Goal: Task Accomplishment & Management: Manage account settings

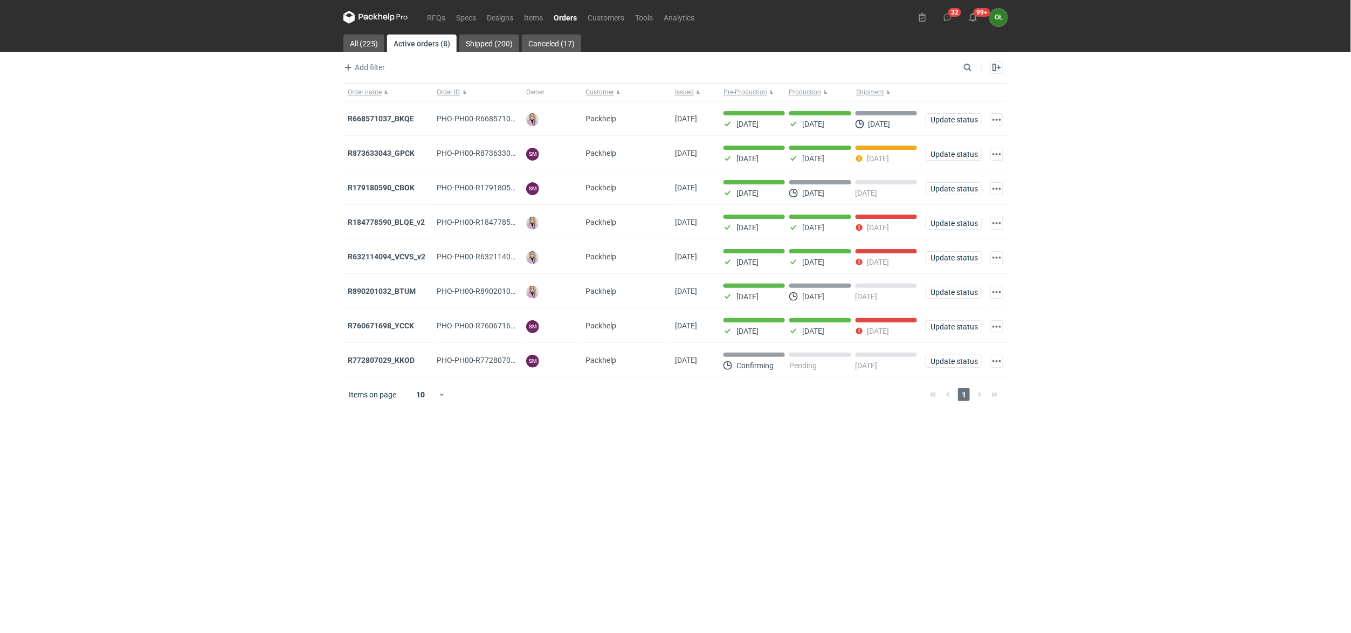
click at [112, 258] on div "RFQs Specs Designs Items Orders Customers Tools Analytics 32 99+ OŁ Olga Łopato…" at bounding box center [675, 316] width 1351 height 633
click at [439, 12] on link "RFQs" at bounding box center [435, 17] width 29 height 13
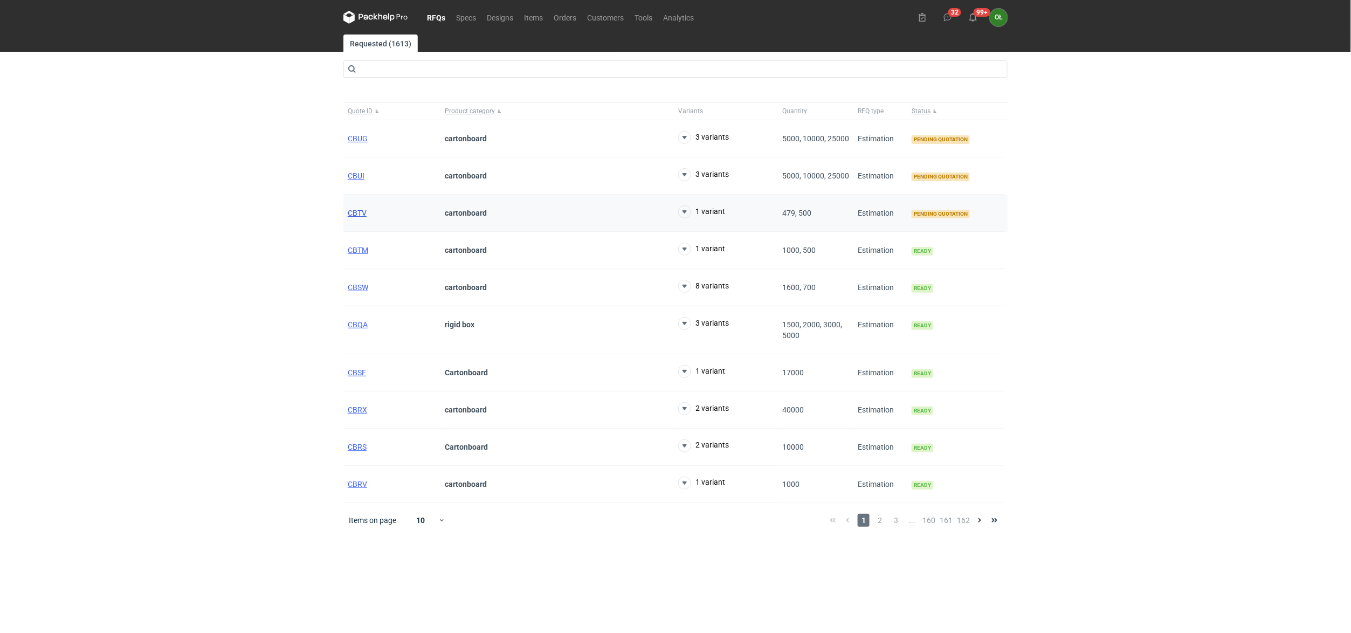
click at [350, 210] on span "CBTV" at bounding box center [357, 213] width 19 height 9
drag, startPoint x: 354, startPoint y: 177, endPoint x: 373, endPoint y: 164, distance: 23.5
click at [354, 177] on span "CBUI" at bounding box center [356, 175] width 17 height 9
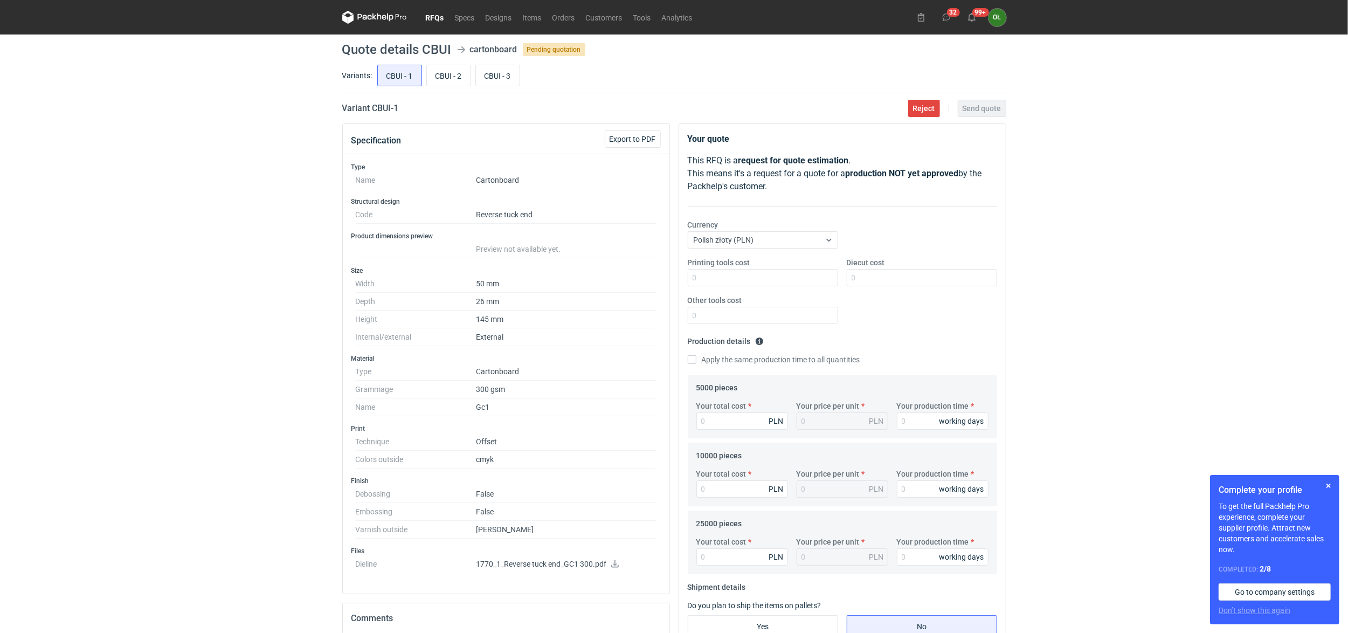
click at [434, 22] on link "RFQs" at bounding box center [434, 17] width 29 height 13
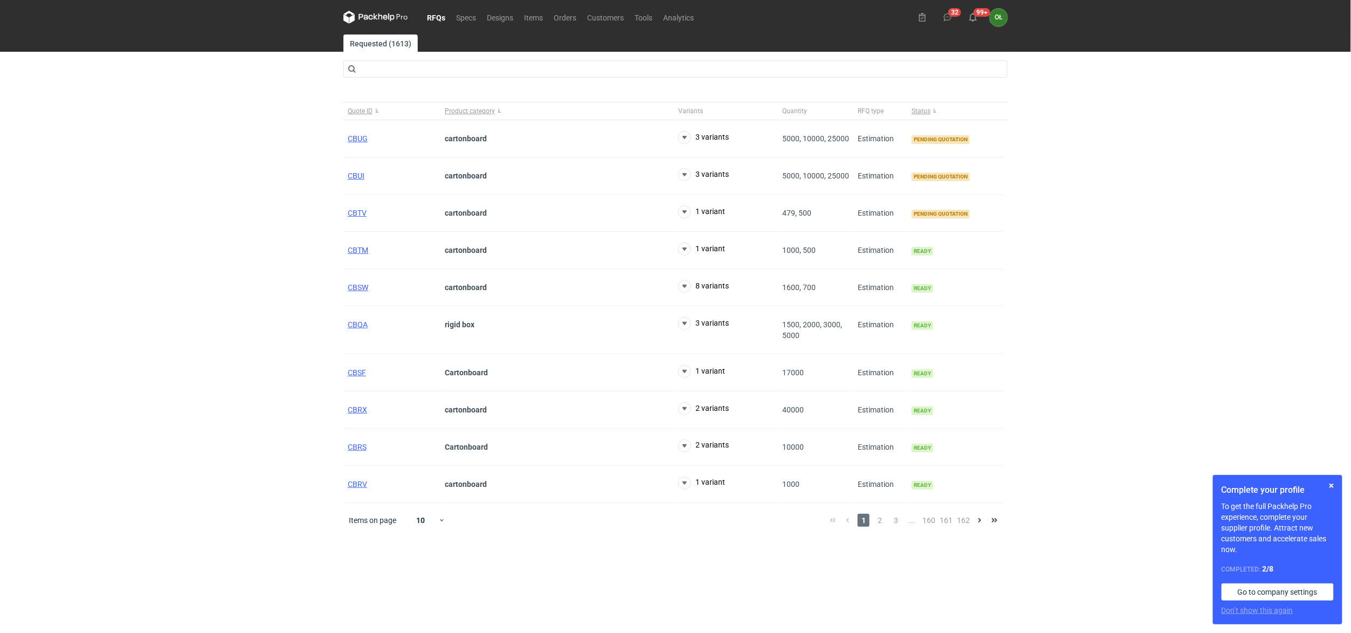
click at [225, 340] on div "RFQs Specs Designs Items Orders Customers Tools Analytics 32 99+ OŁ Olga Łopato…" at bounding box center [675, 316] width 1351 height 633
click at [361, 216] on span "CBTV" at bounding box center [357, 213] width 19 height 9
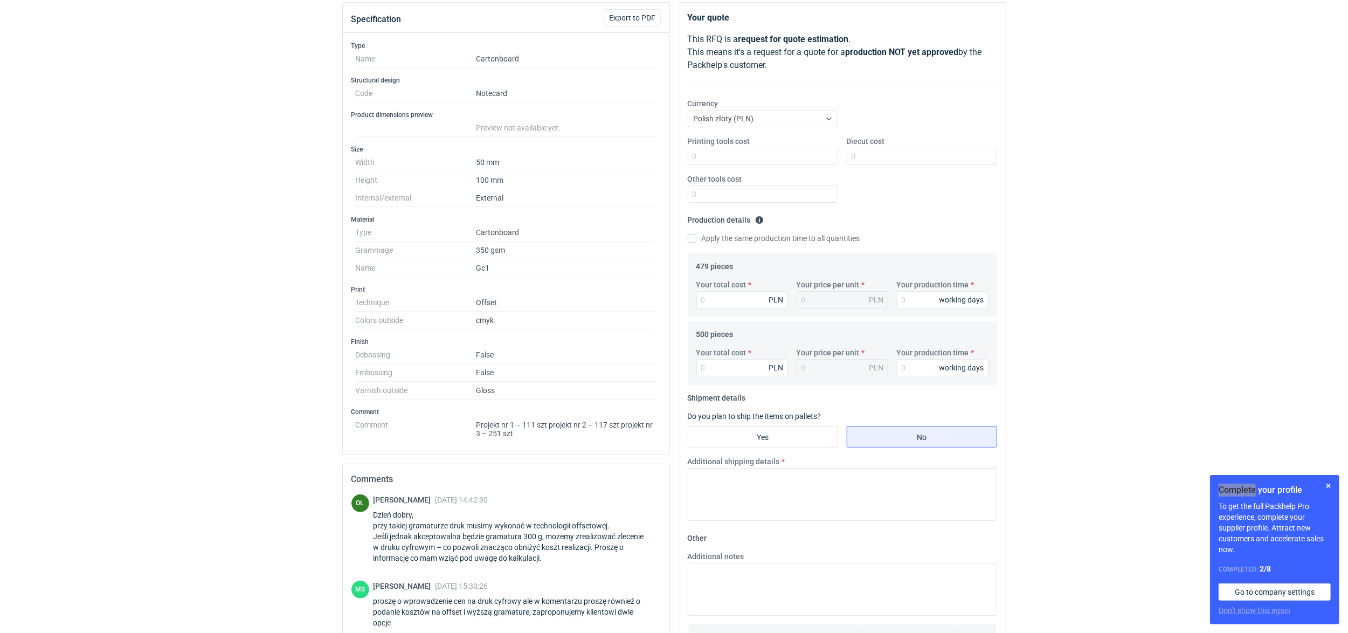
scroll to position [119, 0]
click at [722, 306] on input "Your total cost" at bounding box center [742, 302] width 92 height 17
type input "300"
type input "0.63"
type input "300"
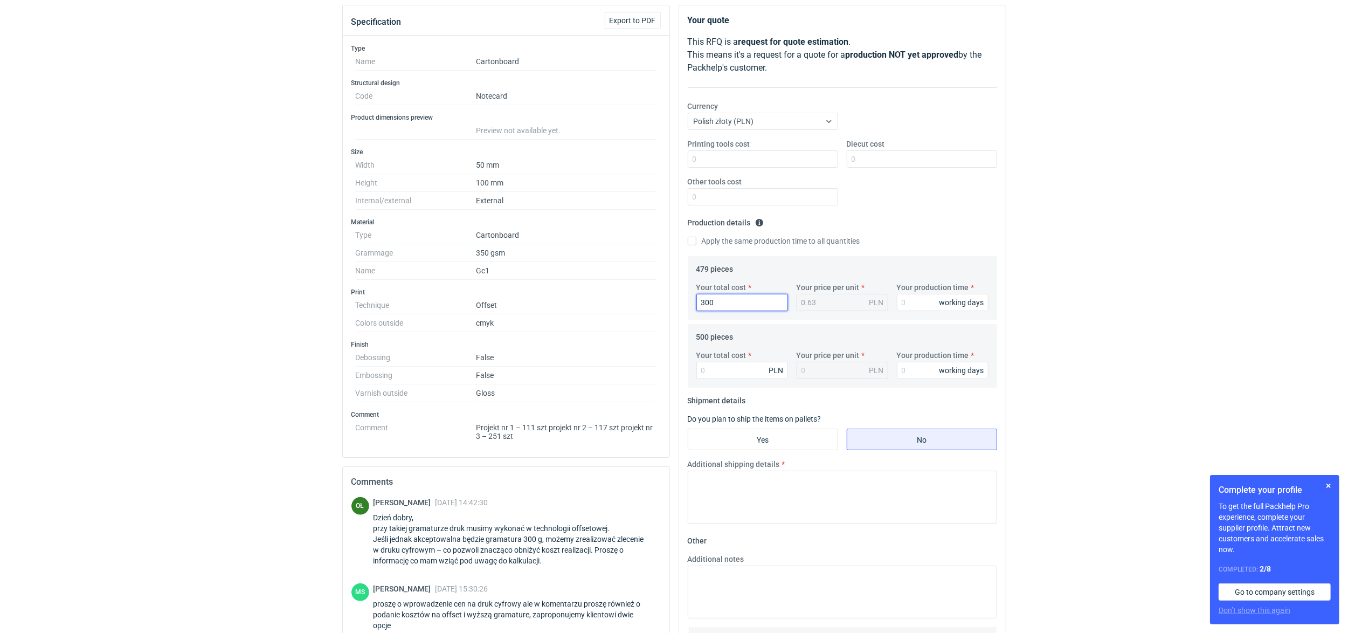
drag, startPoint x: 728, startPoint y: 308, endPoint x: 694, endPoint y: 287, distance: 39.5
click at [694, 287] on div "Your total cost 300 PLN" at bounding box center [742, 296] width 100 height 29
click at [708, 382] on div "Your total cost PLN Your price per unit PLN Your production time working days" at bounding box center [842, 369] width 301 height 38
click at [710, 371] on input "Your total cost" at bounding box center [742, 370] width 92 height 17
type input "305"
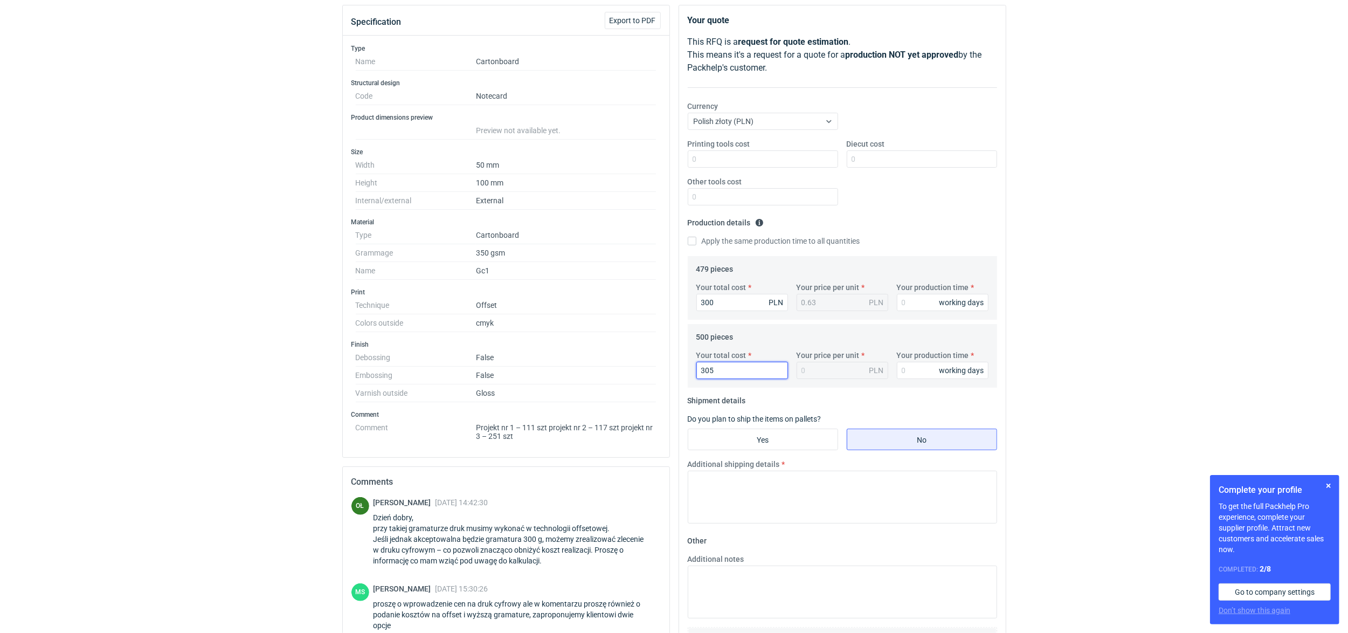
type input "0.61"
type input "30"
type input "0.06"
type input "300"
type input "0.6"
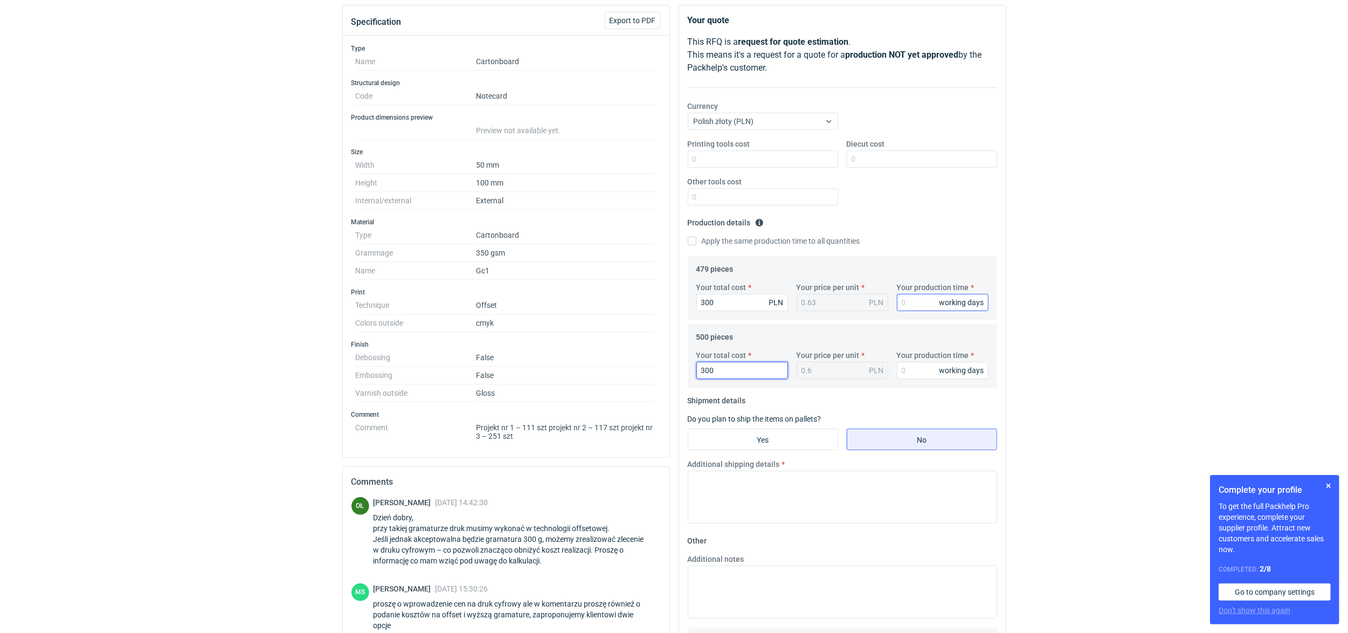
type input "300"
click at [919, 307] on input "Your production time" at bounding box center [943, 302] width 92 height 17
type input "10"
click at [910, 373] on input "Your production time" at bounding box center [943, 370] width 92 height 17
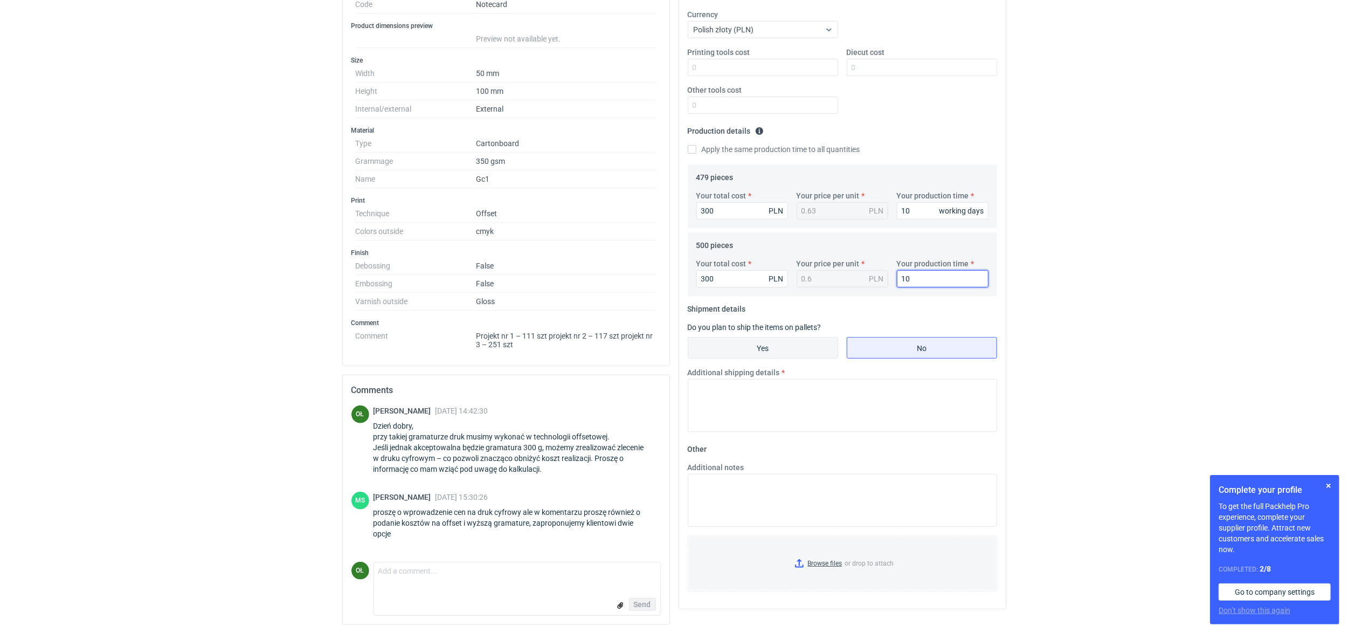
scroll to position [214, 0]
type input "10"
click at [799, 385] on textarea "Additional shipping details" at bounding box center [842, 404] width 309 height 53
type textarea "kartonik max 2 kg"
click at [458, 577] on textarea "Comment message" at bounding box center [517, 573] width 286 height 23
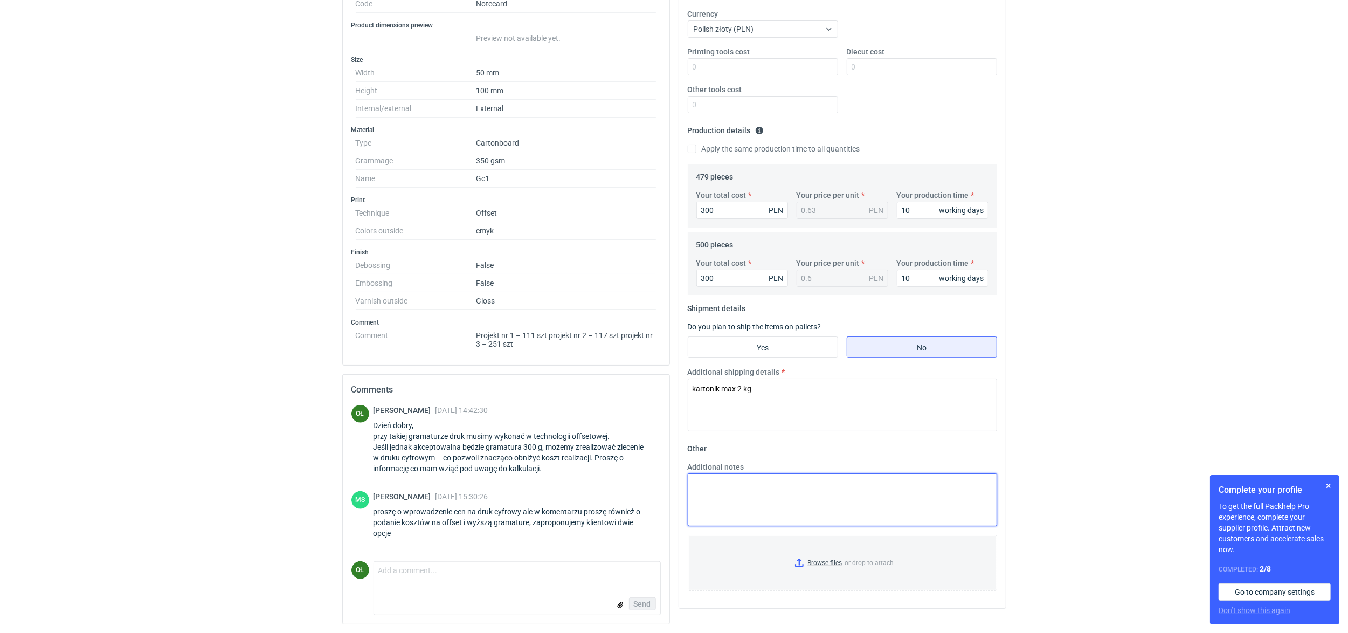
click at [689, 486] on textarea "Additional notes" at bounding box center [842, 499] width 309 height 53
click at [828, 492] on textarea "Do kalkulacji przyjęto 300 g, druk cyfrowy. 350 g - druk offsetowy to koszt" at bounding box center [842, 499] width 309 height 53
drag, startPoint x: 813, startPoint y: 489, endPoint x: 801, endPoint y: 490, distance: 12.4
click at [801, 490] on textarea "Do kalkulacji przyjęto 300 g, druk cyfrowy. 350 g - druk offsetowy to koszt 950…" at bounding box center [842, 499] width 309 height 53
click at [897, 496] on textarea "Do kalkulacji przyjęto 300 g, druk cyfrowy. 350 g - druk offsetowy to koszt 100…" at bounding box center [842, 499] width 309 height 53
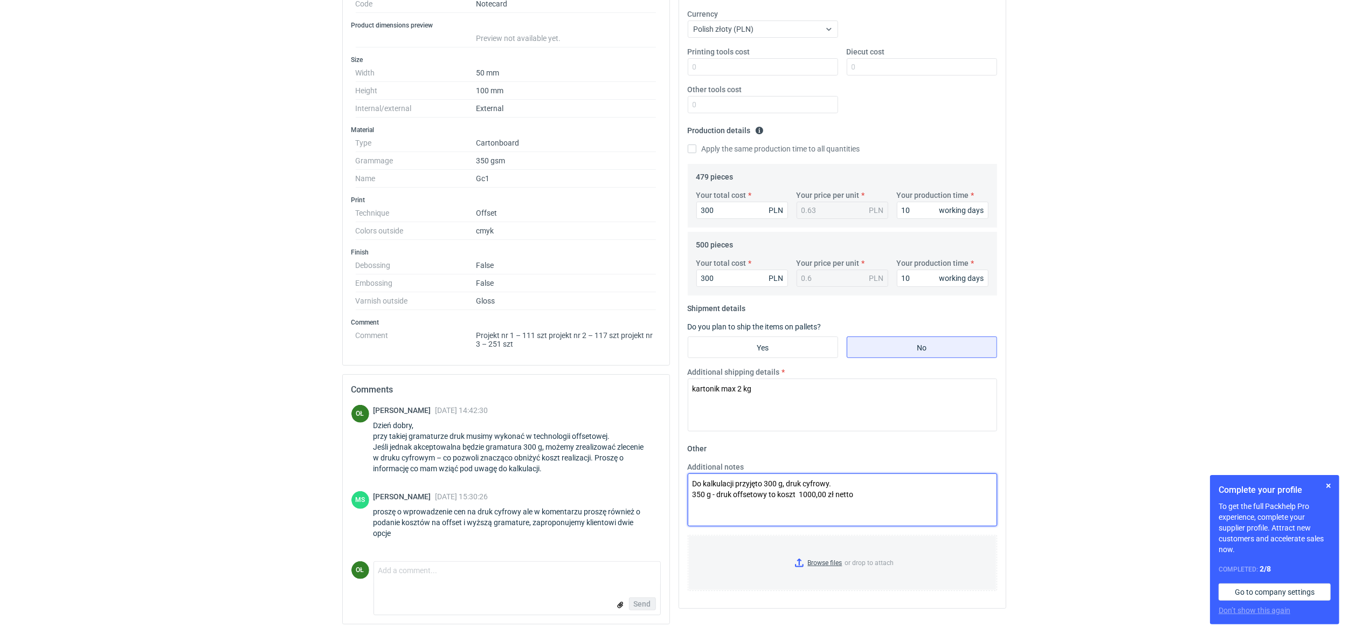
type textarea "Do kalkulacji przyjęto 300 g, druk cyfrowy. 350 g - druk offsetowy to koszt 100…"
click at [722, 278] on input "300" at bounding box center [742, 277] width 92 height 17
type input "305"
type input "0.61"
click at [772, 300] on fieldset "Shipment details Do you plan to ship the items on pallets? Yes No Additional sh…" at bounding box center [842, 370] width 309 height 140
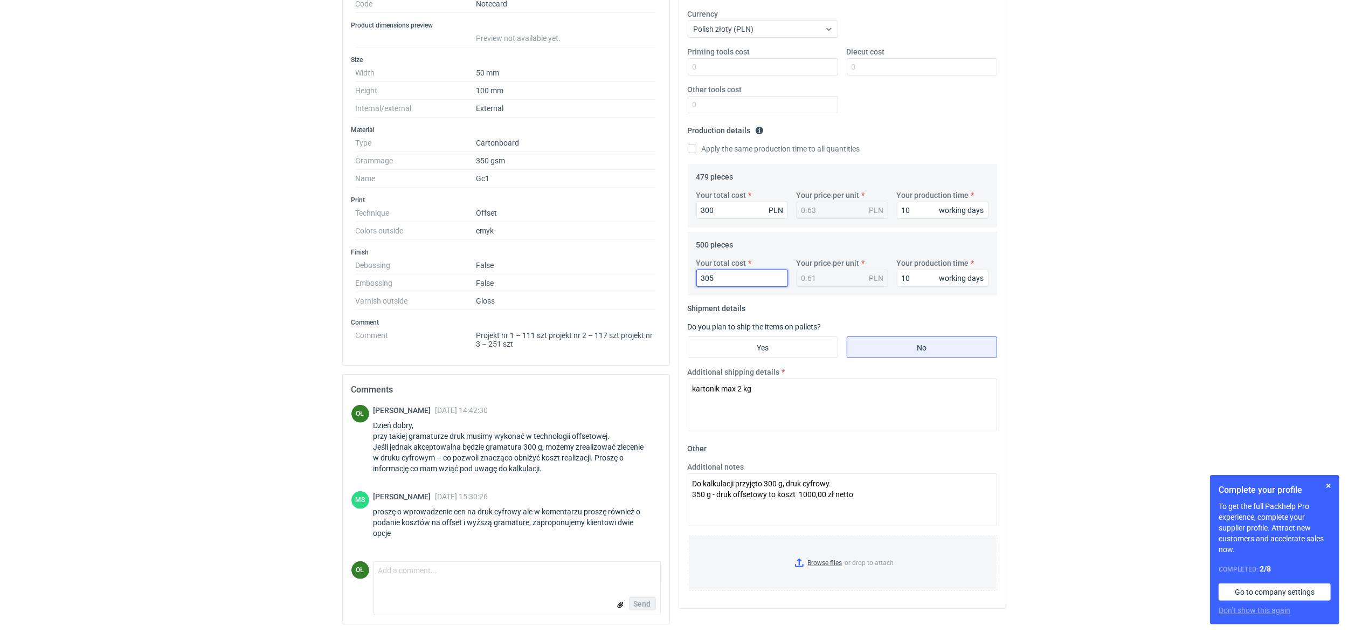
click at [718, 275] on input "305" at bounding box center [742, 277] width 92 height 17
type input "300"
type input "0.6"
type input "3"
type input "0.01"
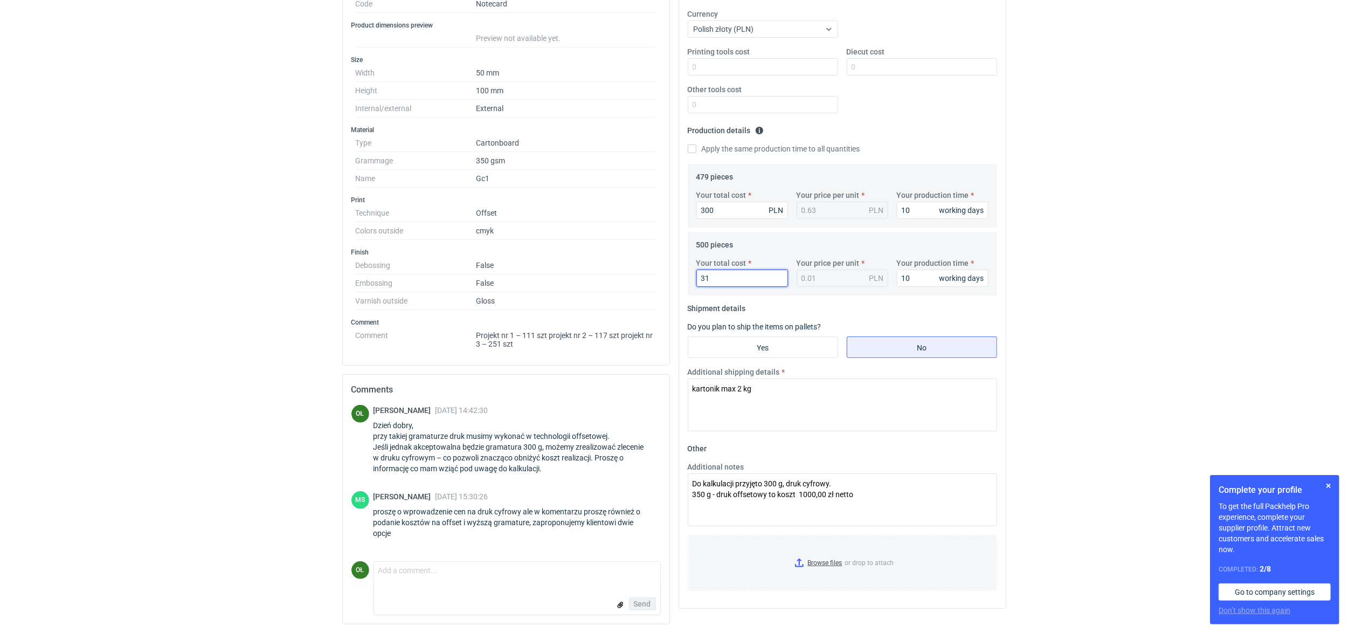
type input "310"
type input "0.62"
type input "3"
type input "0.01"
type input "315"
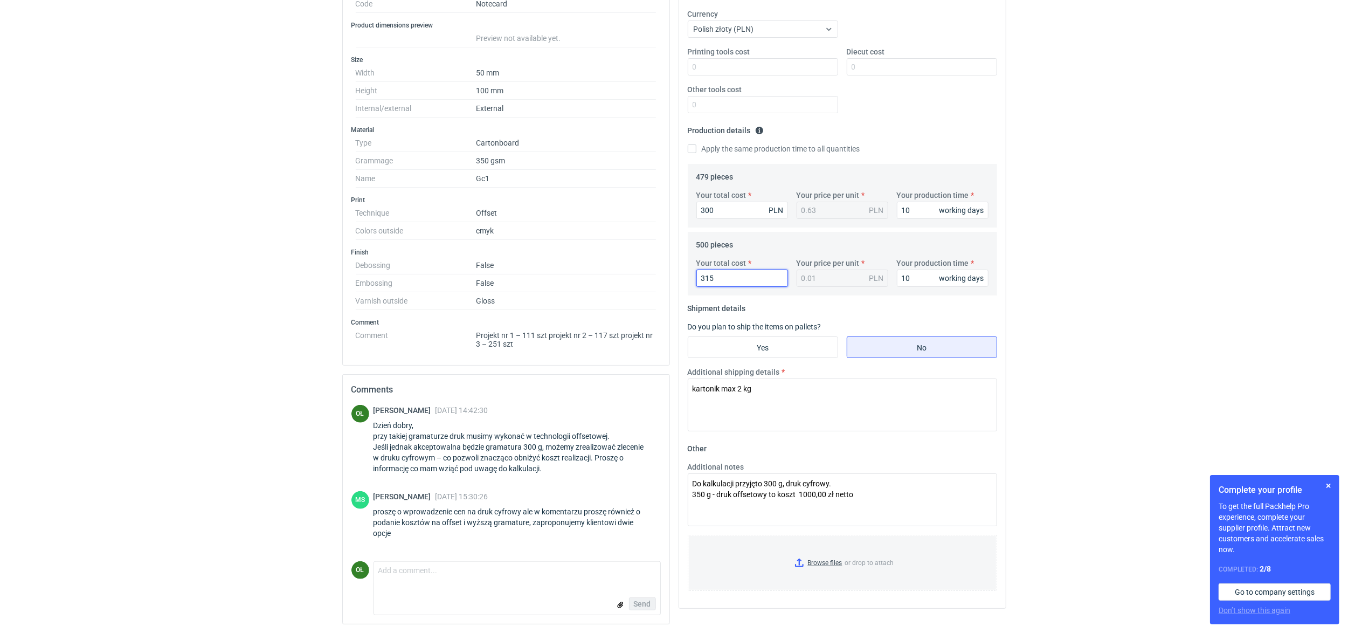
type input "0.63"
type input "315"
click at [815, 309] on fieldset "Shipment details Do you plan to ship the items on pallets? Yes No Additional sh…" at bounding box center [842, 370] width 309 height 140
click at [814, 489] on textarea "Do kalkulacji przyjęto 300 g, druk cyfrowy. 350 g - druk offsetowy to koszt 100…" at bounding box center [842, 499] width 309 height 53
click at [863, 440] on fieldset "Other Additional notes Do kalkulacji przyjęto 300 g, druk cyfrowy. 350 g - druk…" at bounding box center [842, 520] width 309 height 160
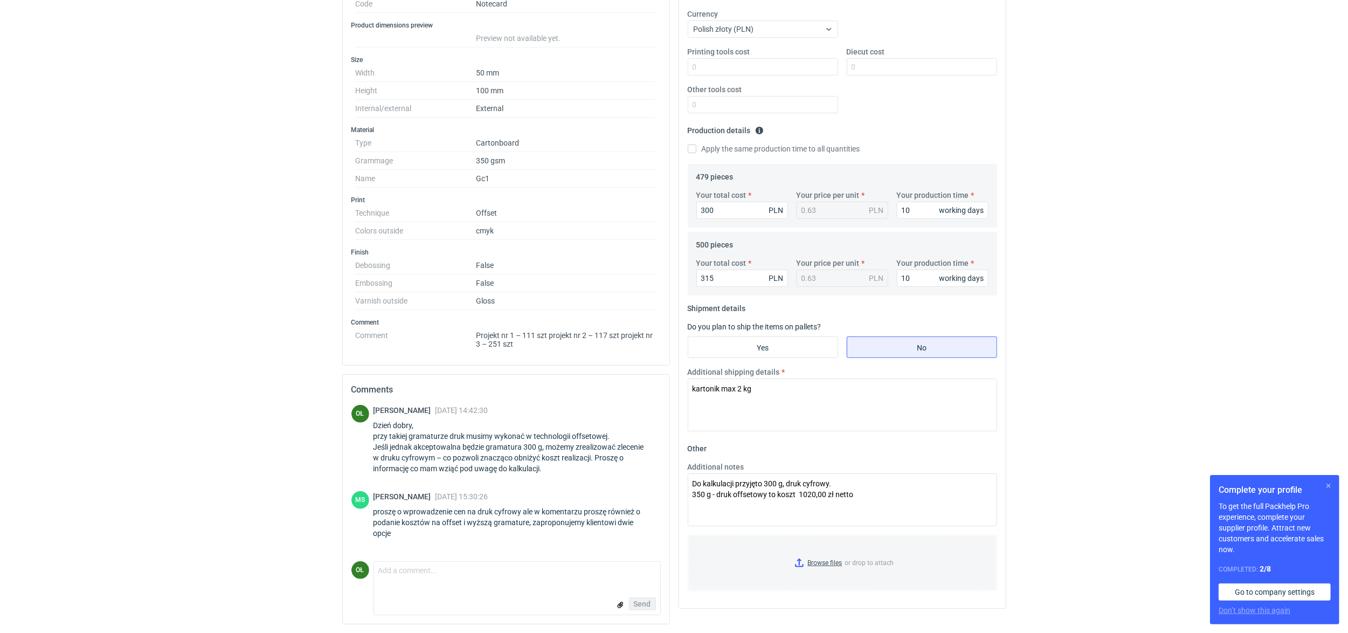
click at [1334, 490] on button "button" at bounding box center [1328, 485] width 13 height 13
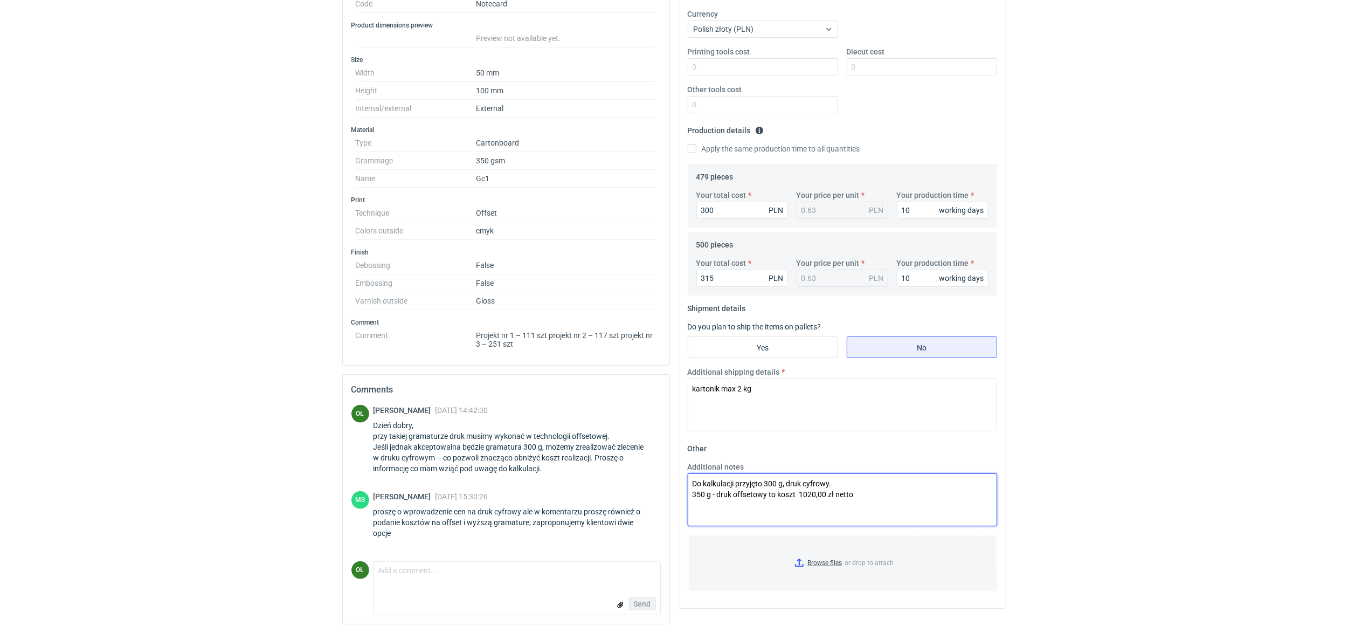
click at [856, 493] on textarea "Do kalkulacji przyjęto 300 g, druk cyfrowy. 350 g - druk offsetowy to koszt 102…" at bounding box center [842, 499] width 309 height 53
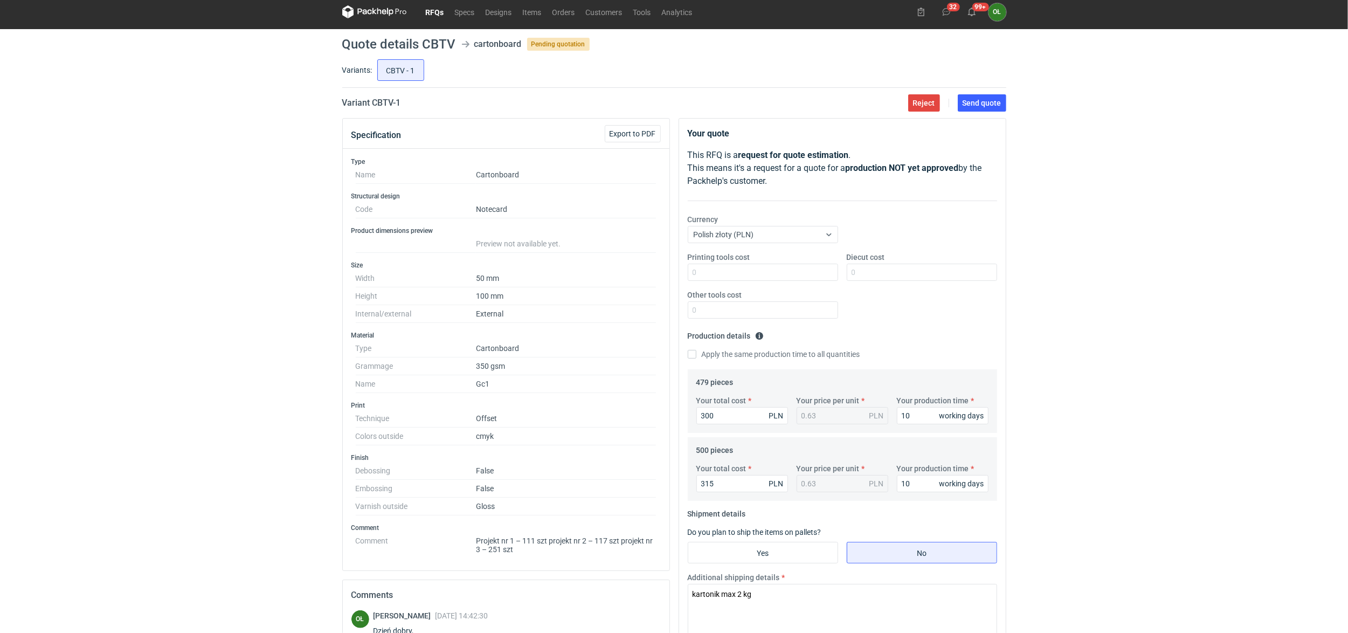
scroll to position [0, 0]
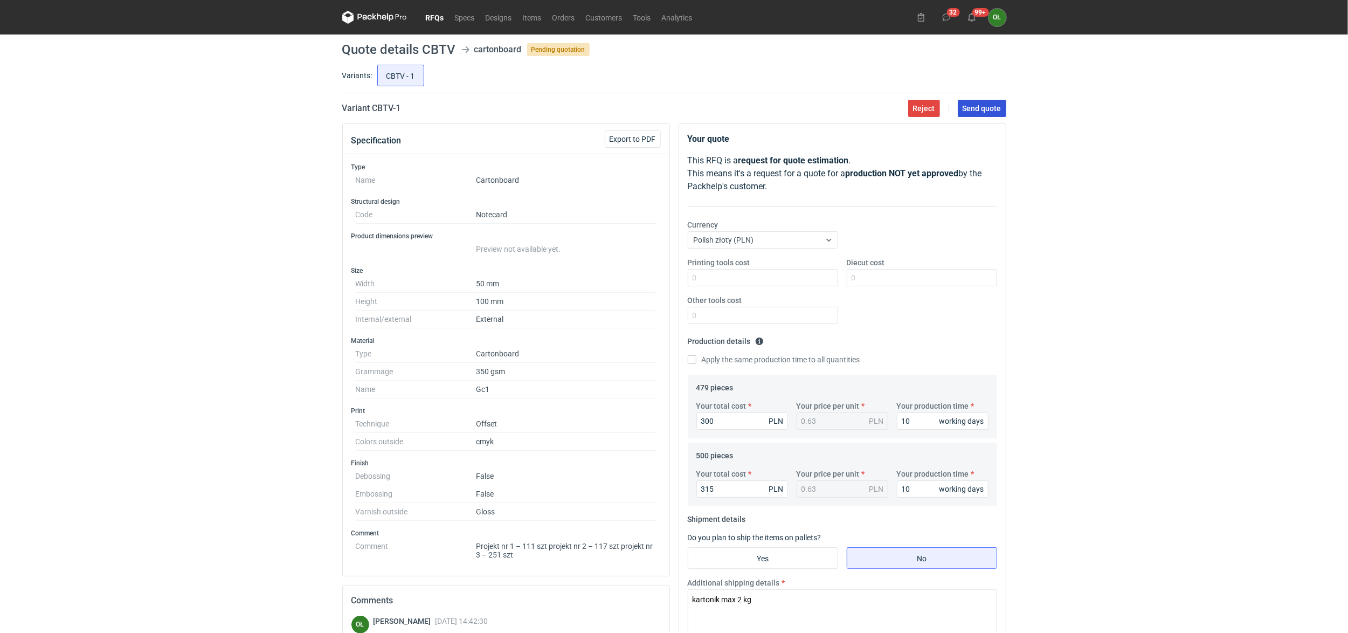
type textarea "Do kalkulacji przyjęto 300 g, druk cyfrowy. 350 g - druk offsetowy to koszt 102…"
click at [984, 112] on span "Send quote" at bounding box center [982, 109] width 39 height 8
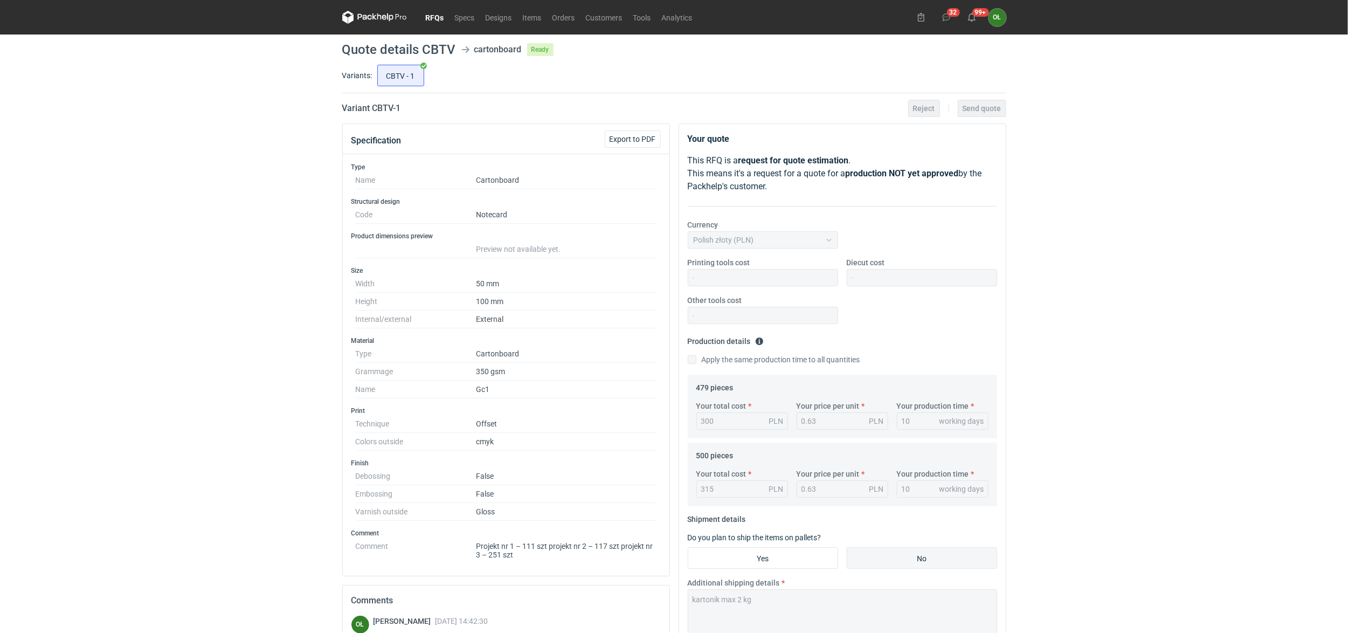
click at [1110, 253] on div "RFQs Specs Designs Items Orders Customers Tools Analytics 32 99+ OŁ Olga Łopato…" at bounding box center [674, 316] width 1348 height 633
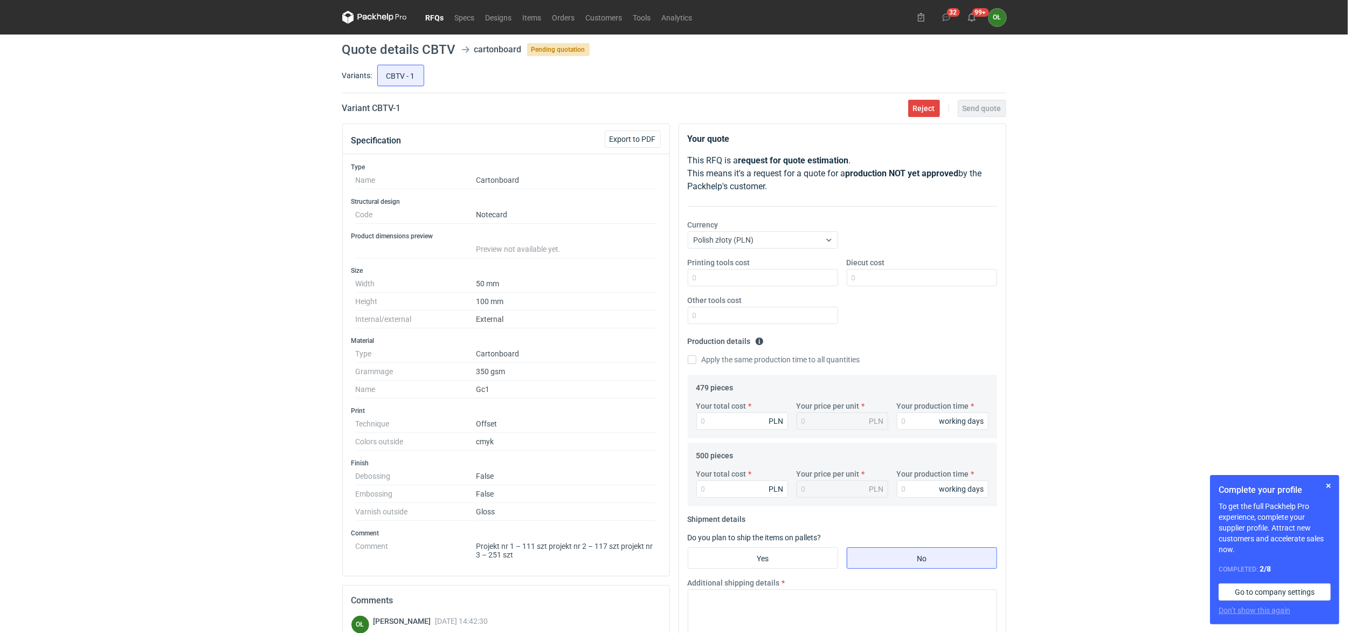
click at [431, 17] on link "RFQs" at bounding box center [434, 17] width 29 height 13
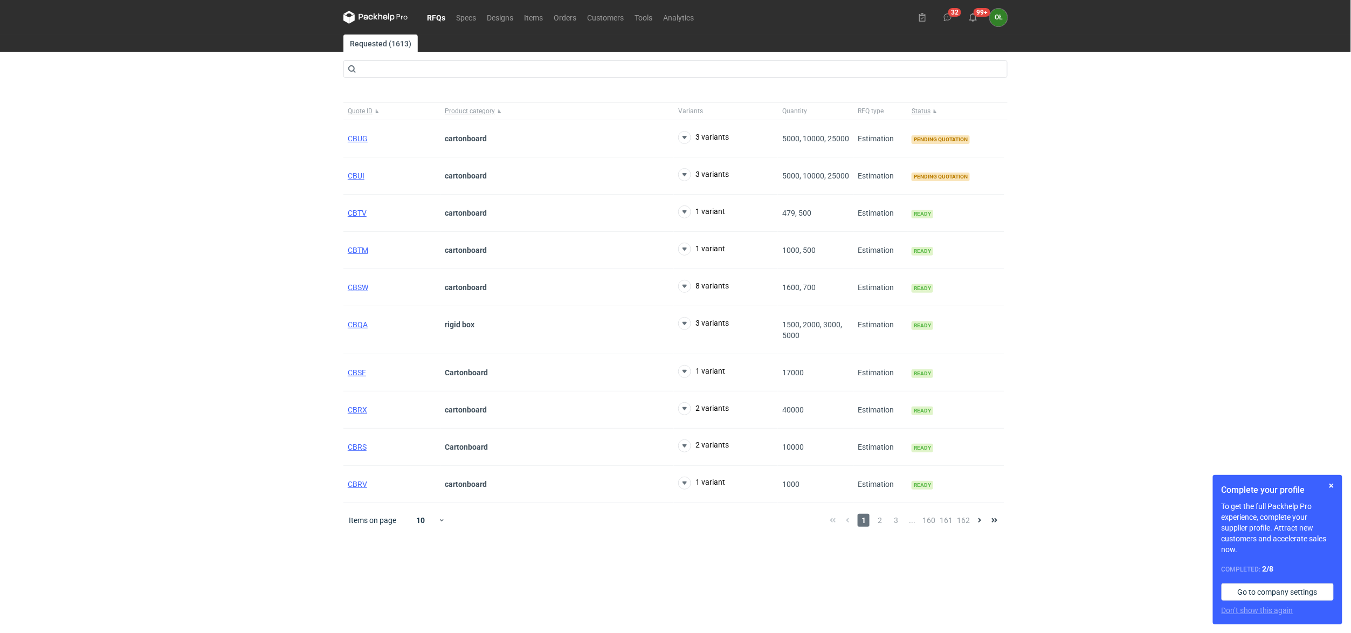
click at [442, 15] on link "RFQs" at bounding box center [435, 17] width 29 height 13
click at [356, 209] on span "CBUI" at bounding box center [356, 213] width 17 height 9
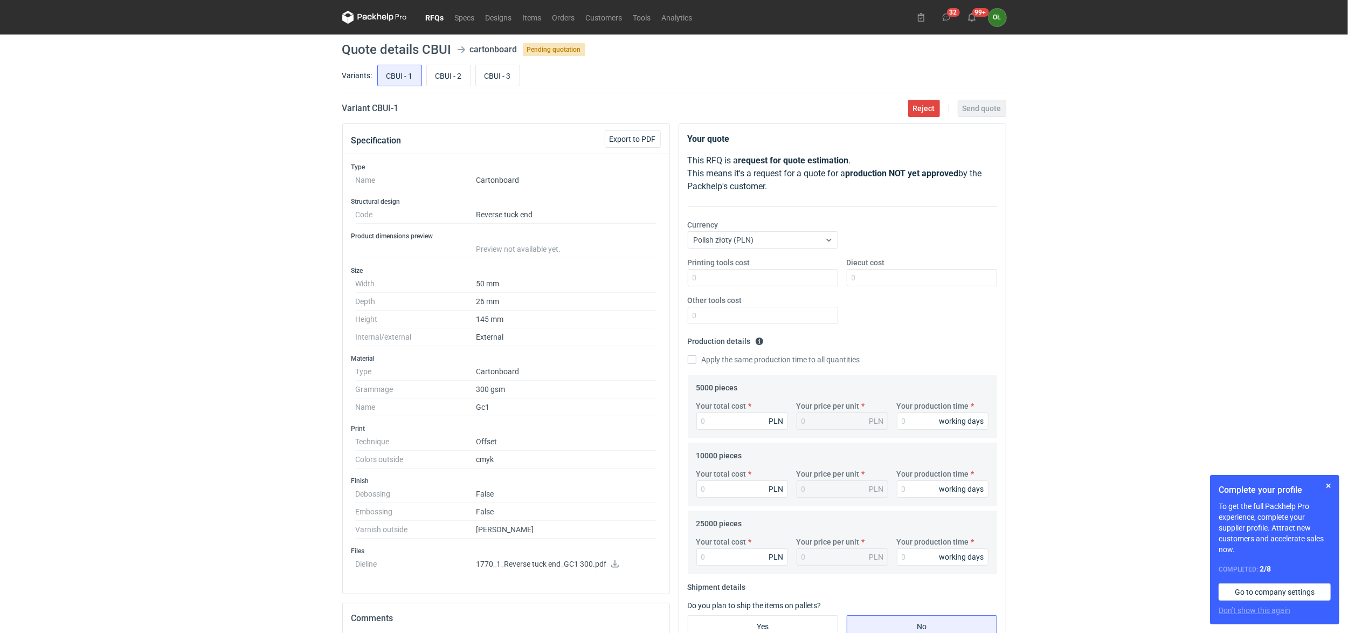
click at [614, 565] on icon at bounding box center [615, 564] width 9 height 8
click at [446, 80] on input "CBUI - 2" at bounding box center [449, 75] width 44 height 20
radio input "true"
click at [387, 83] on input "CBUI - 1" at bounding box center [400, 75] width 44 height 20
radio input "true"
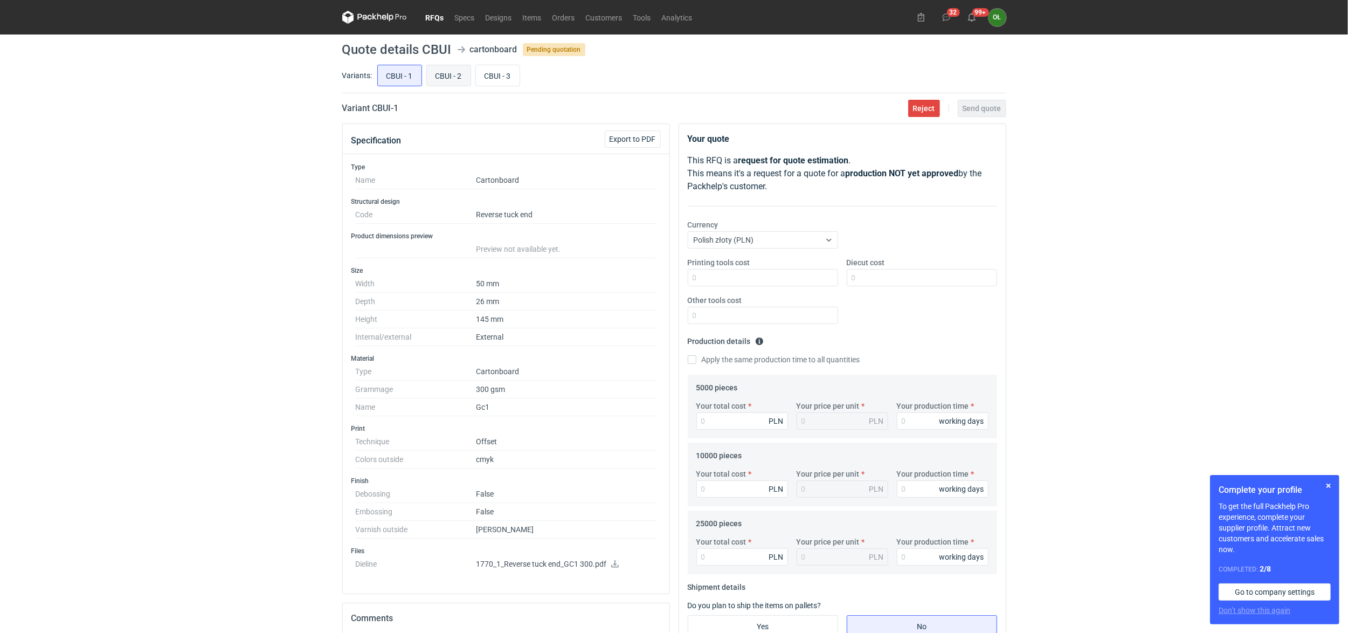
click at [448, 77] on input "CBUI - 2" at bounding box center [449, 75] width 44 height 20
radio input "true"
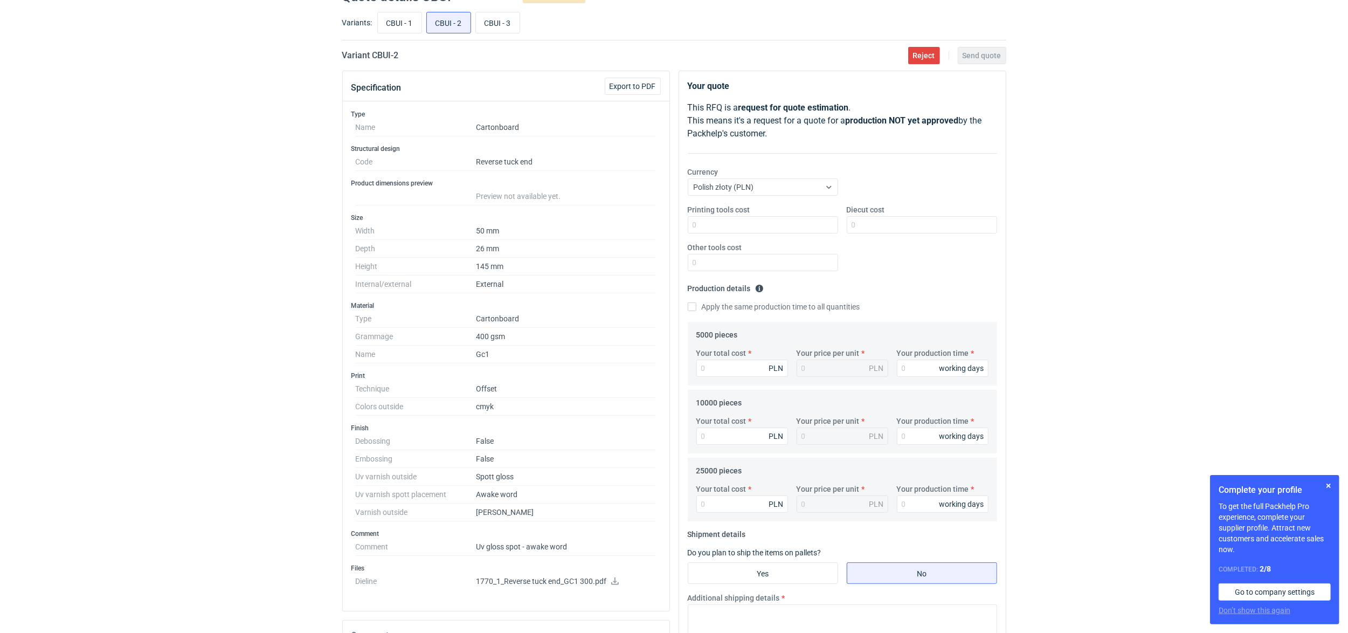
scroll to position [48, 0]
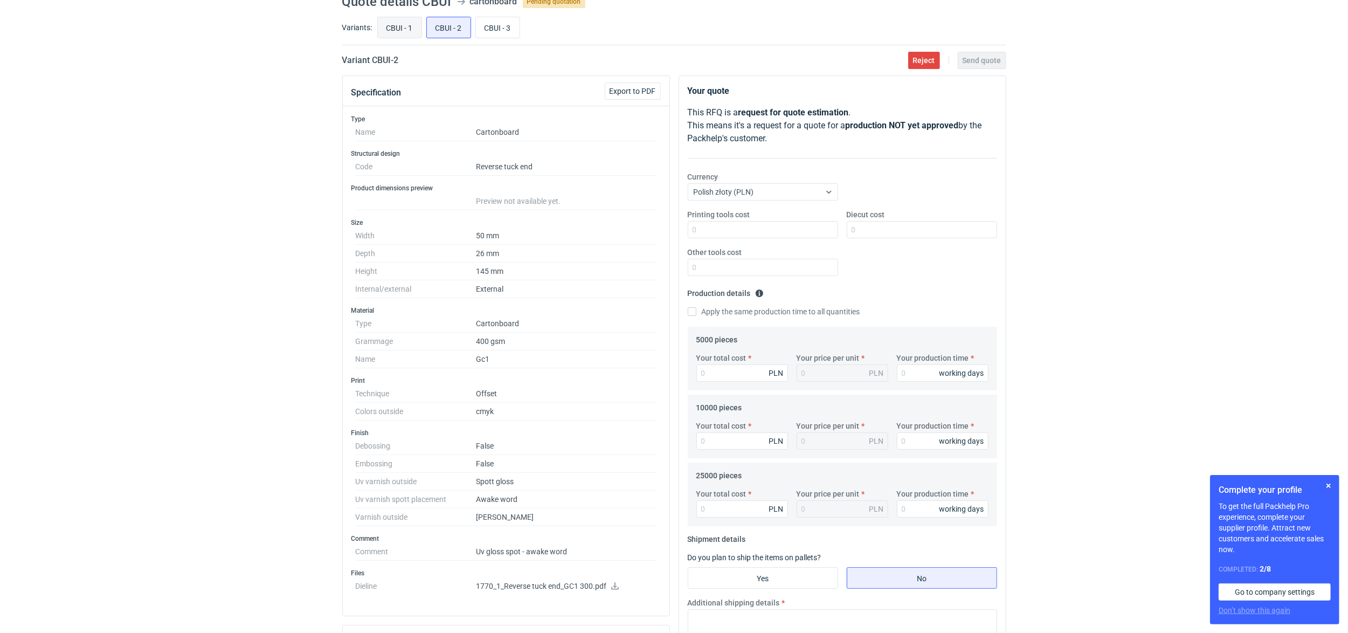
click at [398, 20] on input "CBUI - 1" at bounding box center [400, 27] width 44 height 20
radio input "true"
click at [454, 26] on input "CBUI - 2" at bounding box center [449, 27] width 44 height 20
radio input "true"
click at [510, 28] on input "CBUI - 3" at bounding box center [498, 27] width 44 height 20
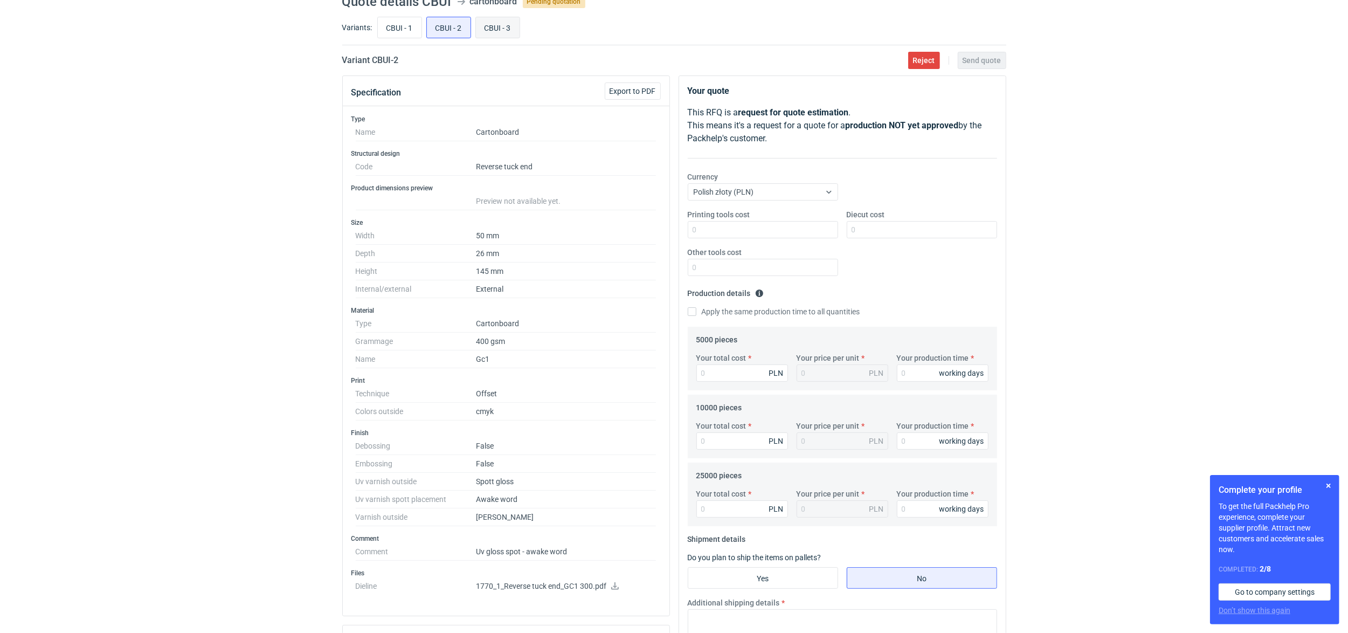
radio input "true"
click at [487, 29] on input "CBUI - 3" at bounding box center [498, 27] width 44 height 20
click at [453, 29] on input "CBUI - 2" at bounding box center [449, 27] width 44 height 20
radio input "true"
click at [414, 30] on input "CBUI - 1" at bounding box center [400, 27] width 44 height 20
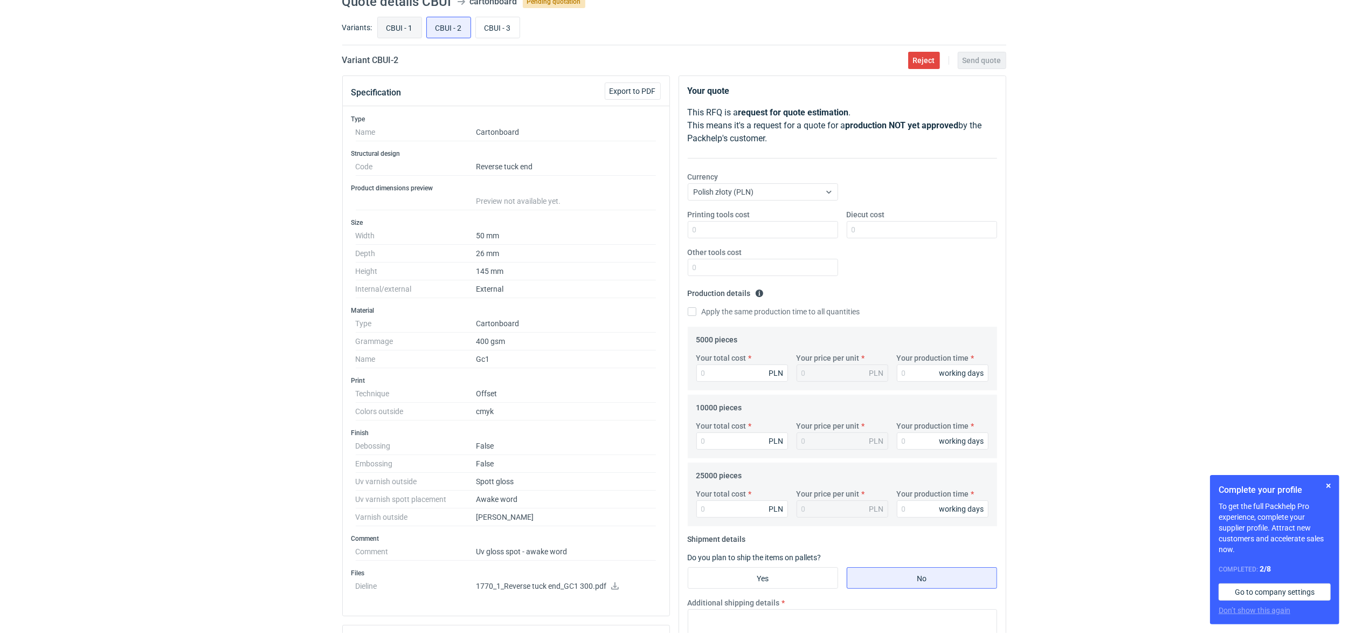
radio input "true"
click at [452, 30] on input "CBUI - 2" at bounding box center [449, 27] width 44 height 20
radio input "true"
click at [501, 32] on input "CBUI - 3" at bounding box center [498, 27] width 44 height 20
radio input "true"
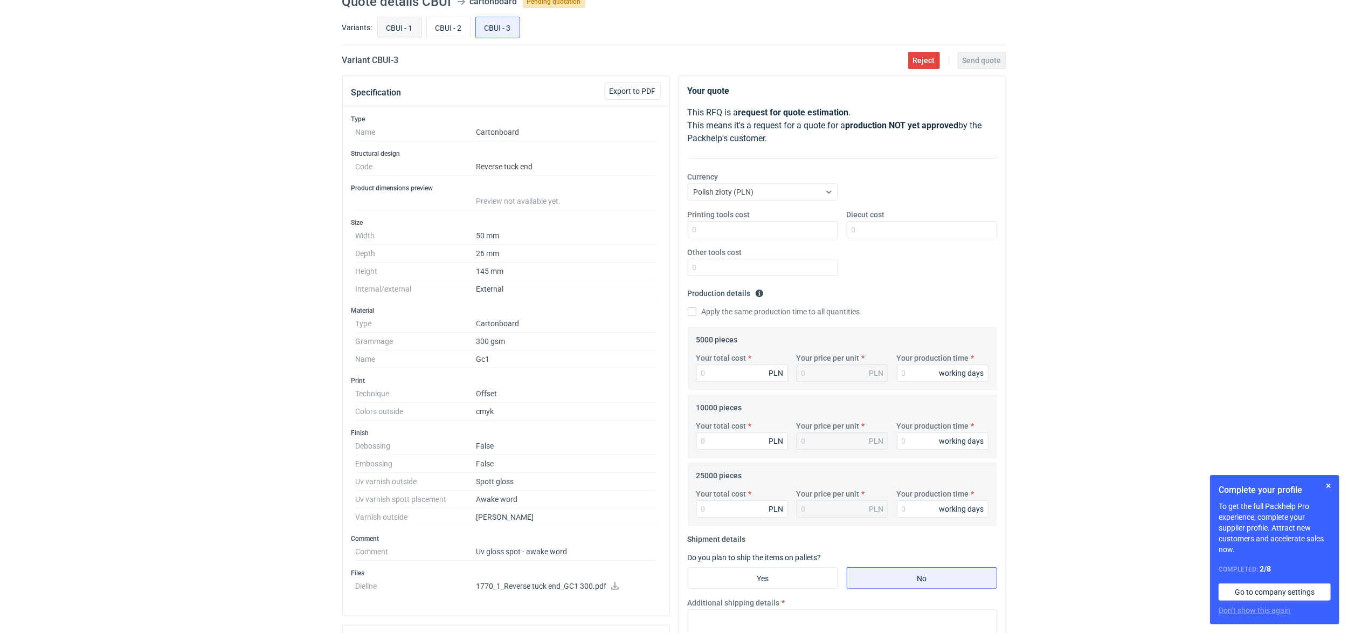
click at [412, 34] on input "CBUI - 1" at bounding box center [400, 27] width 44 height 20
radio input "true"
click at [458, 33] on input "CBUI - 2" at bounding box center [449, 27] width 44 height 20
radio input "true"
click at [512, 40] on div "CBUI - 1 CBUI - 2 CBUI - 3" at bounding box center [690, 28] width 631 height 26
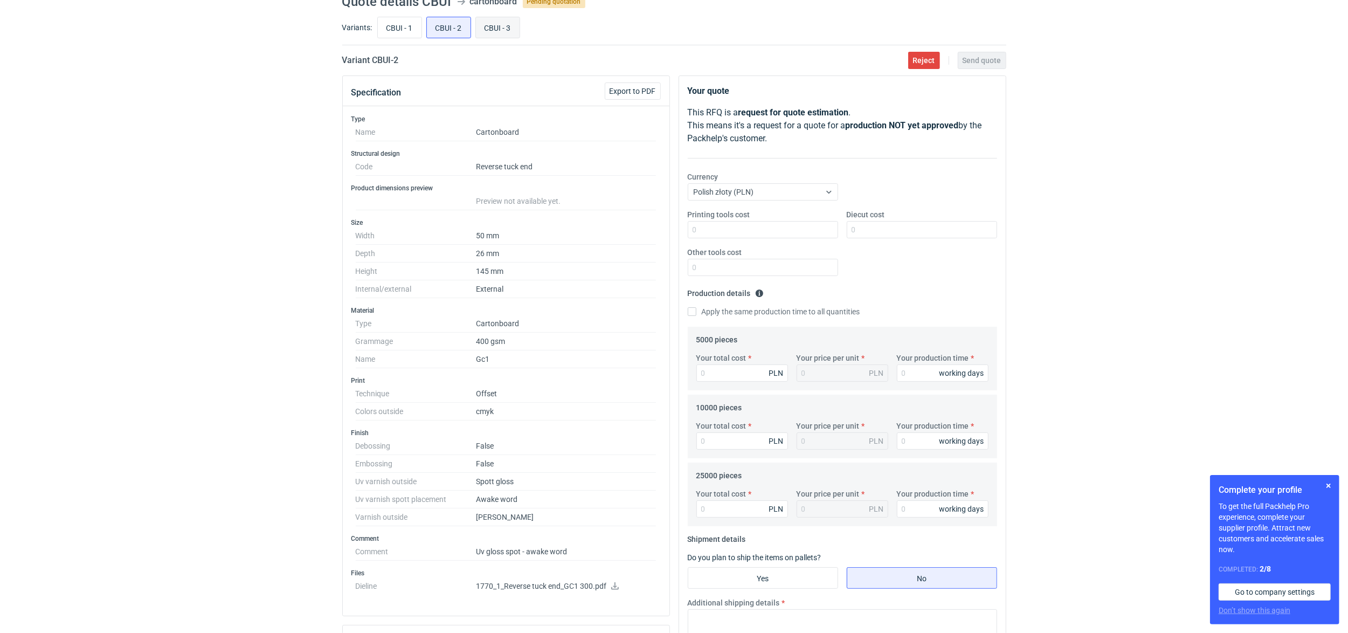
click at [515, 28] on input "CBUI - 3" at bounding box center [498, 27] width 44 height 20
radio input "true"
click at [438, 28] on input "CBUI - 2" at bounding box center [449, 27] width 44 height 20
radio input "true"
click at [397, 31] on input "CBUI - 1" at bounding box center [400, 27] width 44 height 20
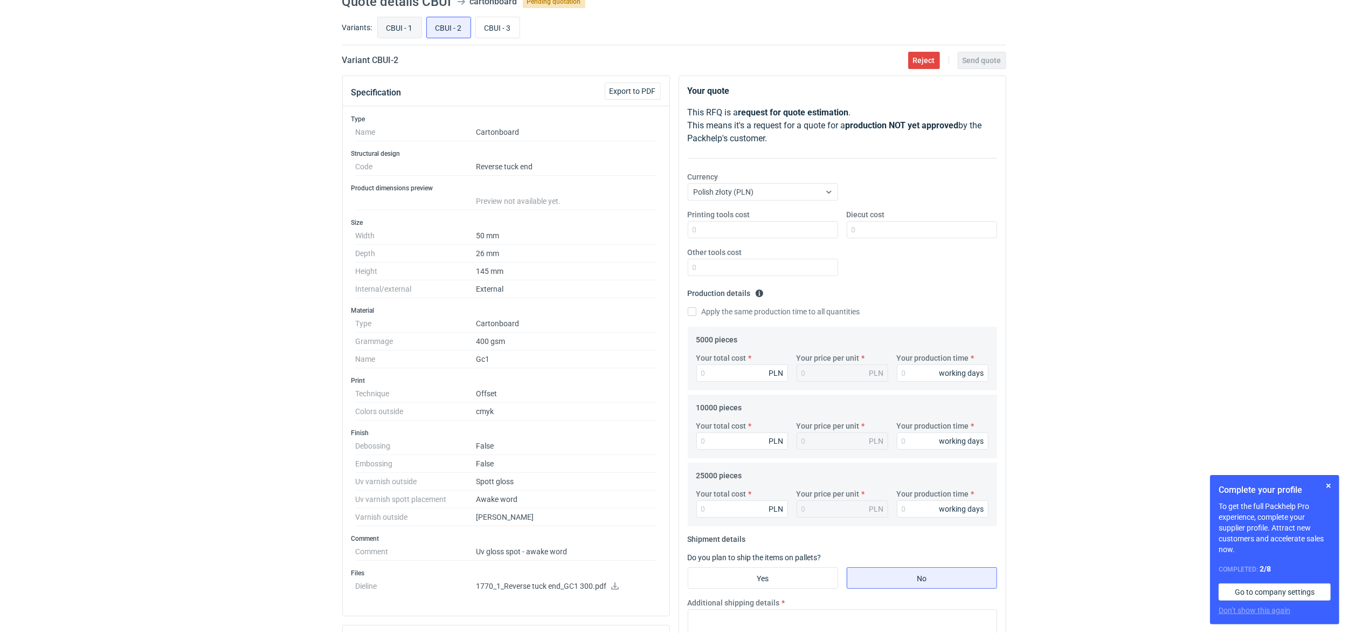
radio input "true"
click at [467, 31] on input "CBUI - 2" at bounding box center [449, 27] width 44 height 20
radio input "true"
click at [615, 589] on icon at bounding box center [615, 586] width 8 height 8
click at [404, 29] on input "CBUI - 1" at bounding box center [400, 27] width 44 height 20
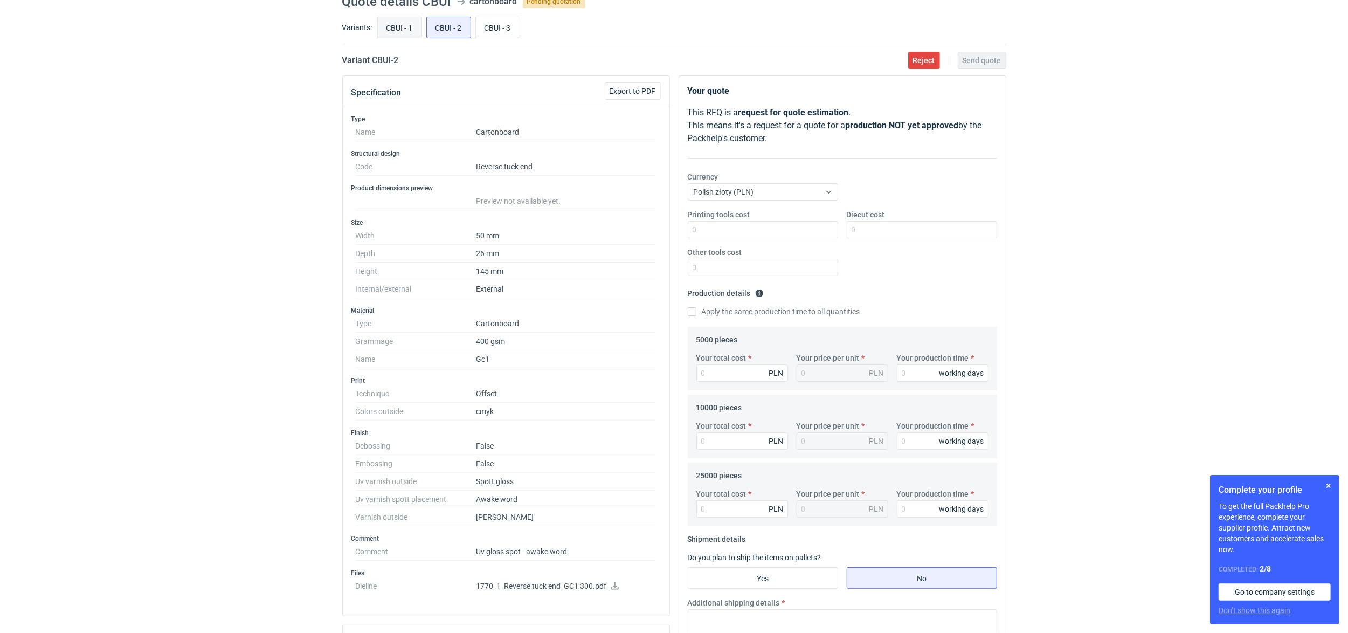
radio input "true"
click at [464, 29] on input "CBUI - 2" at bounding box center [449, 27] width 44 height 20
radio input "true"
click at [509, 29] on input "CBUI - 3" at bounding box center [498, 27] width 44 height 20
radio input "true"
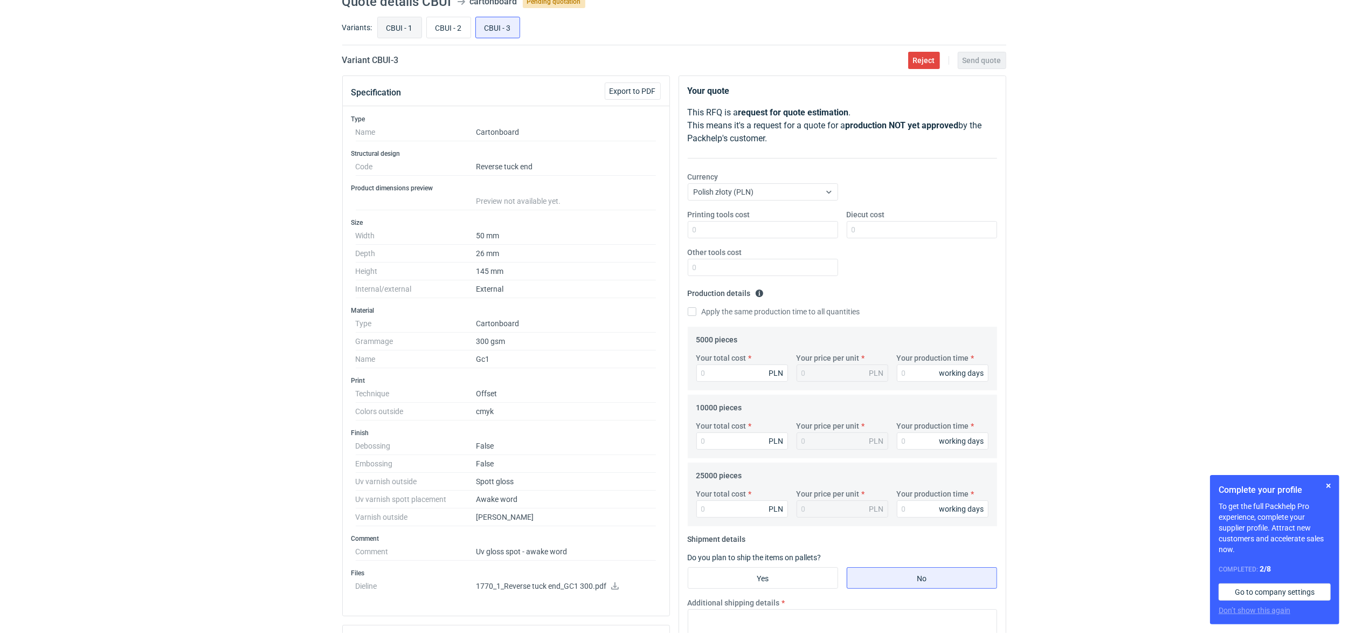
drag, startPoint x: 453, startPoint y: 29, endPoint x: 399, endPoint y: 30, distance: 53.9
click at [449, 29] on input "CBUI - 2" at bounding box center [449, 27] width 44 height 20
radio input "true"
click at [396, 30] on input "CBUI - 1" at bounding box center [400, 27] width 44 height 20
radio input "true"
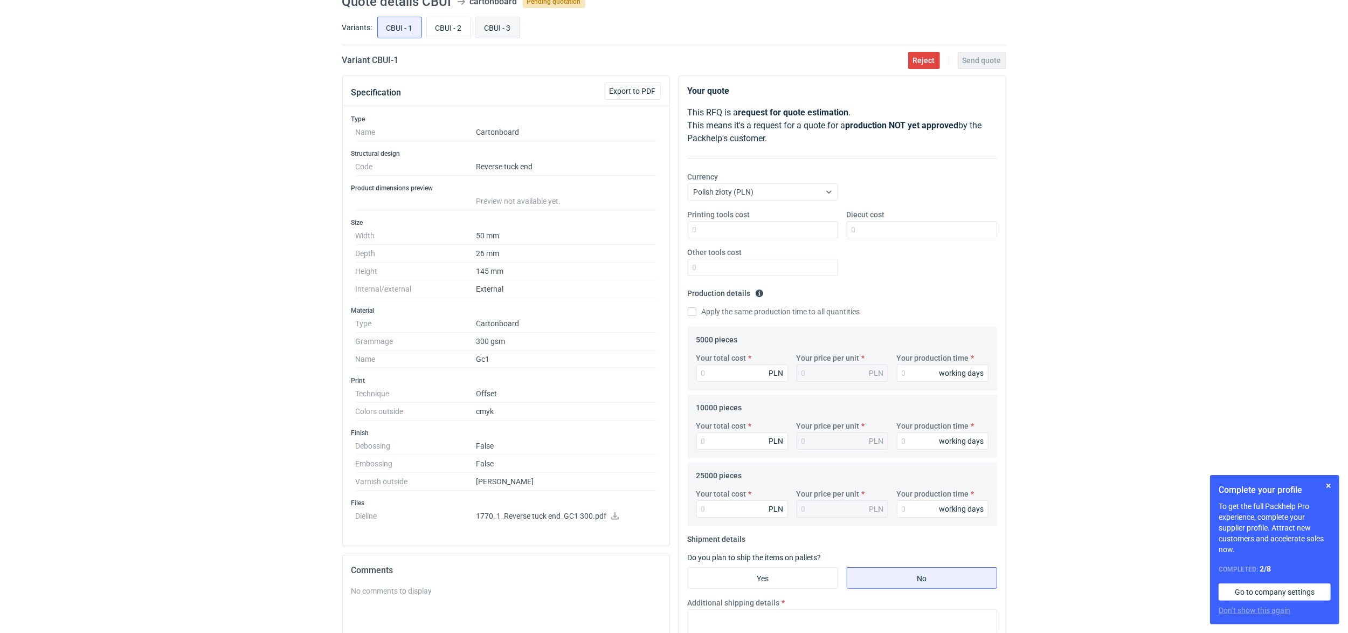
click at [486, 31] on input "CBUI - 3" at bounding box center [498, 27] width 44 height 20
radio input "true"
click at [424, 30] on div "CBUI - 1 CBUI - 2 CBUI - 3" at bounding box center [690, 28] width 631 height 26
click at [393, 30] on input "CBUI - 1" at bounding box center [400, 27] width 44 height 20
radio input "true"
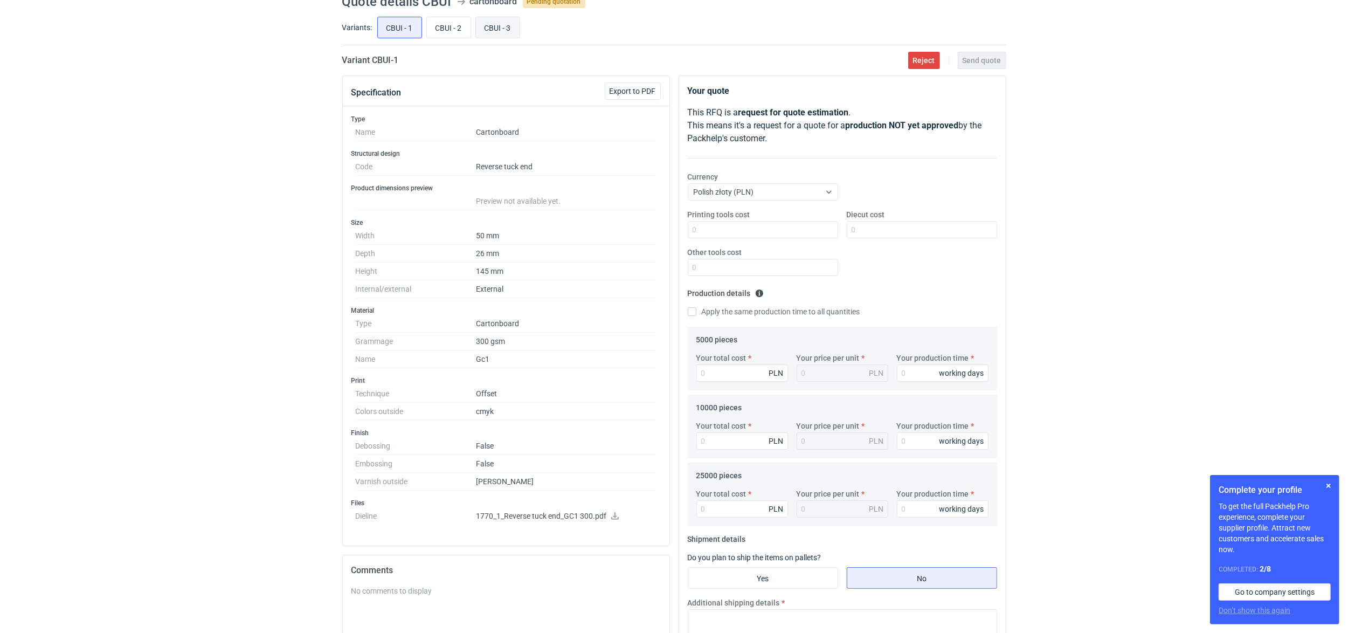
click at [504, 33] on input "CBUI - 3" at bounding box center [498, 27] width 44 height 20
radio input "true"
click at [455, 32] on input "CBUI - 2" at bounding box center [449, 27] width 44 height 20
radio input "true"
click at [498, 32] on input "CBUI - 3" at bounding box center [498, 27] width 44 height 20
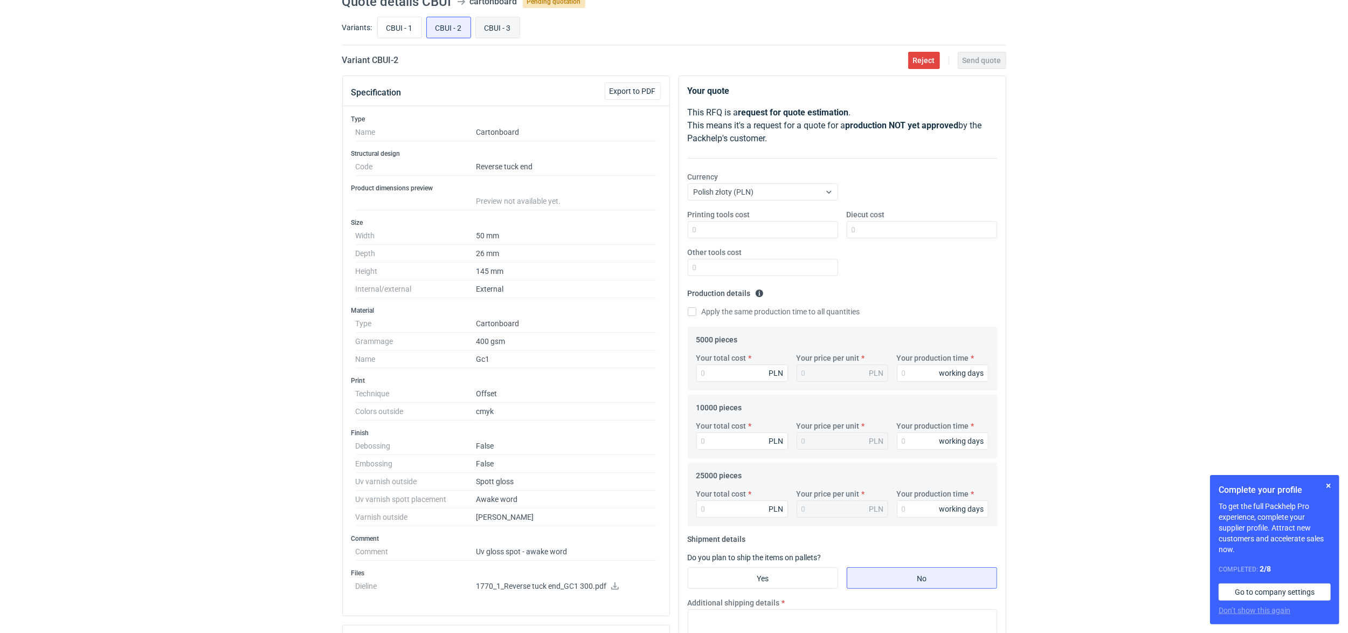
radio input "true"
click at [453, 32] on input "CBUI - 2" at bounding box center [449, 27] width 44 height 20
radio input "true"
click at [514, 31] on input "CBUI - 3" at bounding box center [498, 27] width 44 height 20
radio input "true"
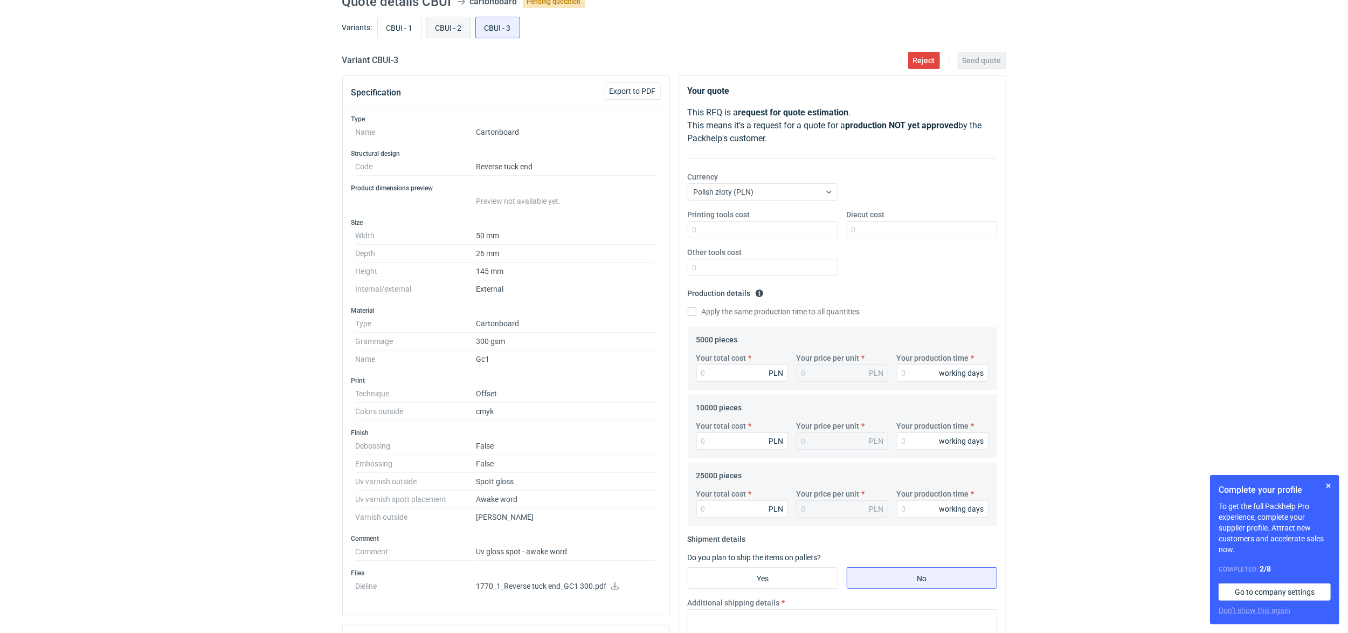
click at [459, 30] on input "CBUI - 2" at bounding box center [449, 27] width 44 height 20
radio input "true"
click at [508, 30] on input "CBUI - 3" at bounding box center [498, 27] width 44 height 20
radio input "true"
click at [468, 30] on input "CBUI - 2" at bounding box center [449, 27] width 44 height 20
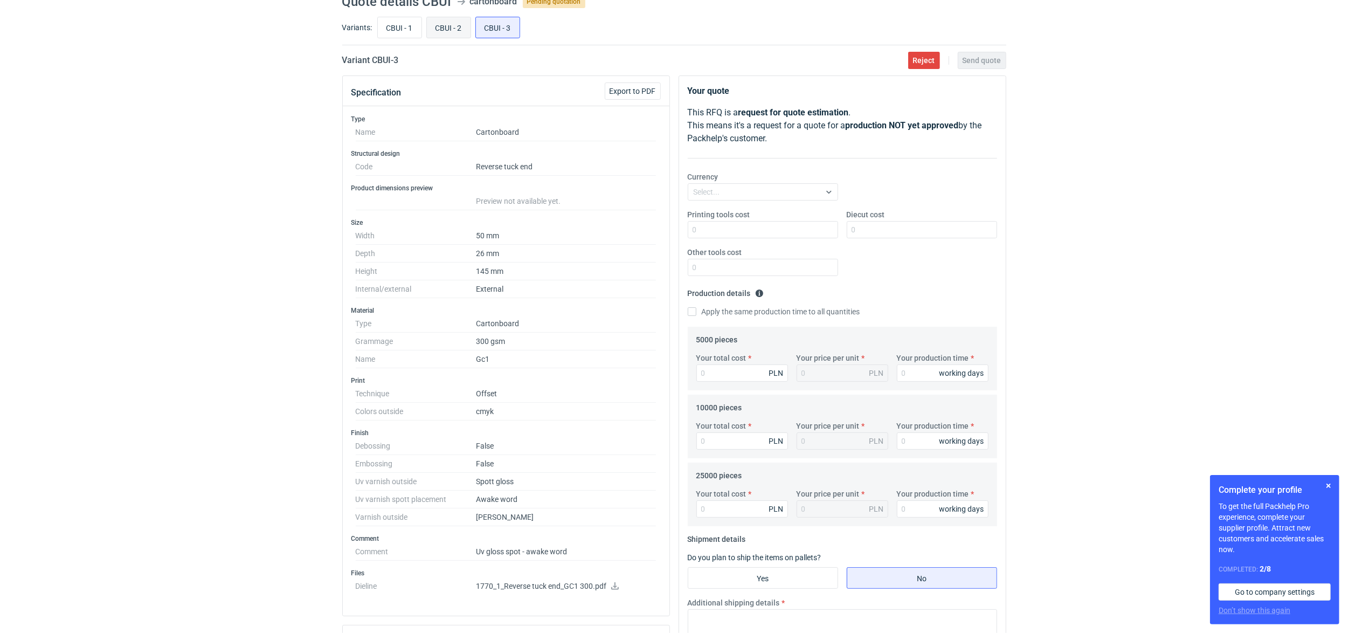
radio input "true"
click at [506, 29] on input "CBUI - 3" at bounding box center [498, 27] width 44 height 20
radio input "true"
click at [458, 31] on input "CBUI - 2" at bounding box center [449, 27] width 44 height 20
radio input "true"
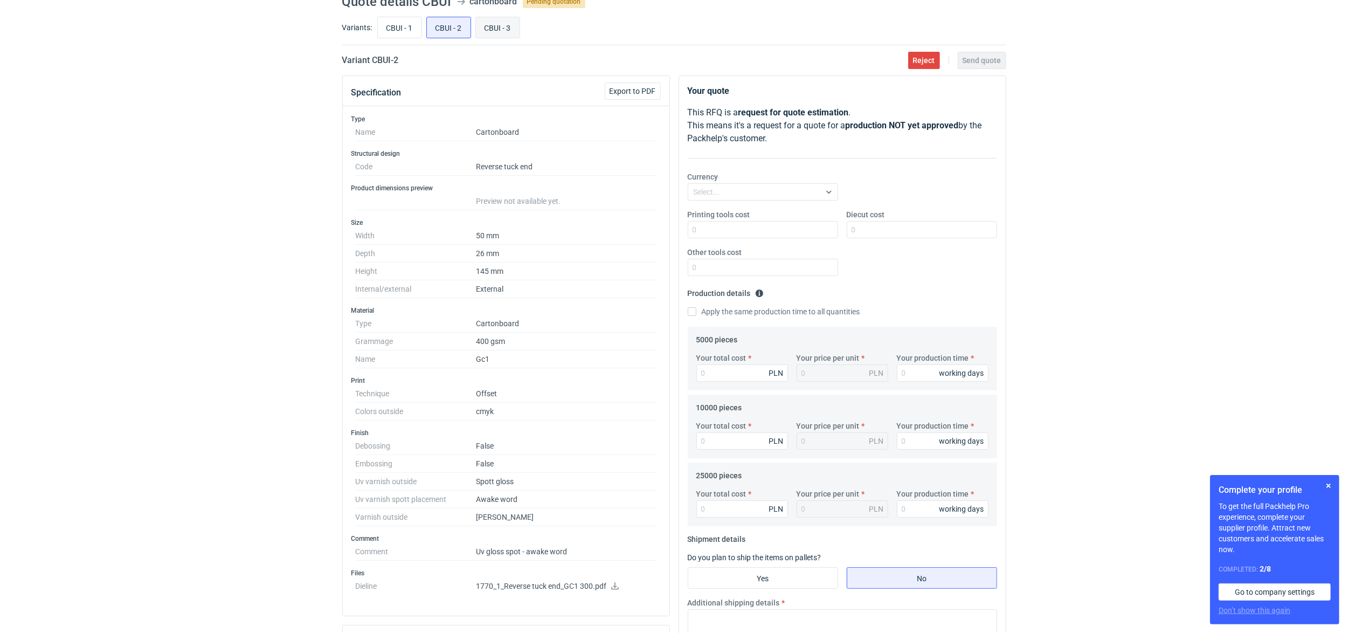
click at [500, 25] on input "CBUI - 3" at bounding box center [498, 27] width 44 height 20
radio input "true"
click at [465, 25] on input "CBUI - 2" at bounding box center [449, 27] width 44 height 20
radio input "true"
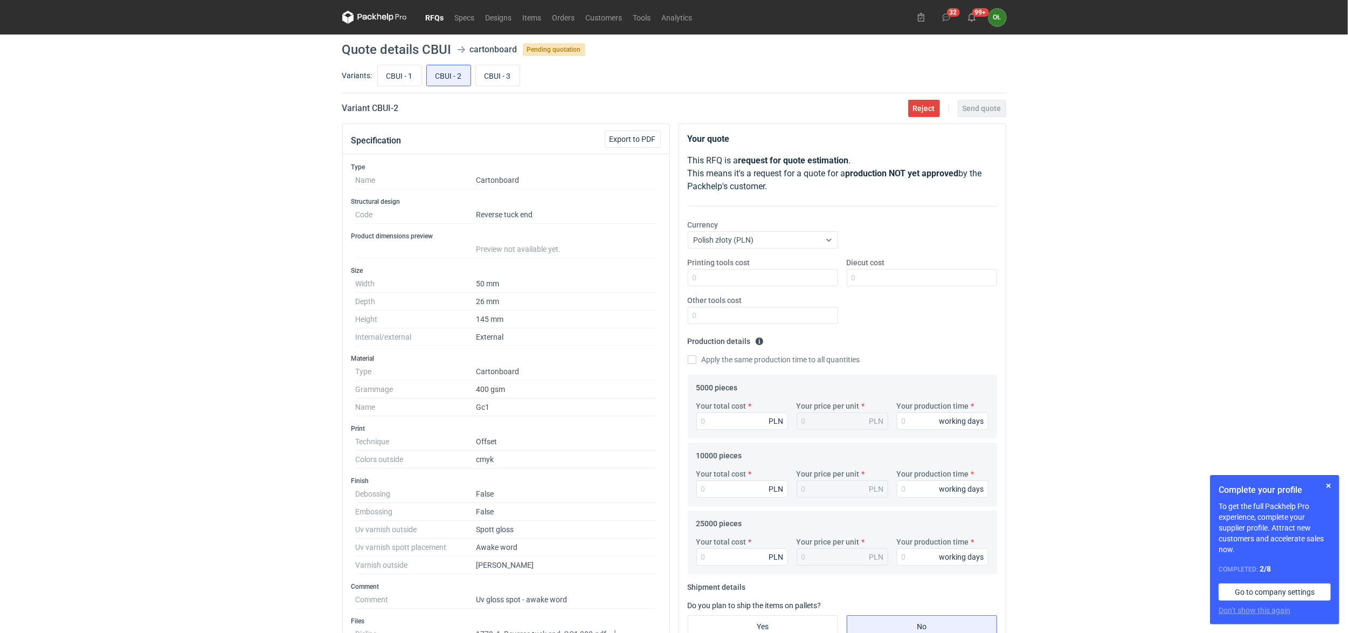
click at [438, 15] on link "RFQs" at bounding box center [434, 17] width 29 height 13
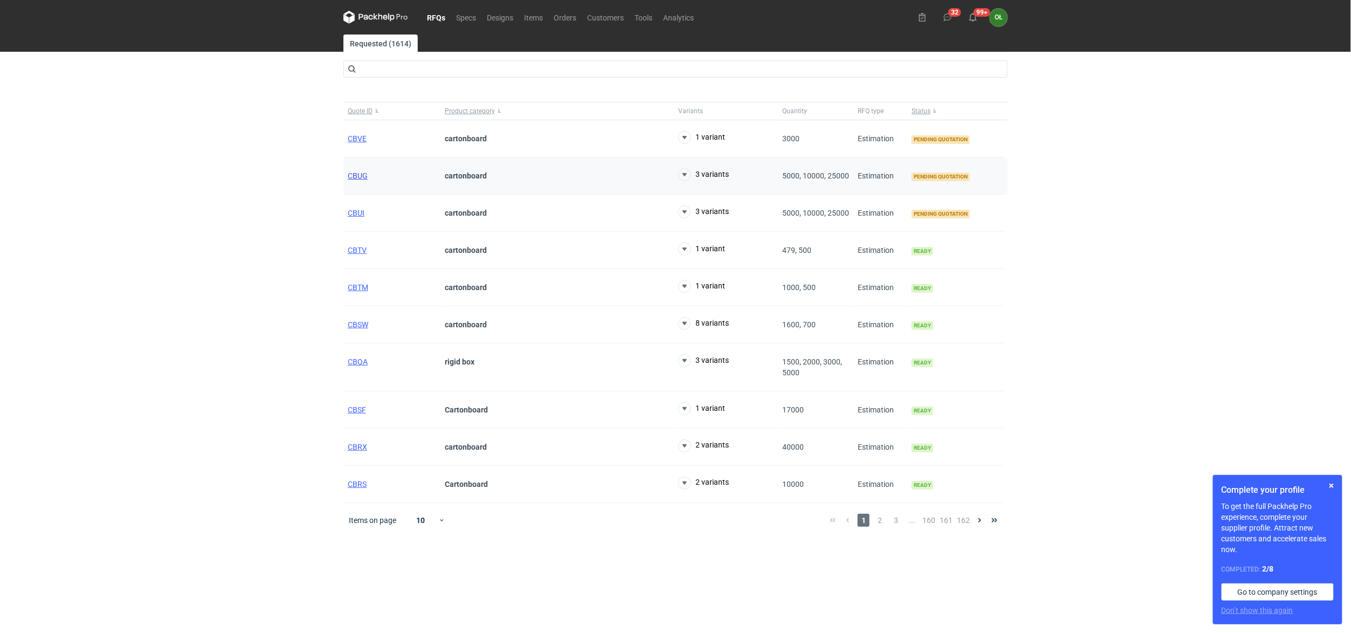
click at [351, 175] on span "CBUG" at bounding box center [358, 175] width 20 height 9
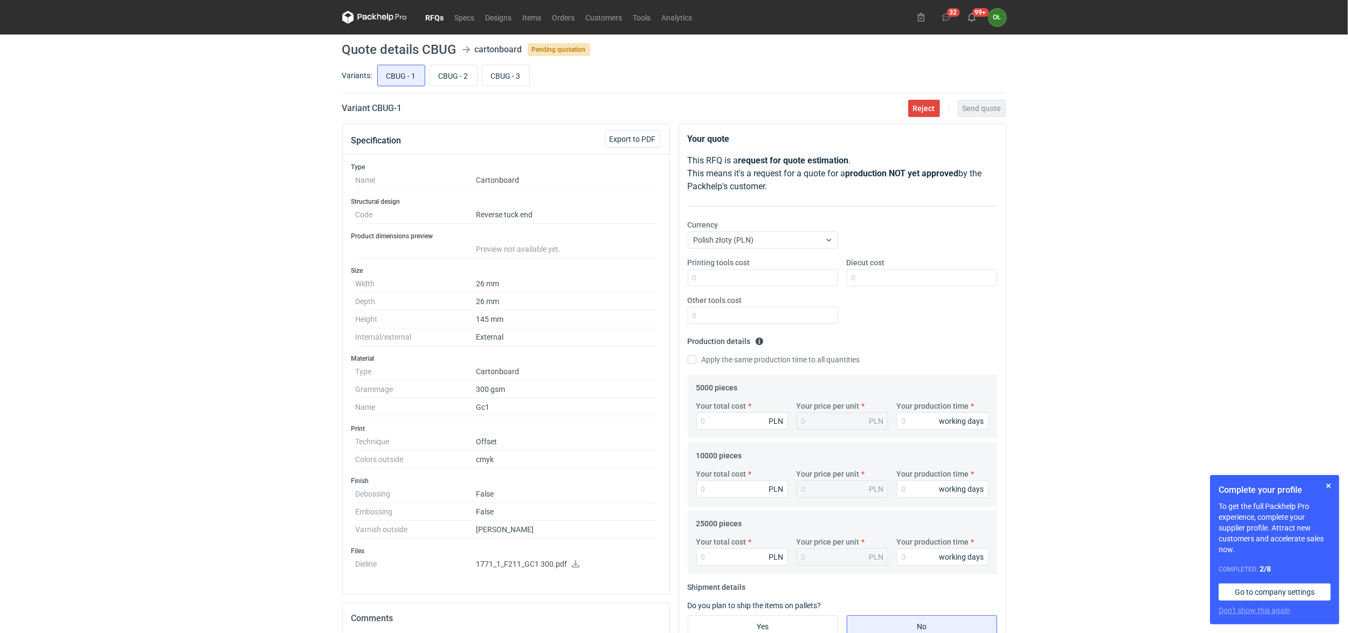
click at [430, 16] on link "RFQs" at bounding box center [434, 17] width 29 height 13
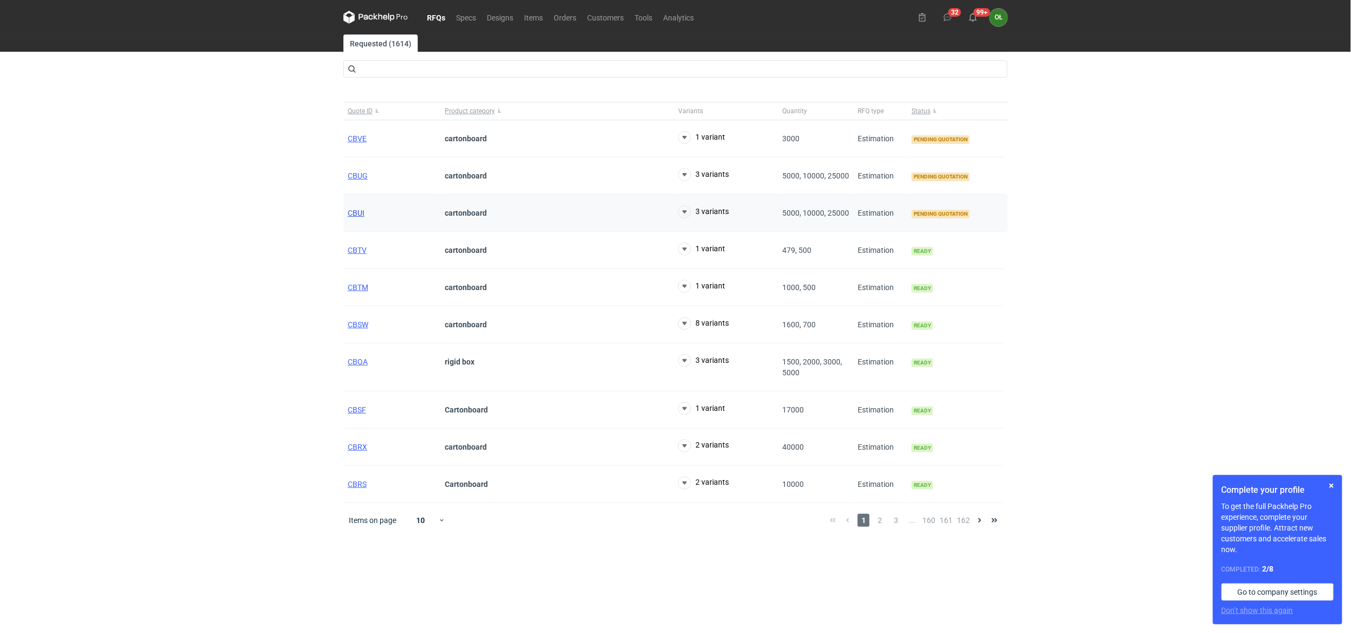
click at [361, 217] on span "CBUI" at bounding box center [356, 213] width 17 height 9
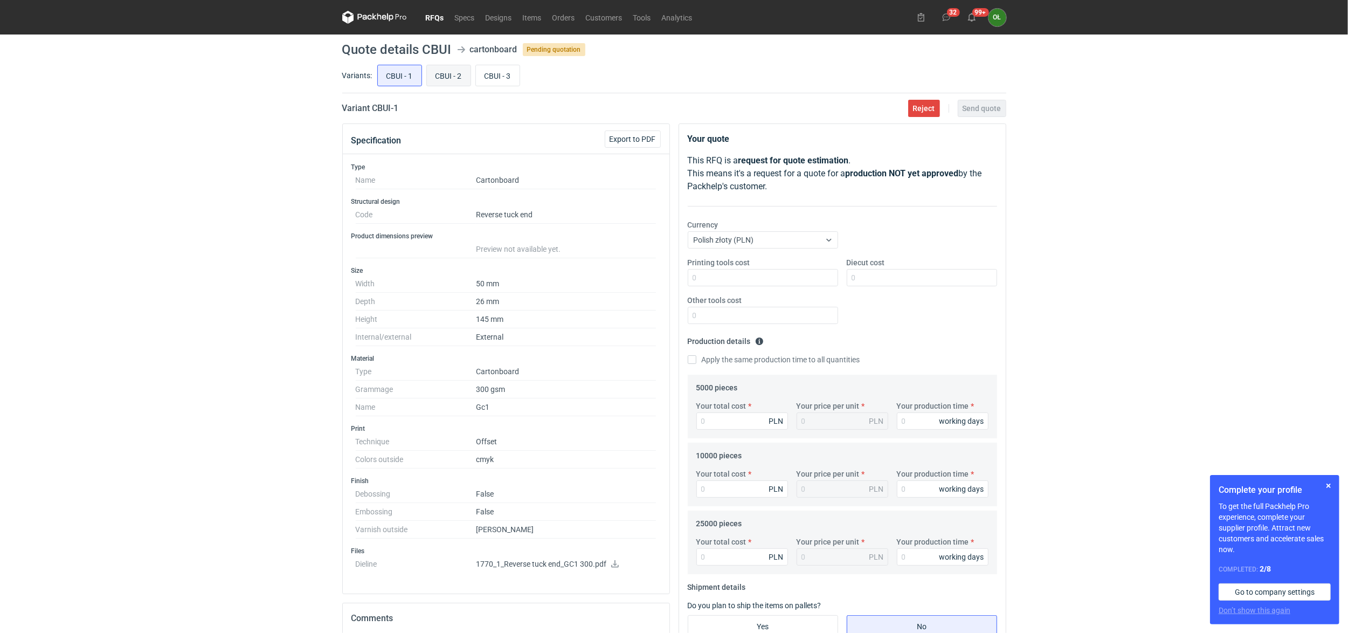
click at [442, 74] on input "CBUI - 2" at bounding box center [449, 75] width 44 height 20
radio input "true"
click at [503, 76] on input "CBUI - 3" at bounding box center [498, 75] width 44 height 20
radio input "true"
click at [452, 72] on input "CBUI - 2" at bounding box center [449, 75] width 44 height 20
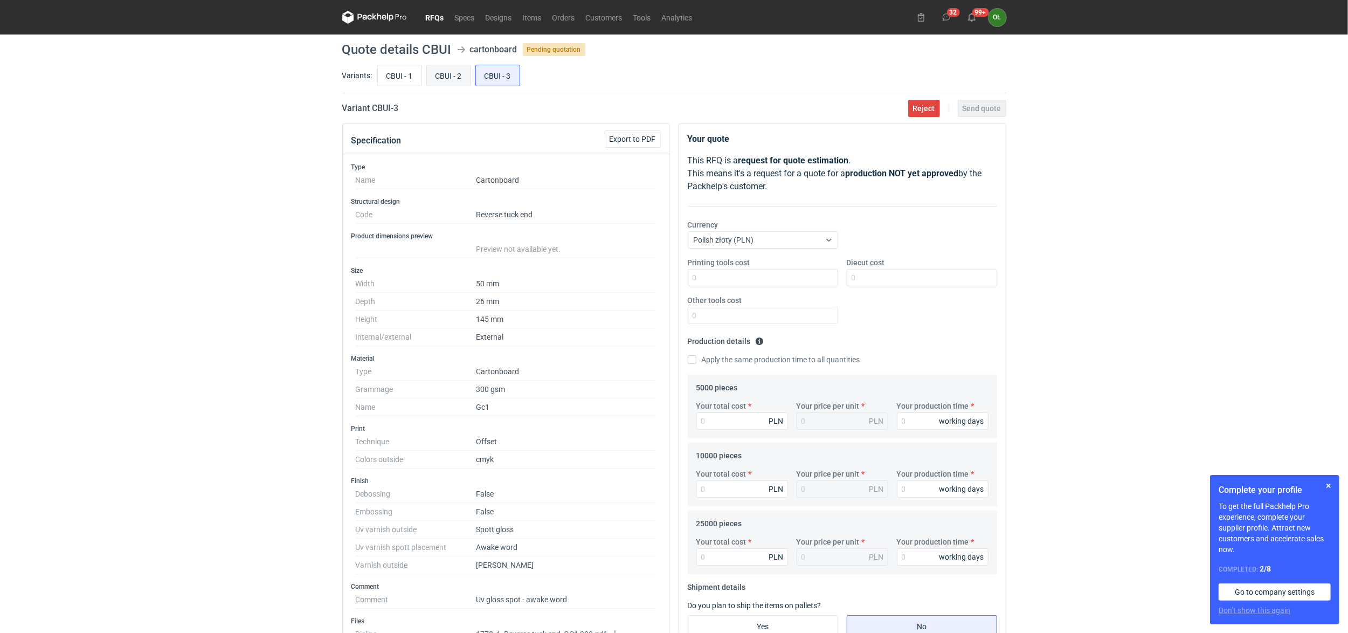
radio input "true"
click at [393, 78] on input "CBUI - 1" at bounding box center [400, 75] width 44 height 20
radio input "true"
click at [440, 12] on link "RFQs" at bounding box center [434, 17] width 29 height 13
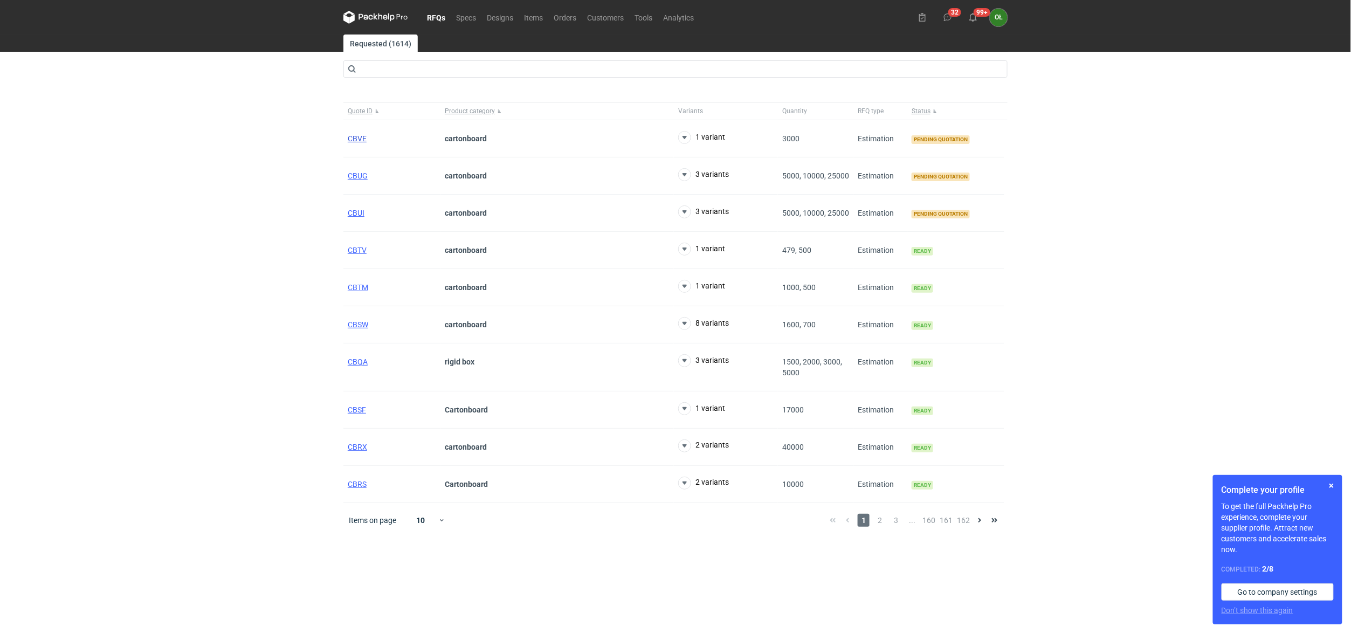
click at [363, 141] on span "CBVE" at bounding box center [357, 138] width 19 height 9
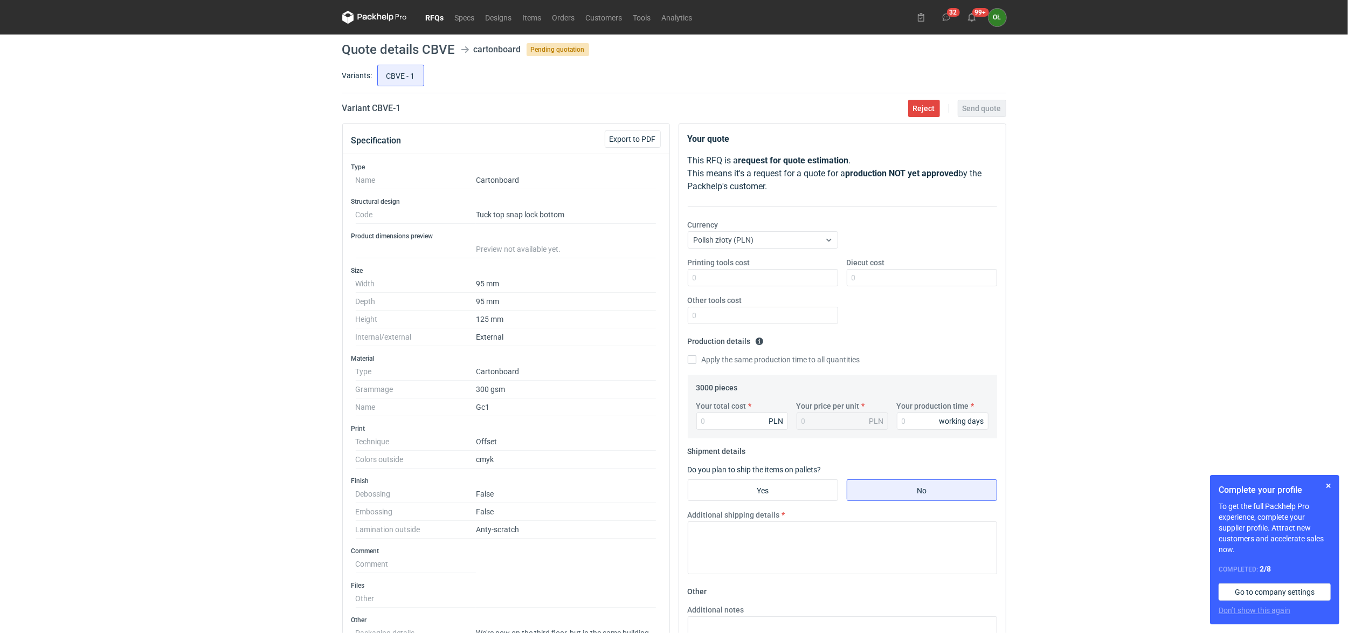
scroll to position [48, 0]
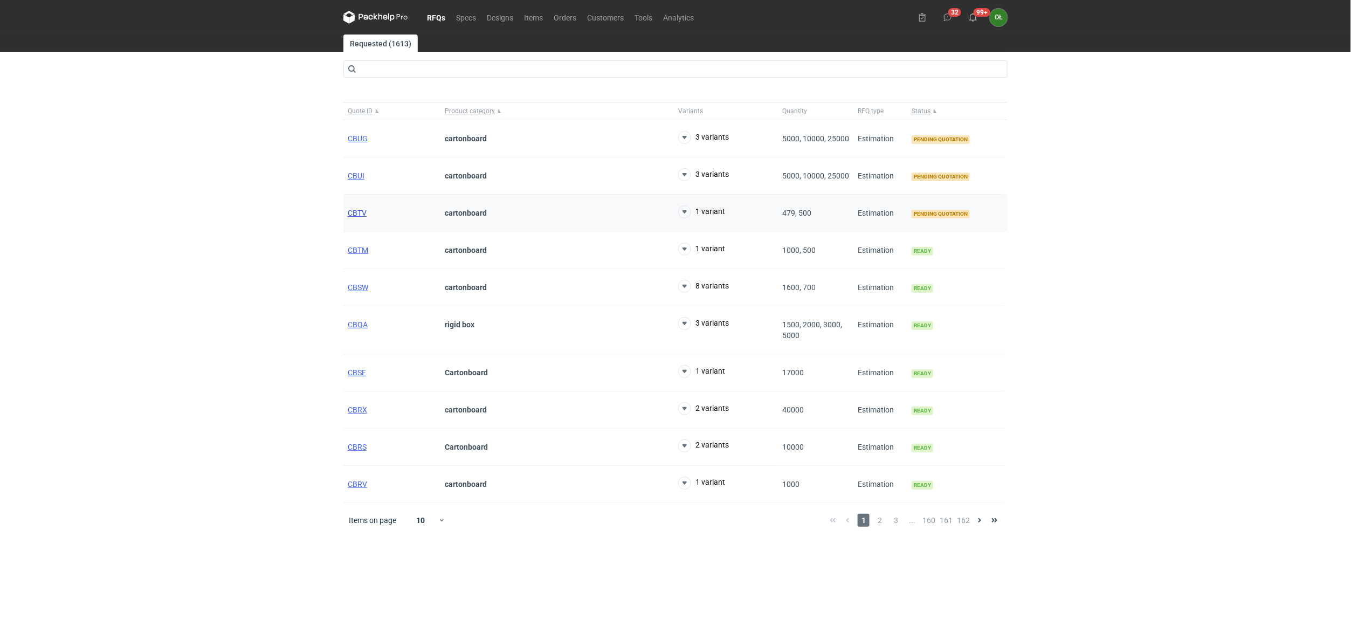
click at [354, 214] on span "CBTV" at bounding box center [357, 213] width 19 height 9
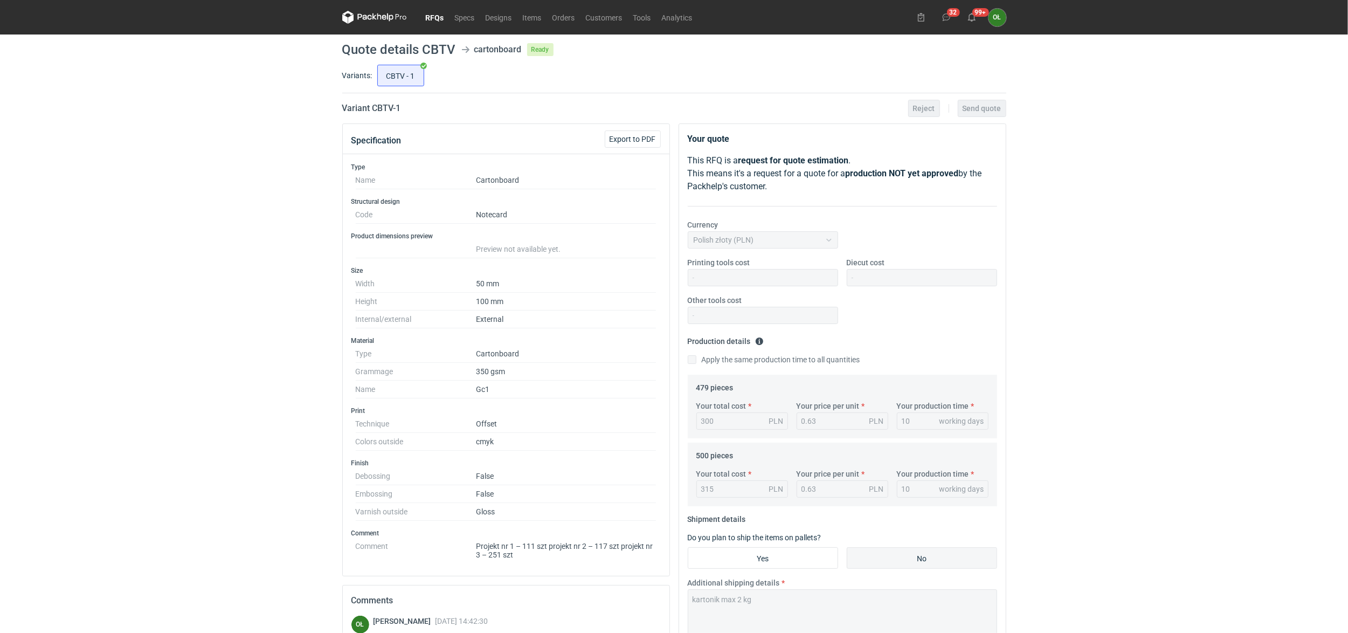
click at [434, 9] on nav "RFQs Specs Designs Items Orders Customers Tools Analytics" at bounding box center [520, 17] width 356 height 34
click at [438, 24] on nav "RFQs Specs Designs Items Orders Customers Tools Analytics" at bounding box center [520, 17] width 356 height 34
click at [436, 17] on link "RFQs" at bounding box center [434, 17] width 29 height 13
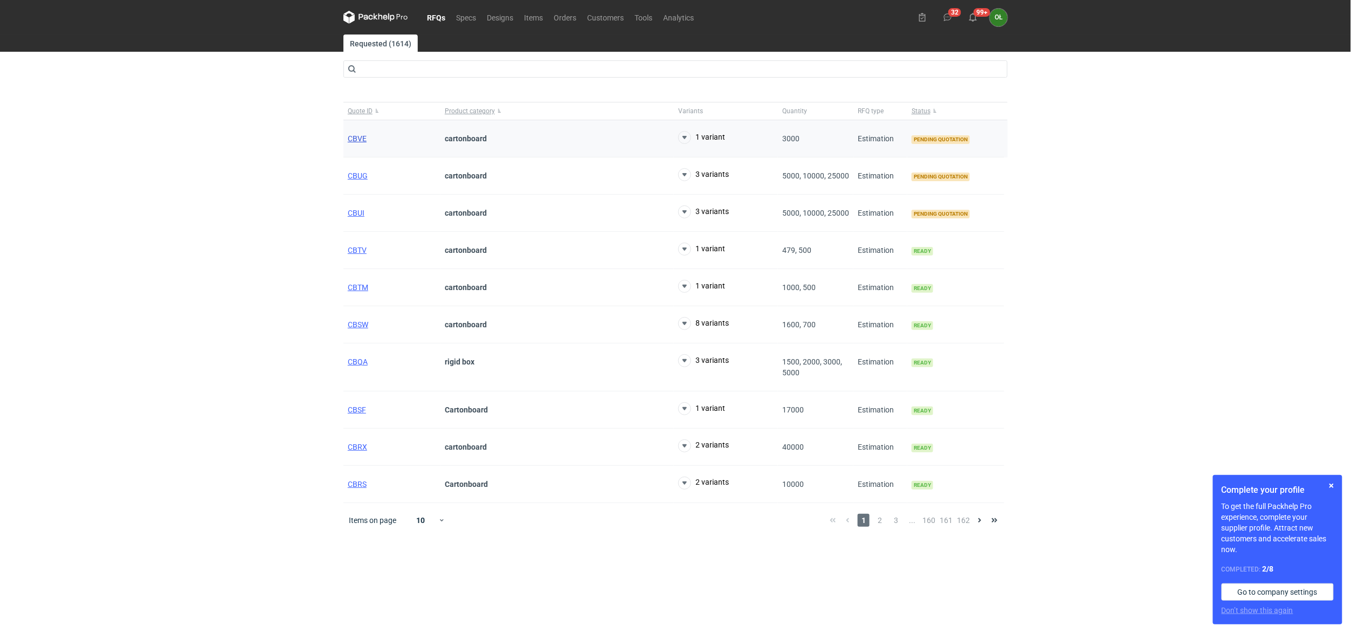
click at [354, 137] on span "CBVE" at bounding box center [357, 138] width 19 height 9
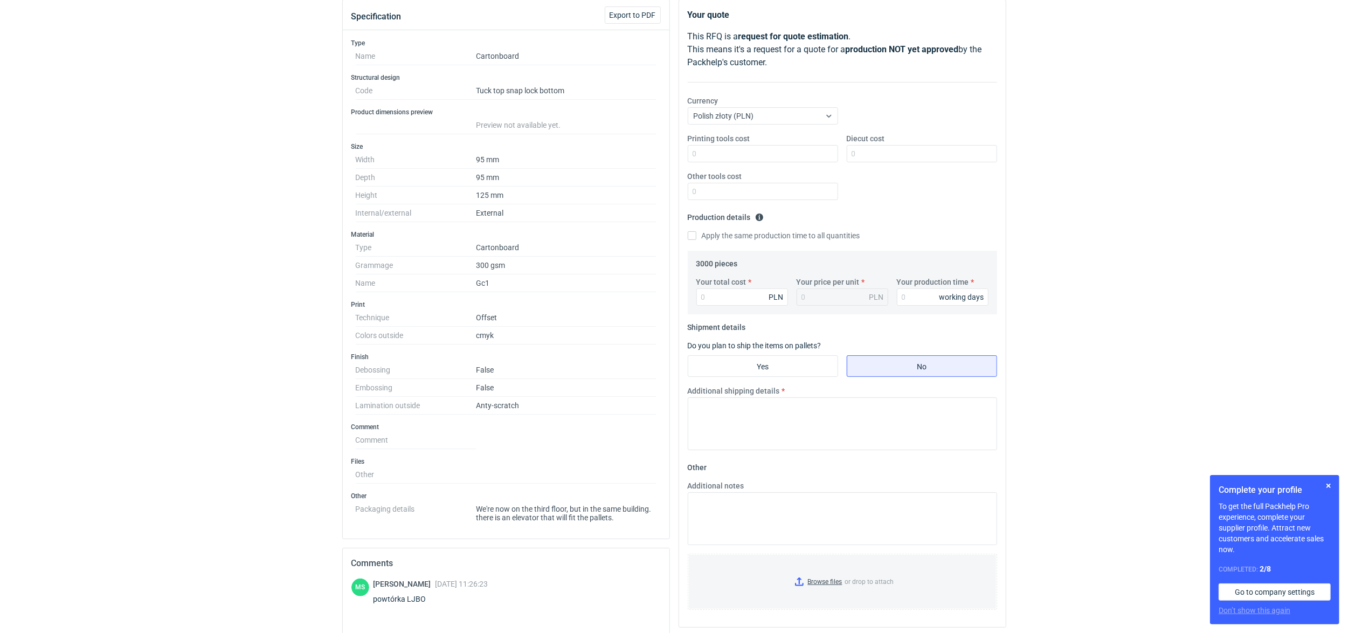
scroll to position [120, 0]
drag, startPoint x: 428, startPoint y: 607, endPoint x: 407, endPoint y: 606, distance: 20.5
click at [407, 606] on div "powtórka LJBO" at bounding box center [430, 603] width 115 height 11
copy div "LJBO"
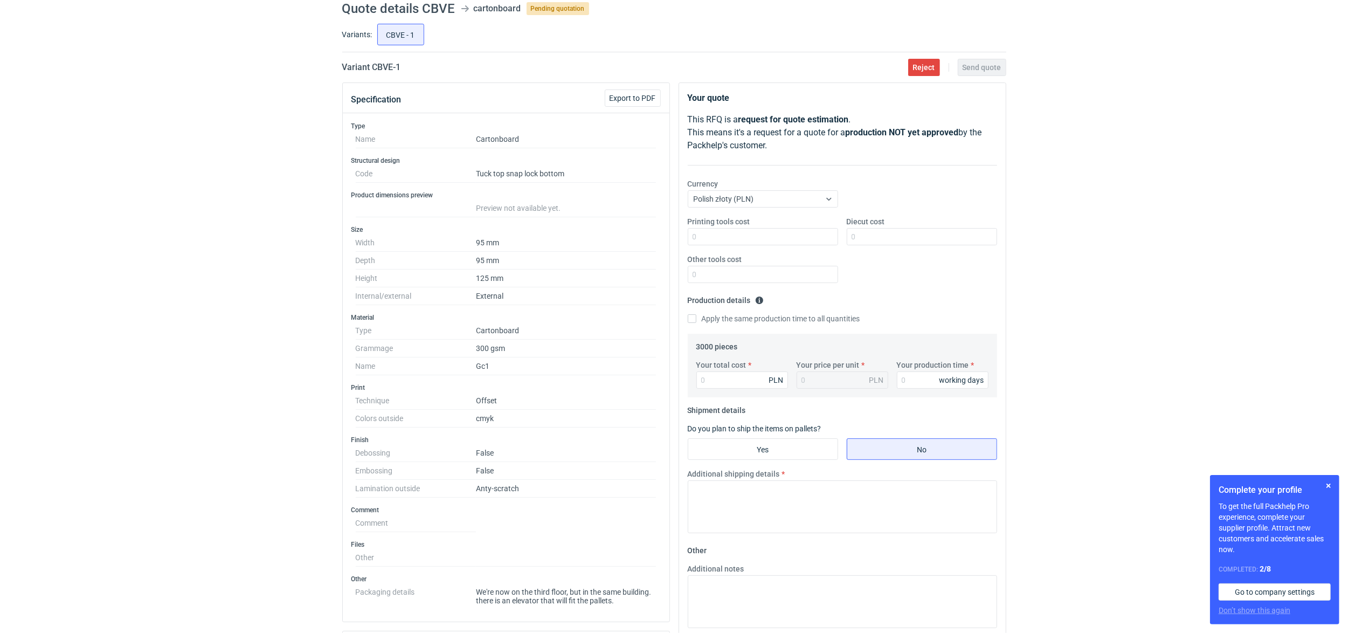
scroll to position [0, 0]
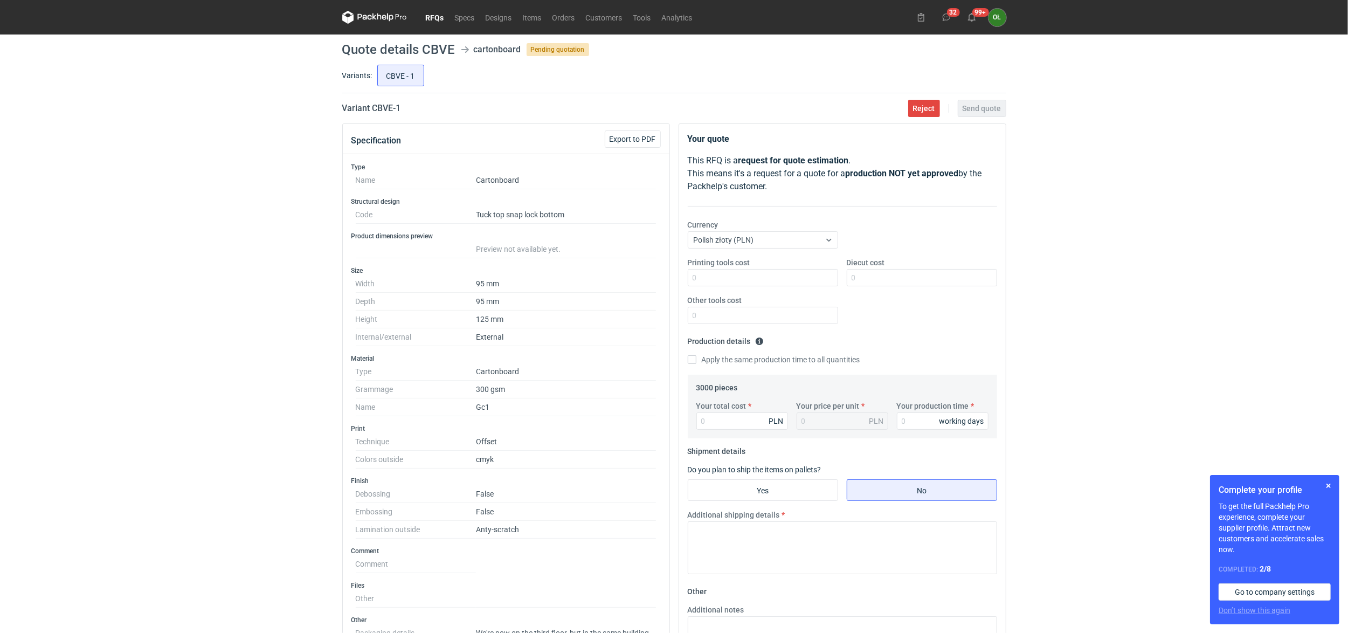
click at [565, 24] on nav "RFQs Specs Designs Items Orders Customers Tools Analytics" at bounding box center [520, 17] width 356 height 34
click at [565, 16] on link "Orders" at bounding box center [563, 17] width 33 height 13
click at [439, 11] on link "RFQs" at bounding box center [434, 17] width 29 height 13
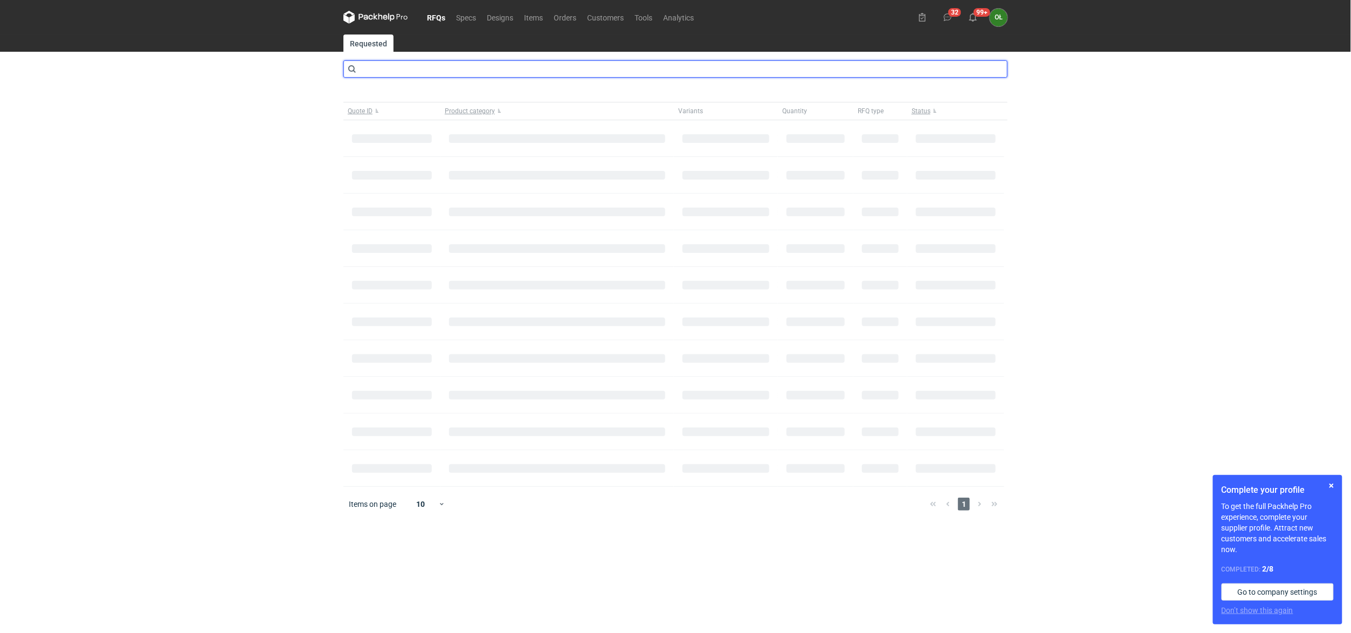
click at [378, 69] on input "text" at bounding box center [675, 68] width 664 height 17
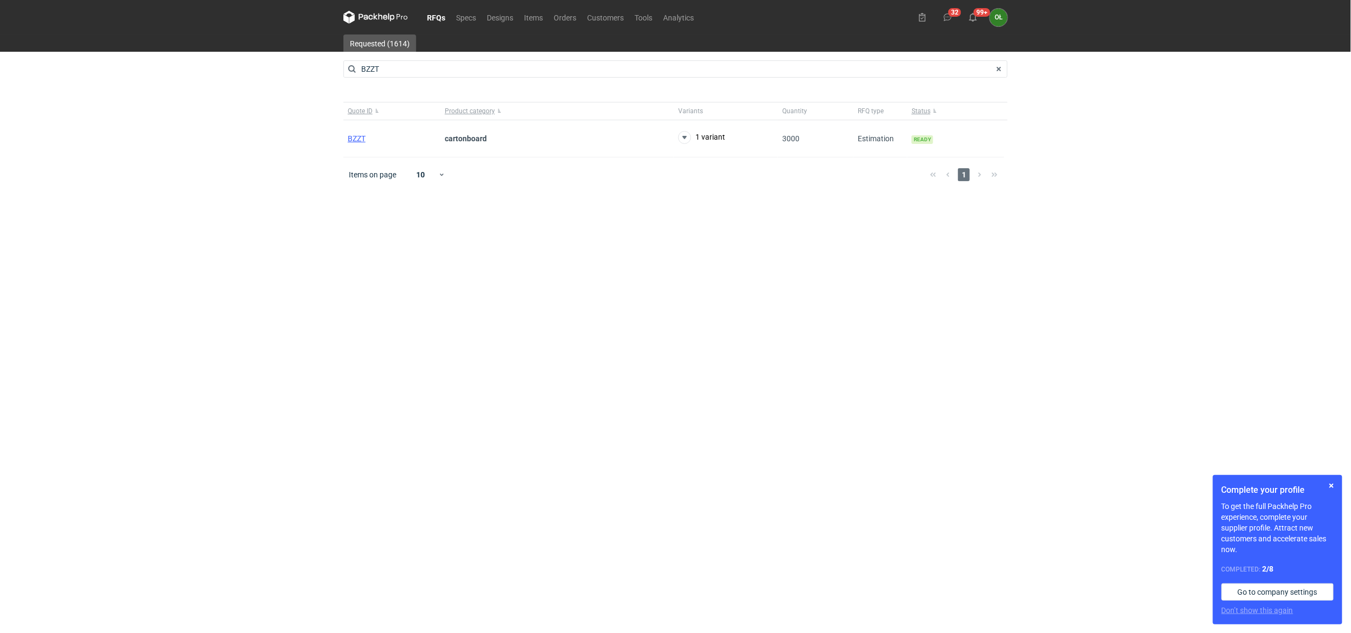
click at [437, 12] on link "RFQs" at bounding box center [435, 17] width 29 height 13
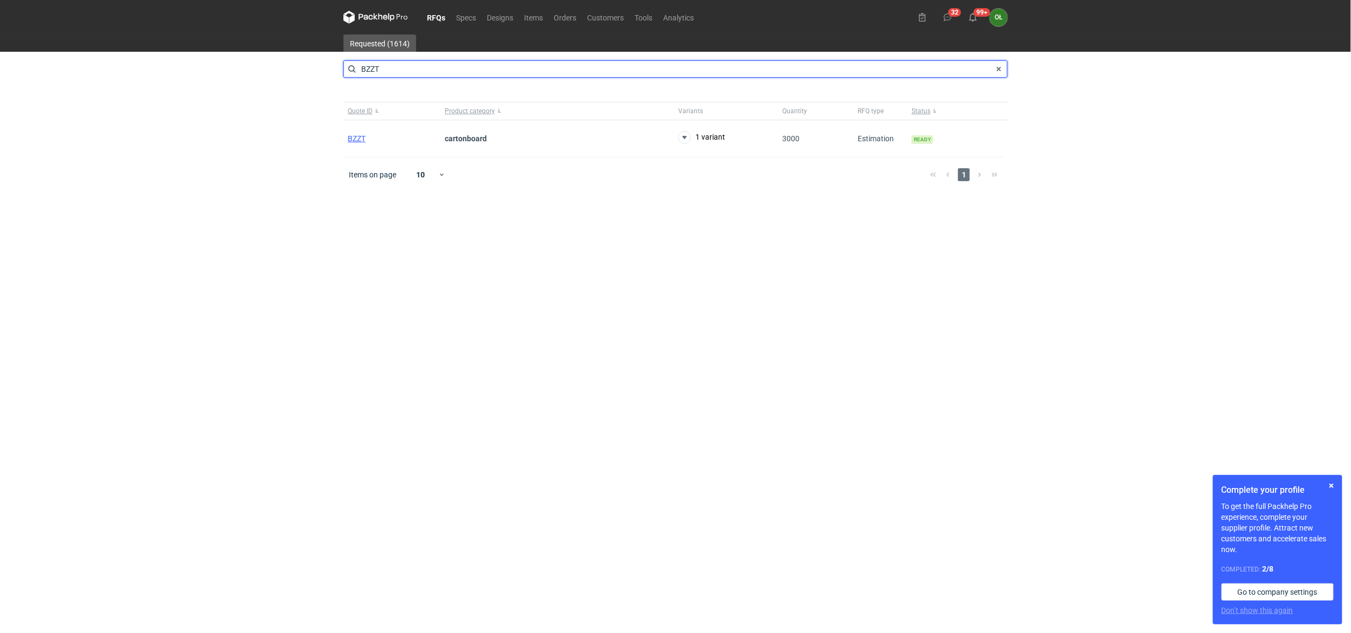
click at [391, 65] on input "BZZT" at bounding box center [675, 68] width 664 height 17
type input "BZZu"
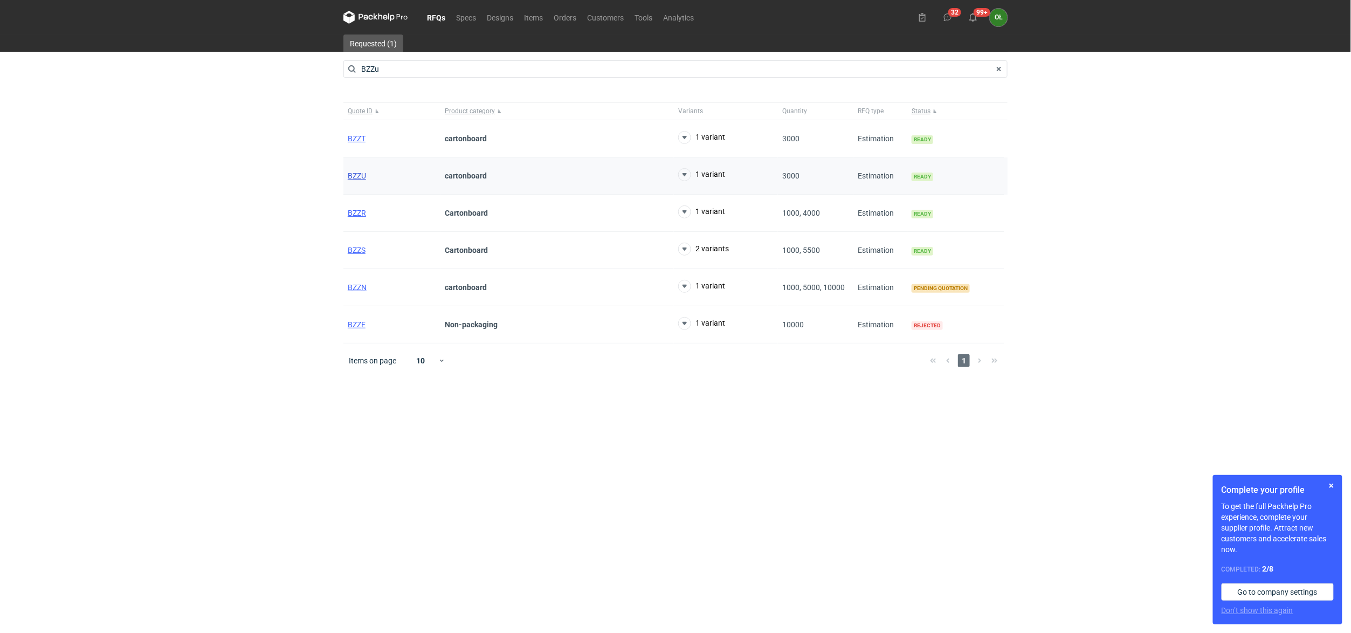
click at [359, 171] on span "BZZU" at bounding box center [357, 175] width 18 height 9
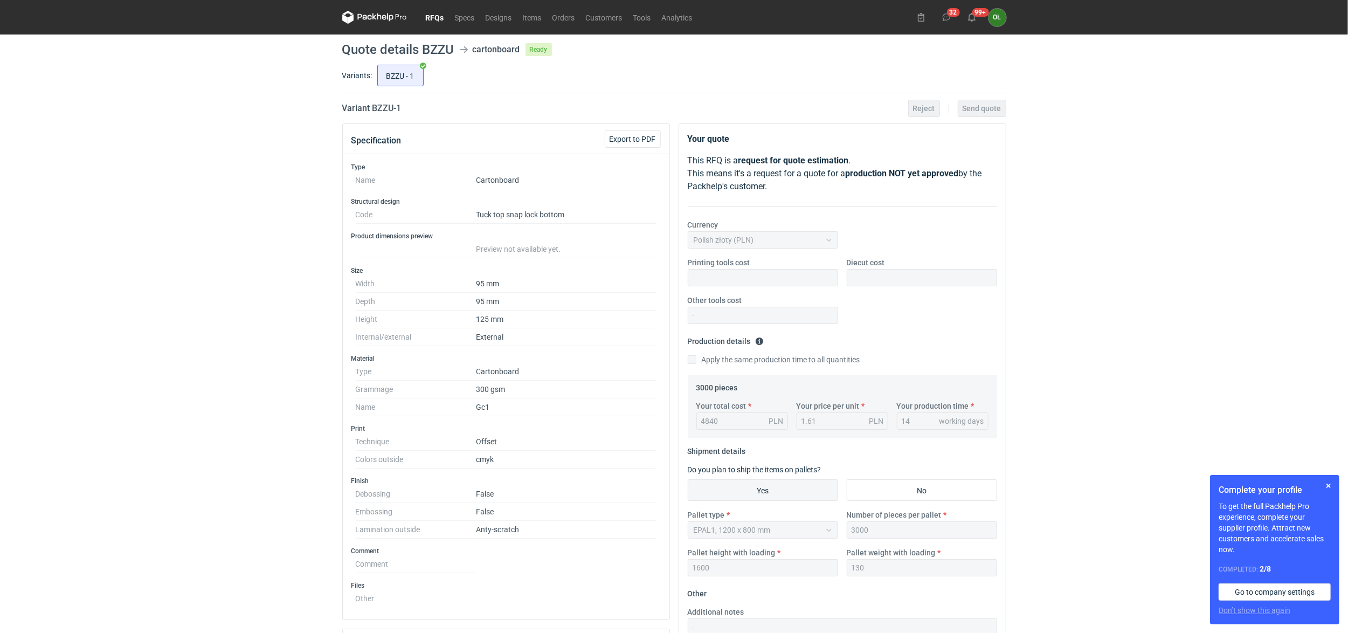
click at [425, 15] on link "RFQs" at bounding box center [434, 17] width 29 height 13
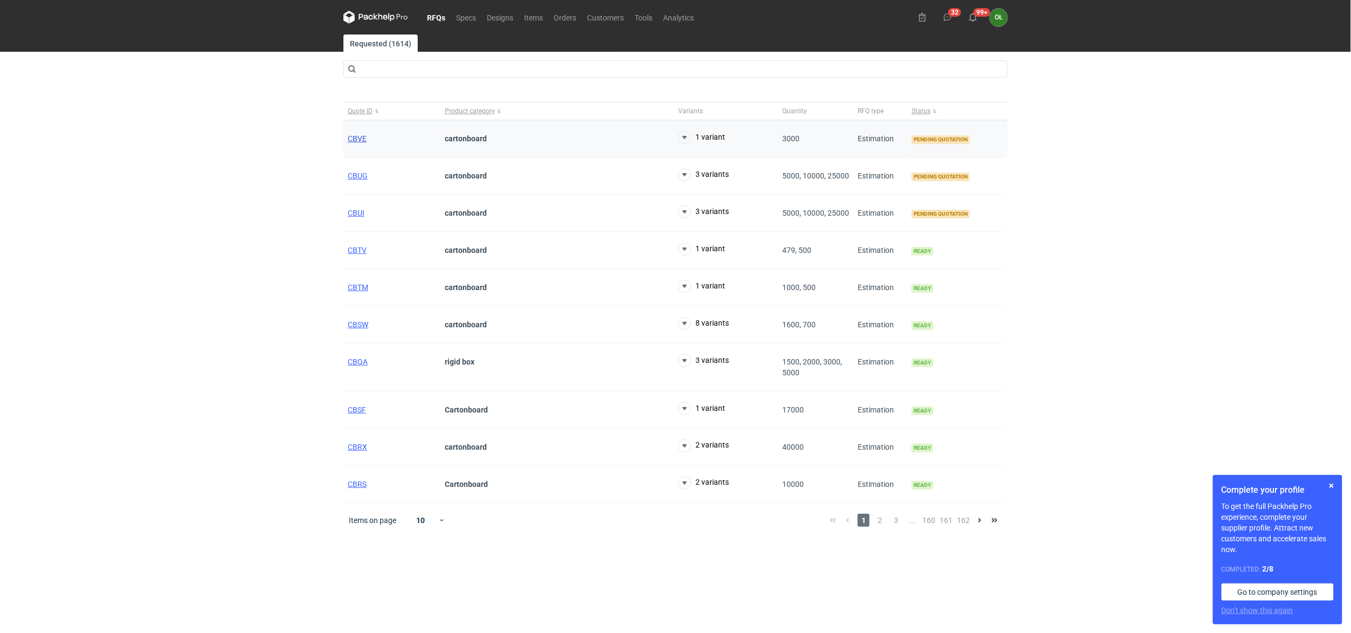
click at [351, 138] on span "CBVE" at bounding box center [357, 138] width 19 height 9
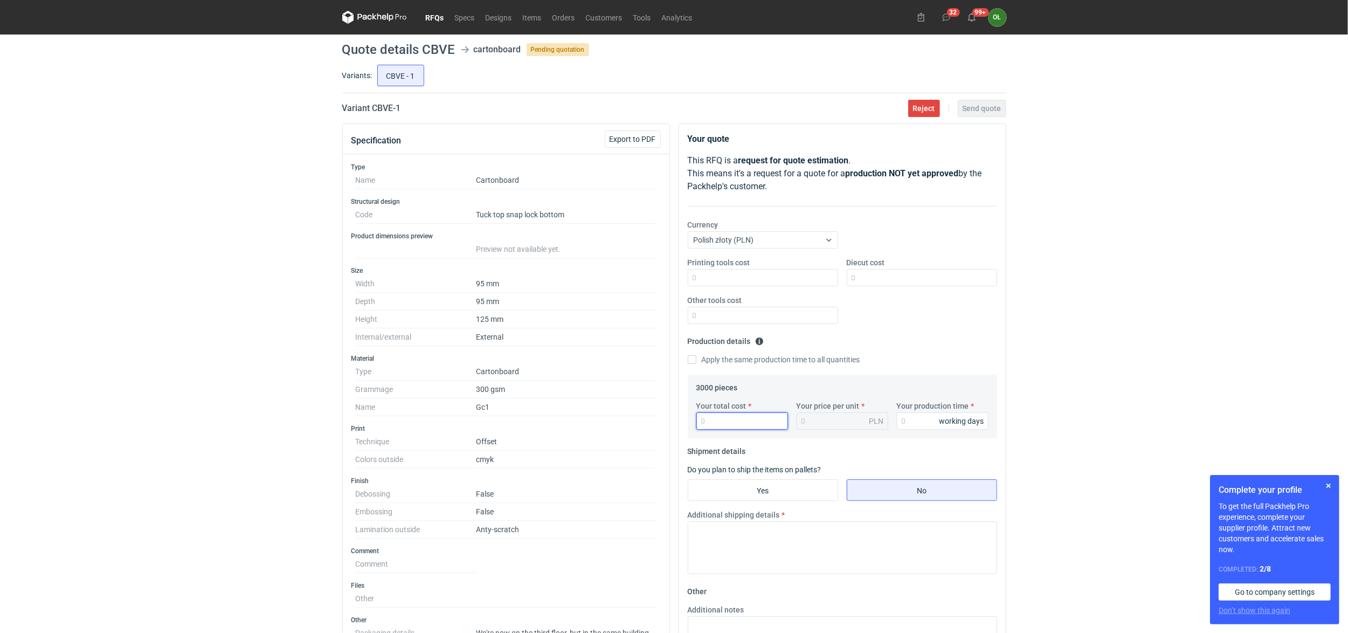
click at [710, 427] on input "Your total cost" at bounding box center [742, 420] width 92 height 17
type input "48380"
type input "16.13"
type input "4838"
type input "1.61"
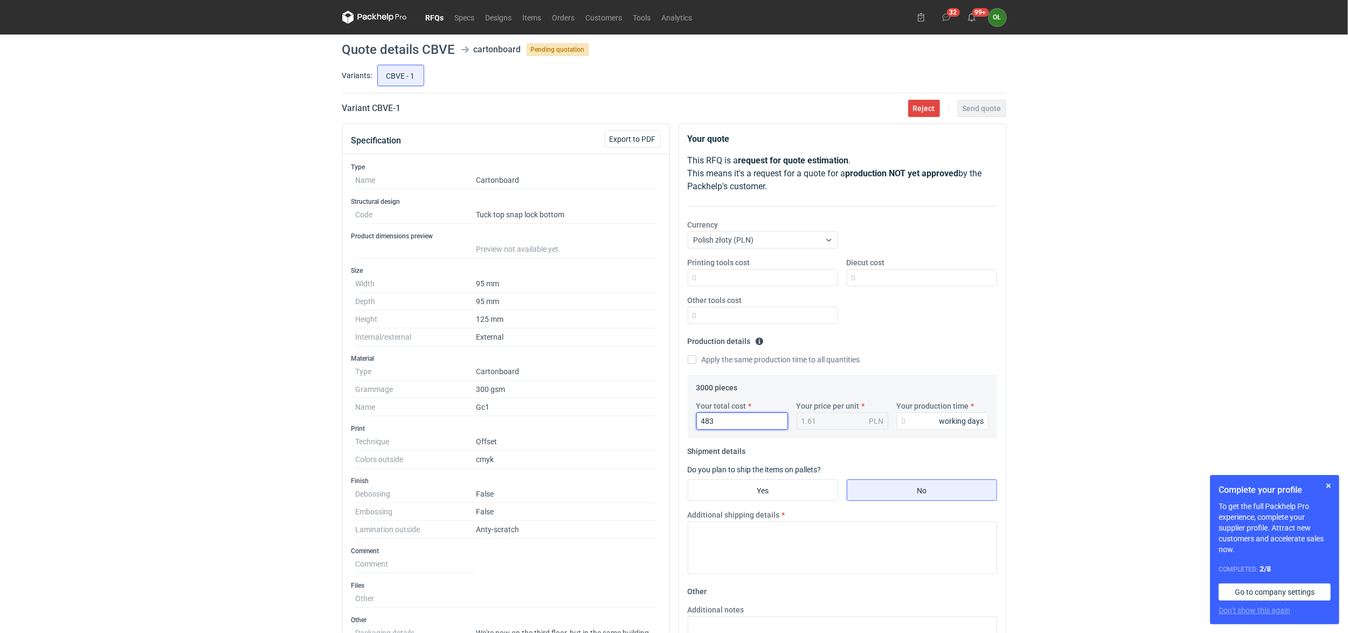
type input "48"
type input "0.02"
type input "4840"
type input "1.61"
type input "4840"
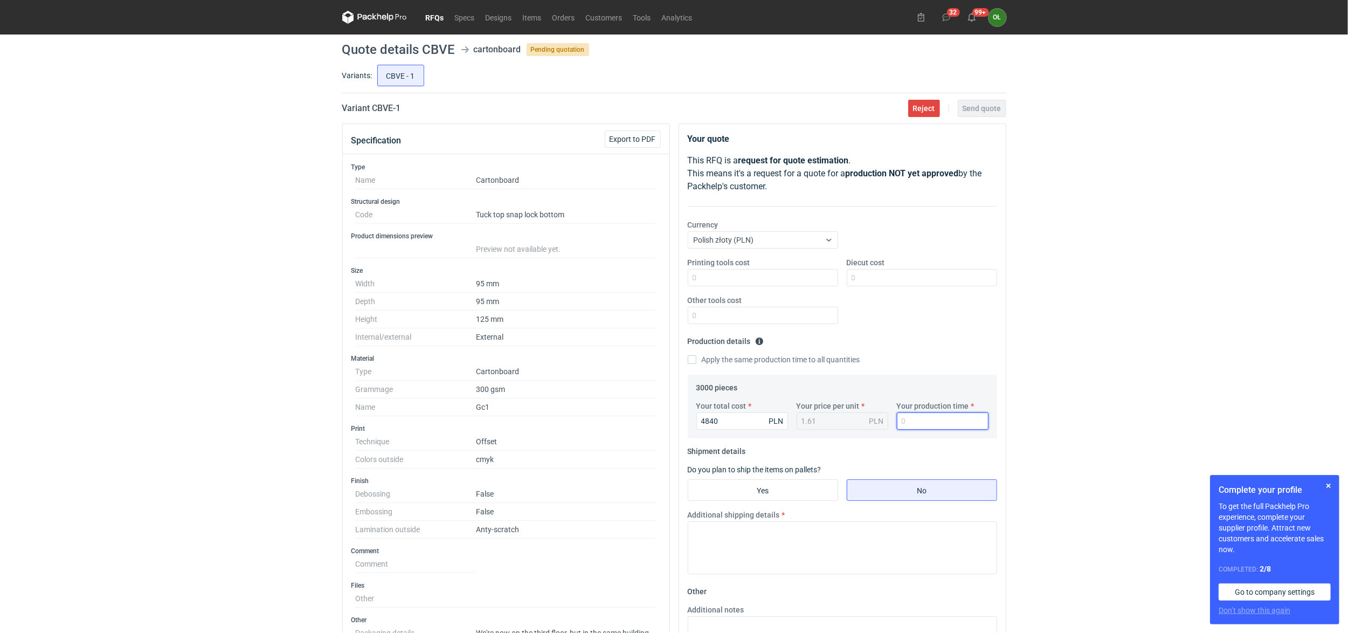
click at [937, 421] on input "Your production time" at bounding box center [943, 420] width 92 height 17
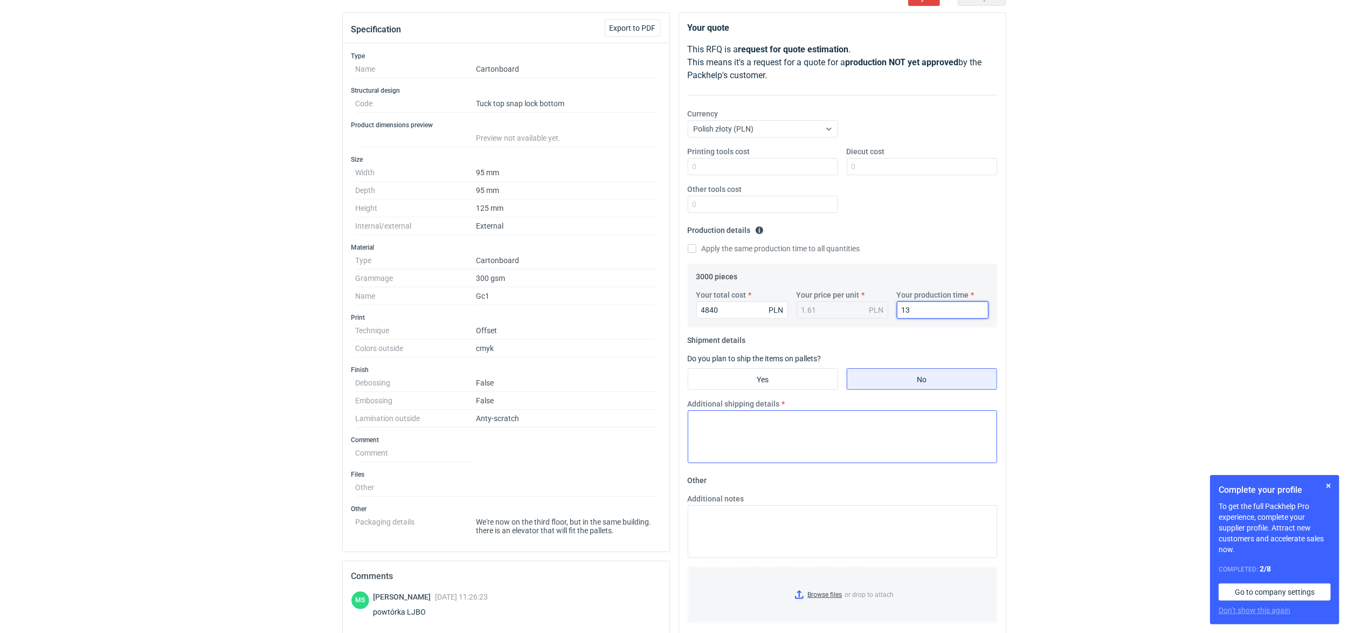
scroll to position [120, 0]
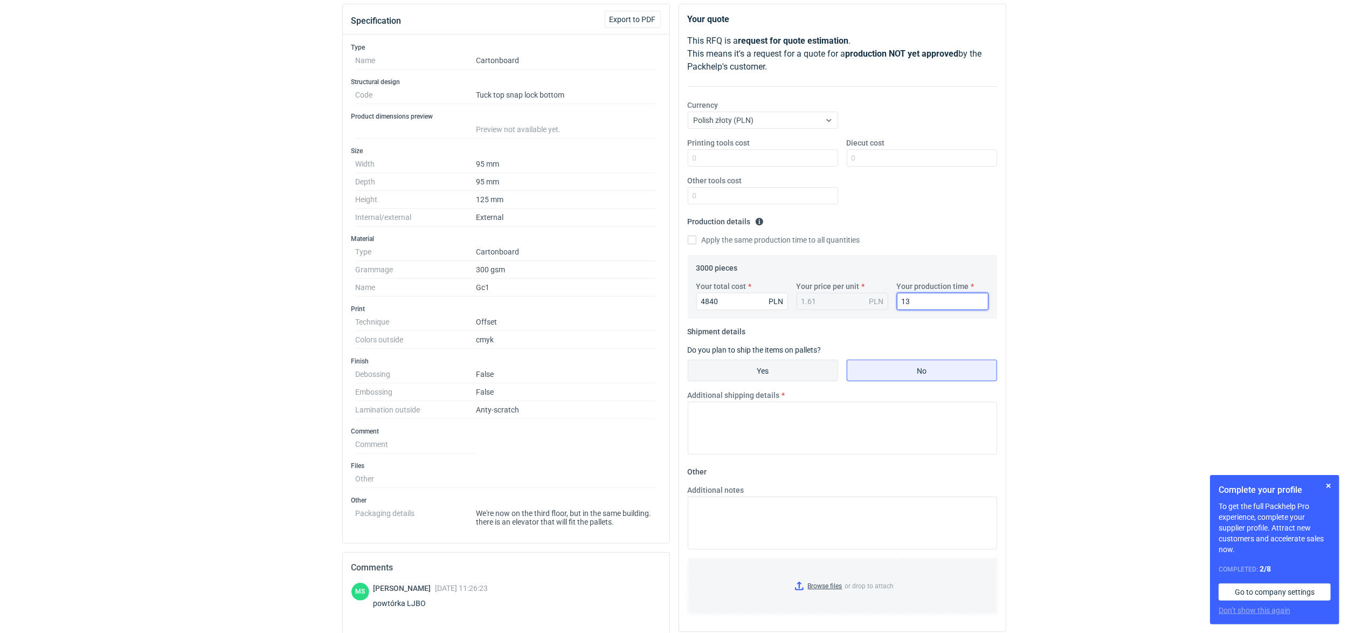
type input "13"
click at [799, 362] on input "Yes" at bounding box center [762, 370] width 149 height 20
radio input "true"
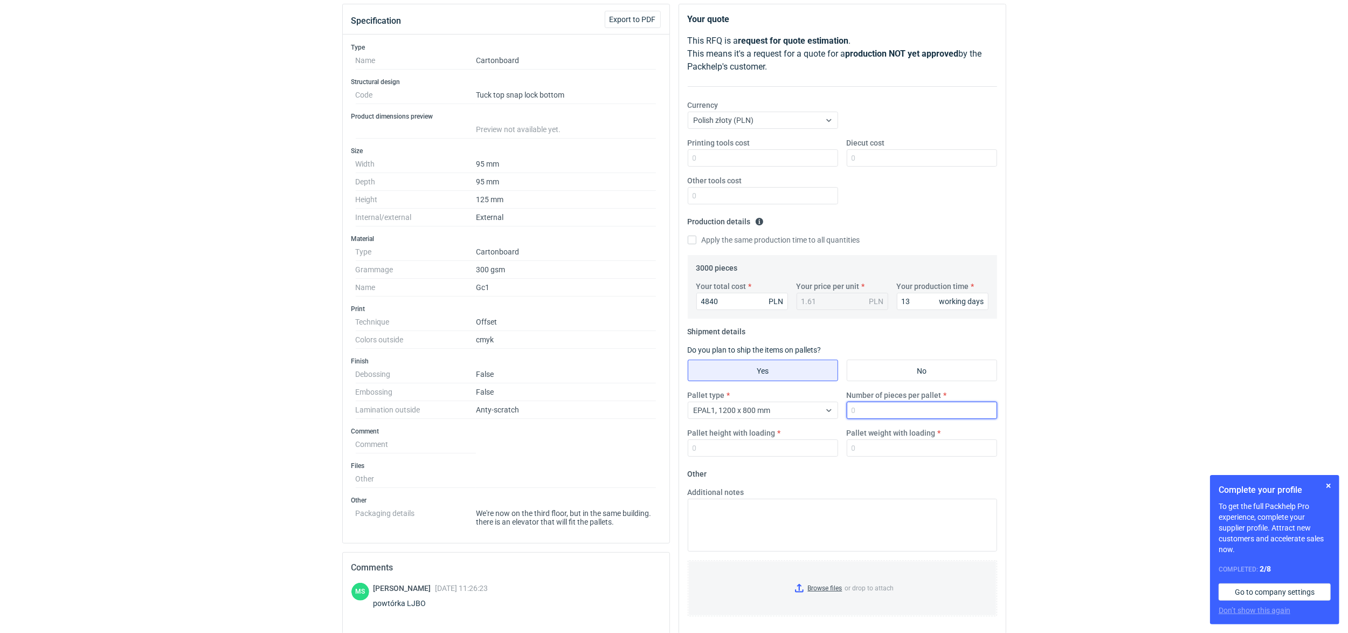
click at [872, 406] on input "Number of pieces per pallet" at bounding box center [922, 409] width 150 height 17
type input "3000"
type input "1400"
type input "150"
click at [745, 449] on input "1400" at bounding box center [763, 447] width 150 height 17
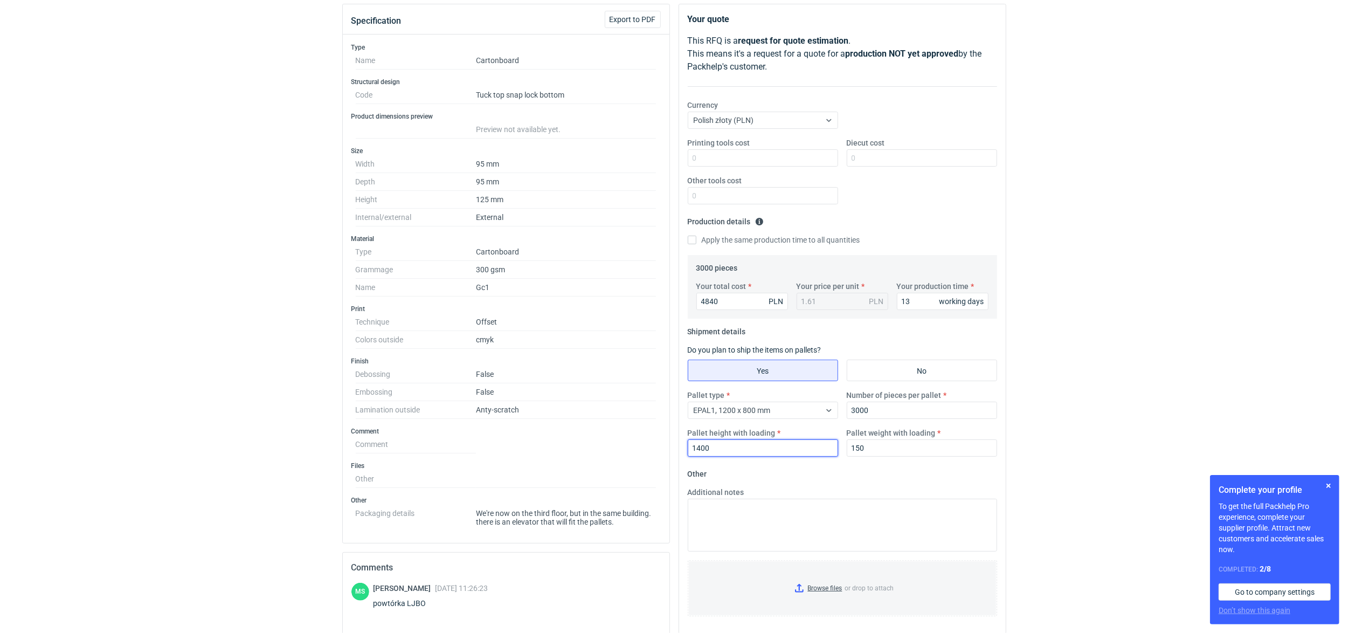
click at [702, 449] on input "1400" at bounding box center [763, 447] width 150 height 17
type input "1500"
click at [207, 434] on div "RFQs Specs Designs Items Orders Customers Tools Analytics 32 99+ OŁ Olga Łopato…" at bounding box center [674, 196] width 1348 height 633
click at [1330, 487] on button "button" at bounding box center [1328, 485] width 13 height 13
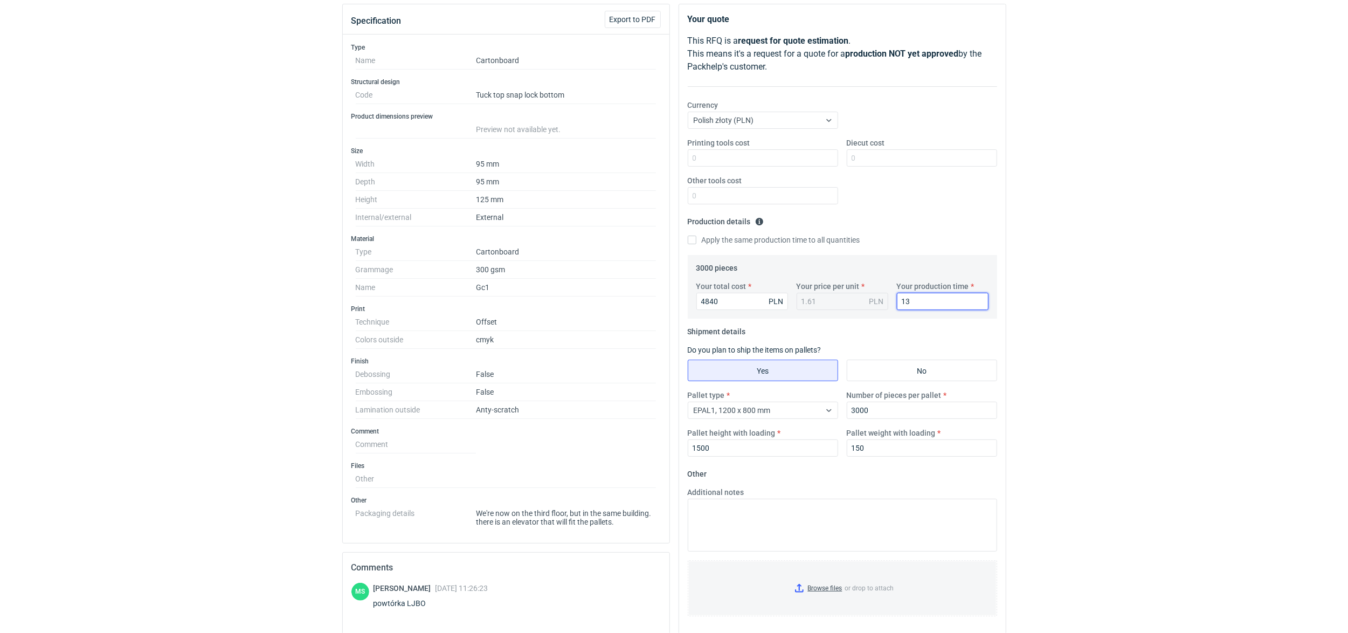
click at [917, 296] on input "13" at bounding box center [943, 301] width 92 height 17
type input "14"
click at [244, 282] on div "RFQs Specs Designs Items Orders Customers Tools Analytics 32 99+ OŁ Olga Łopato…" at bounding box center [674, 196] width 1348 height 633
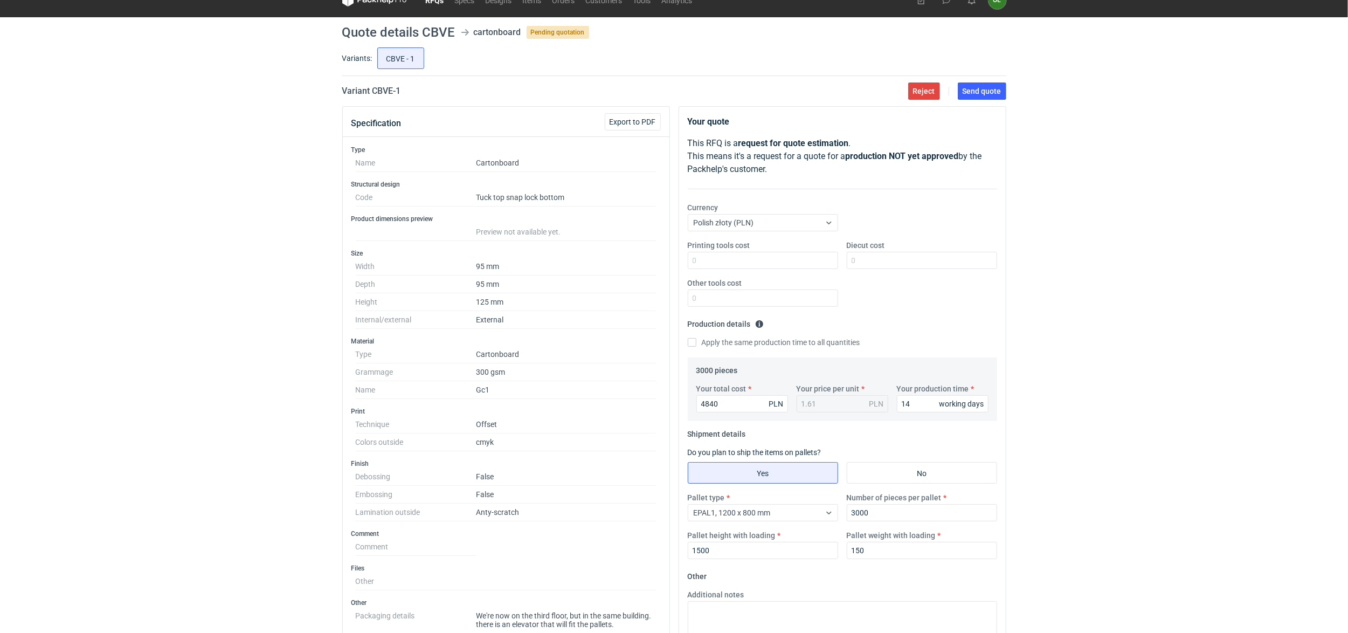
scroll to position [0, 0]
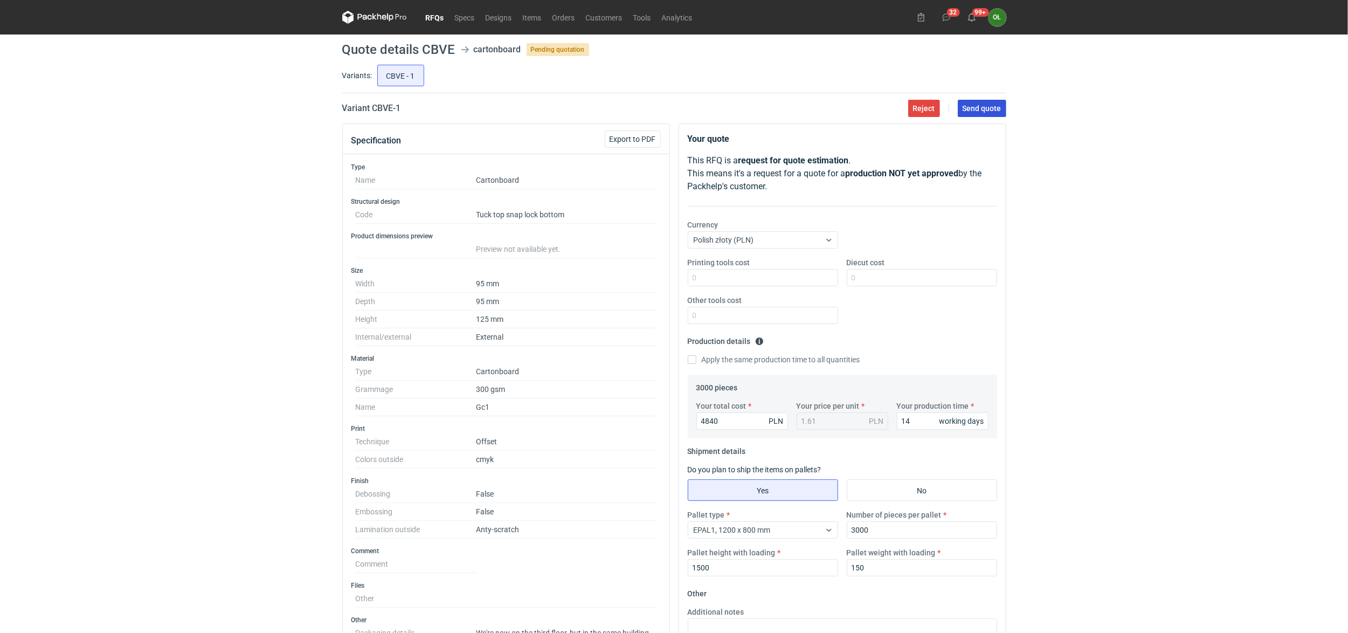
click at [996, 108] on span "Send quote" at bounding box center [982, 109] width 39 height 8
click at [434, 13] on link "RFQs" at bounding box center [434, 17] width 29 height 13
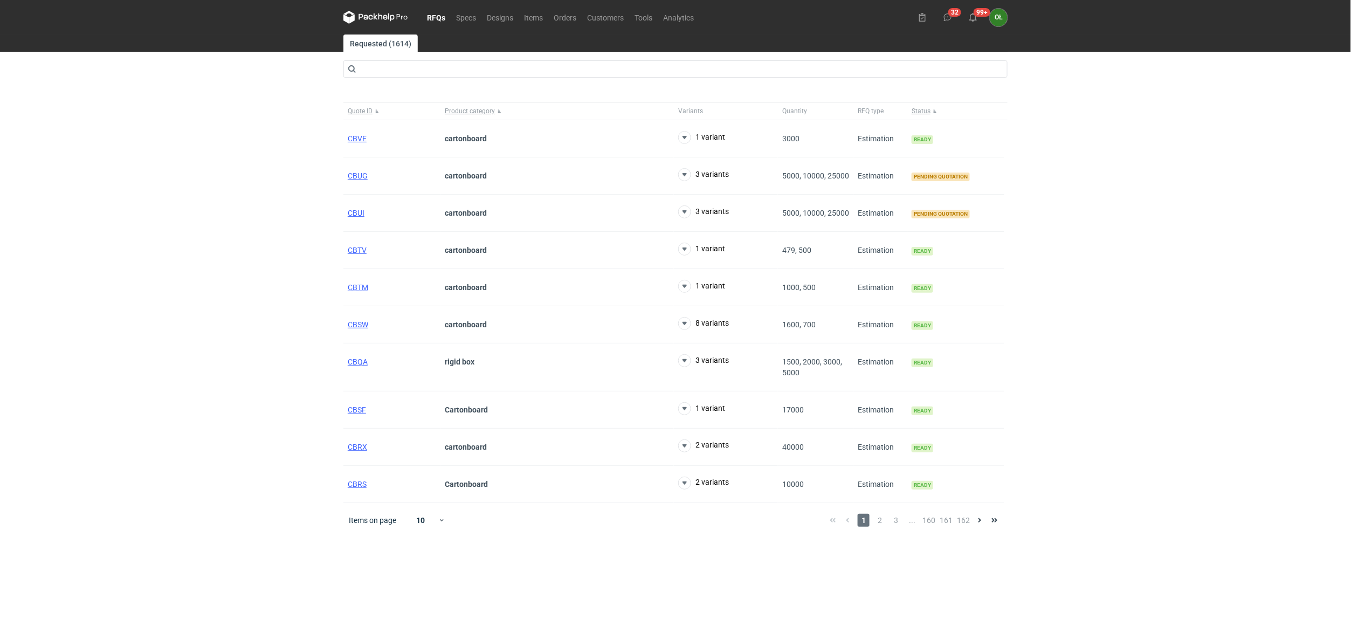
click at [190, 164] on div "RFQs Specs Designs Items Orders Customers Tools Analytics 32 99+ OŁ Olga Łopato…" at bounding box center [675, 316] width 1351 height 633
click at [356, 216] on span "CBUI" at bounding box center [356, 213] width 17 height 9
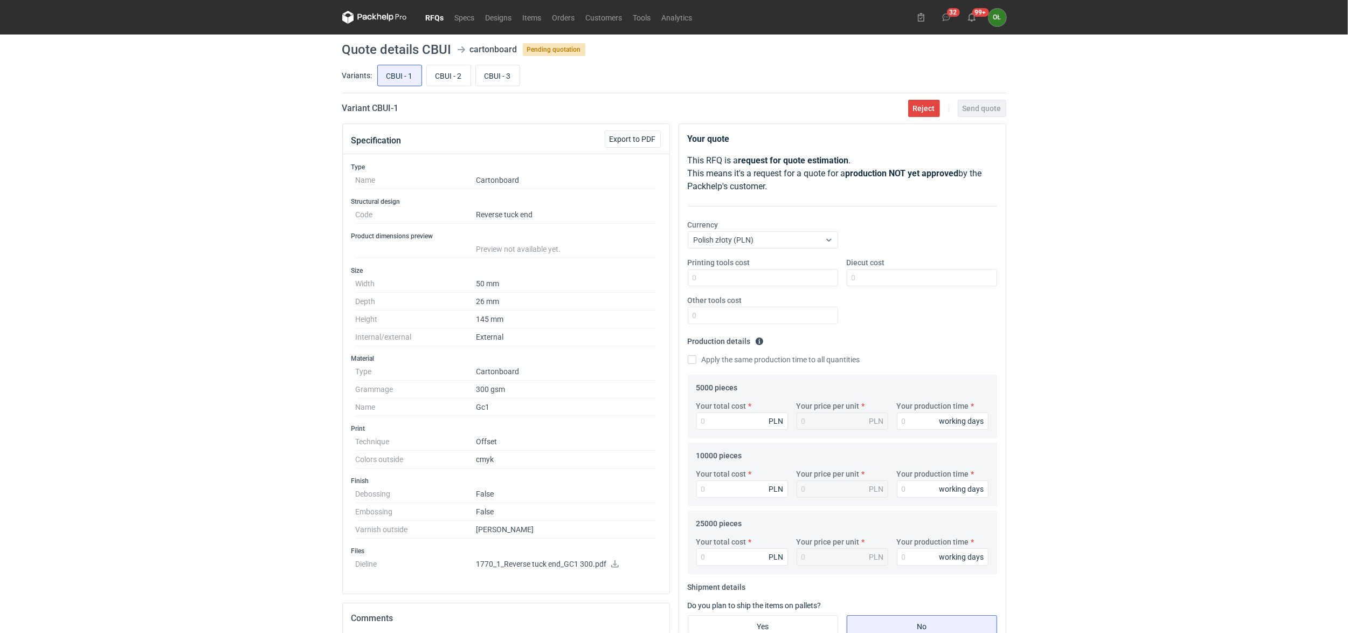
click at [445, 17] on link "RFQs" at bounding box center [434, 17] width 29 height 13
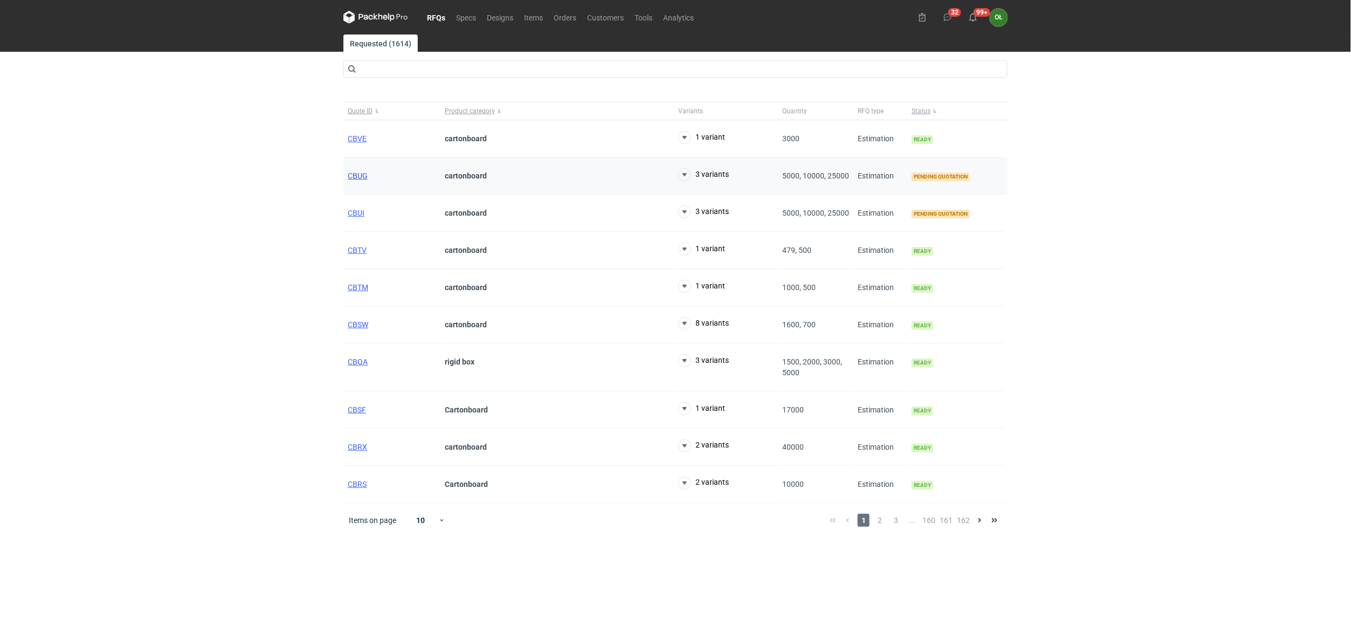
click at [365, 175] on span "CBUG" at bounding box center [358, 175] width 20 height 9
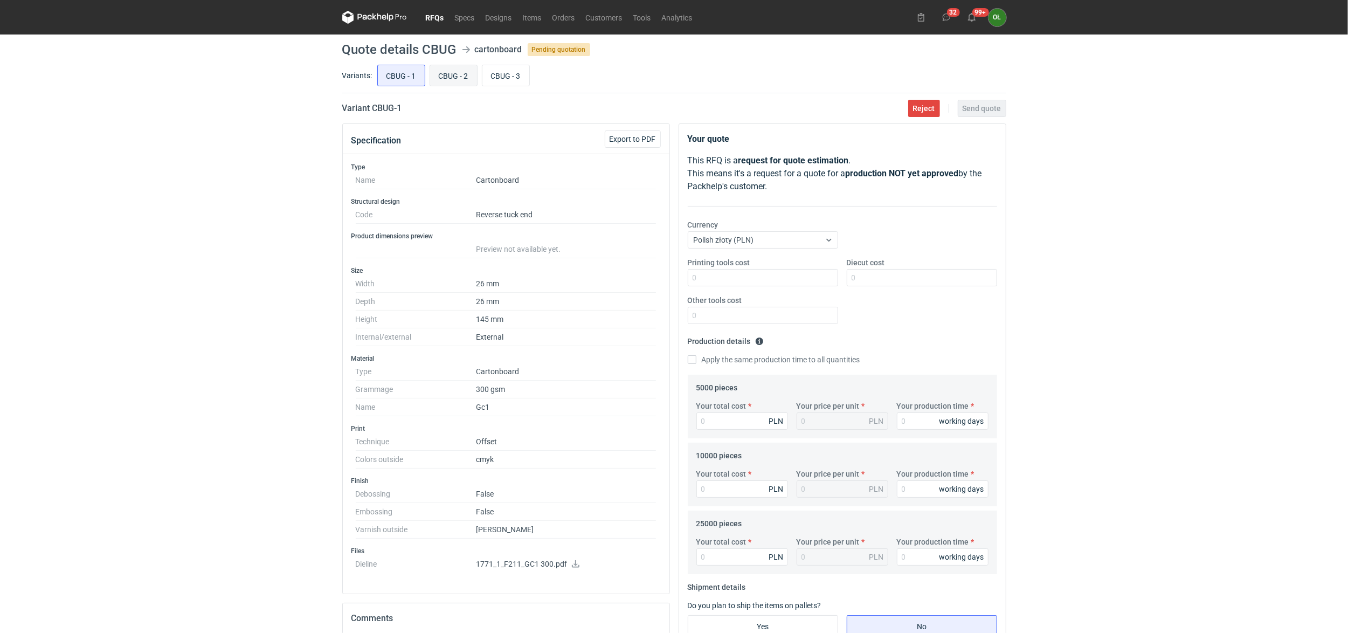
click at [455, 74] on input "CBUG - 2" at bounding box center [453, 75] width 47 height 20
radio input "true"
click at [500, 67] on input "CBUG - 3" at bounding box center [505, 75] width 47 height 20
radio input "true"
click at [433, 18] on link "RFQs" at bounding box center [434, 17] width 29 height 13
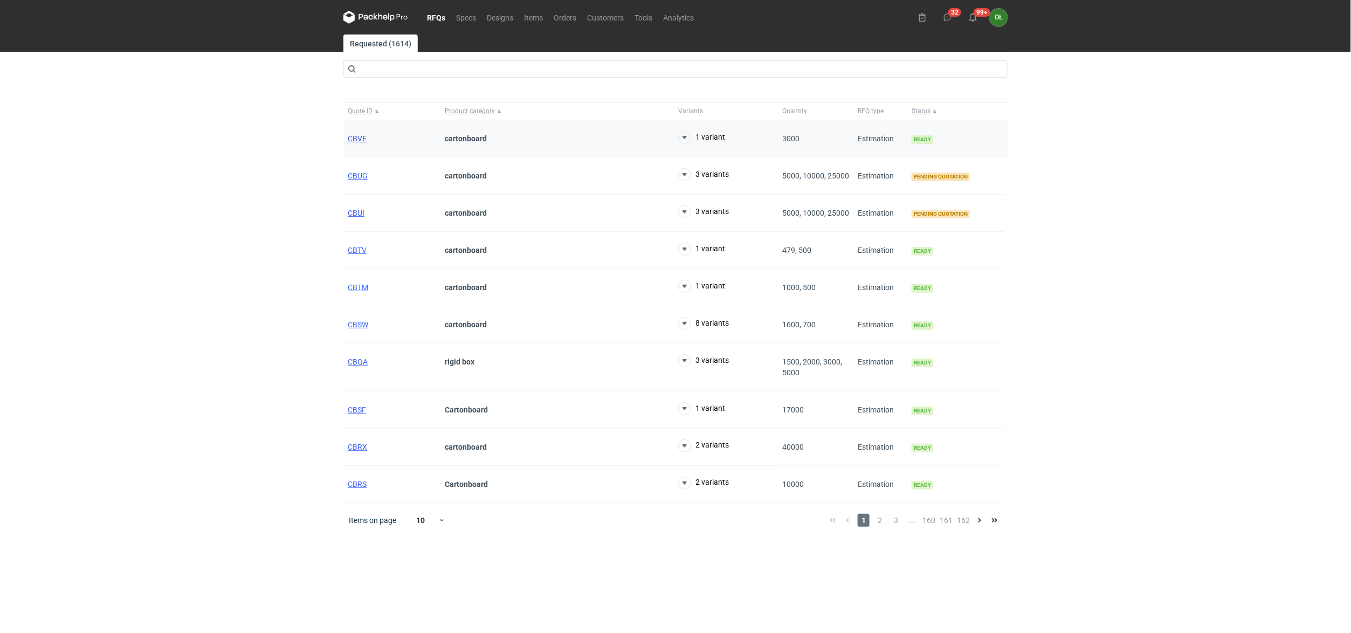
click at [356, 138] on span "CBVE" at bounding box center [357, 138] width 19 height 9
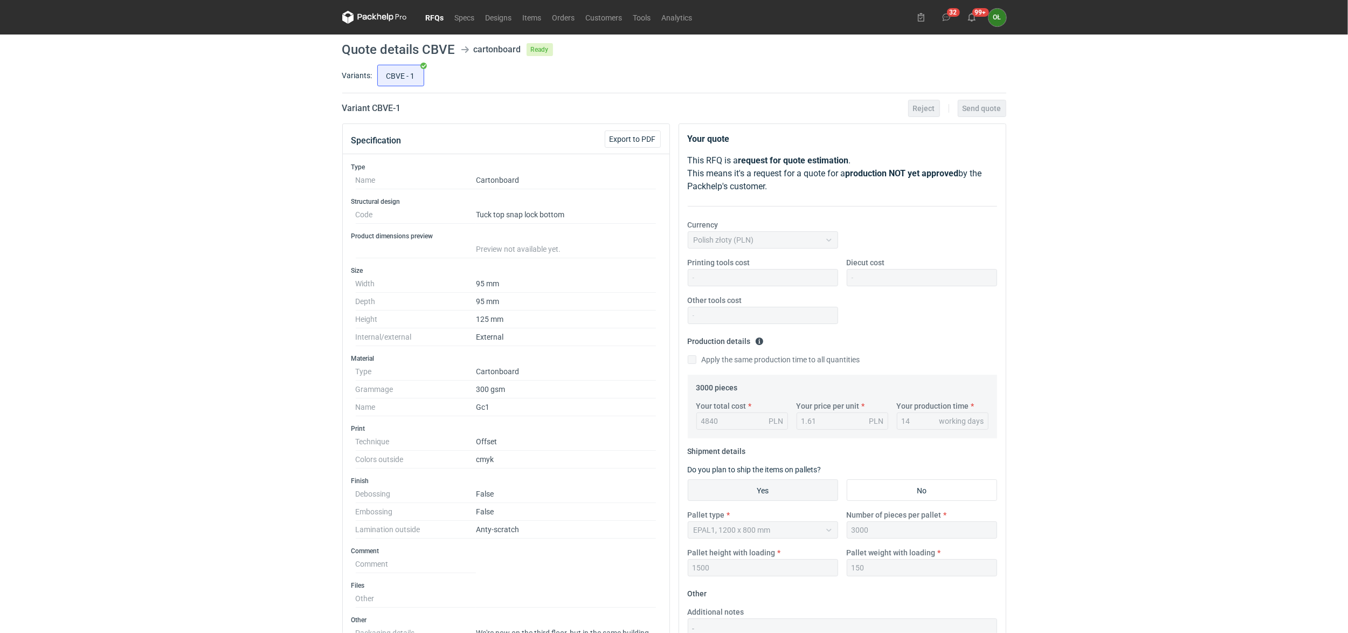
click at [440, 13] on link "RFQs" at bounding box center [434, 17] width 29 height 13
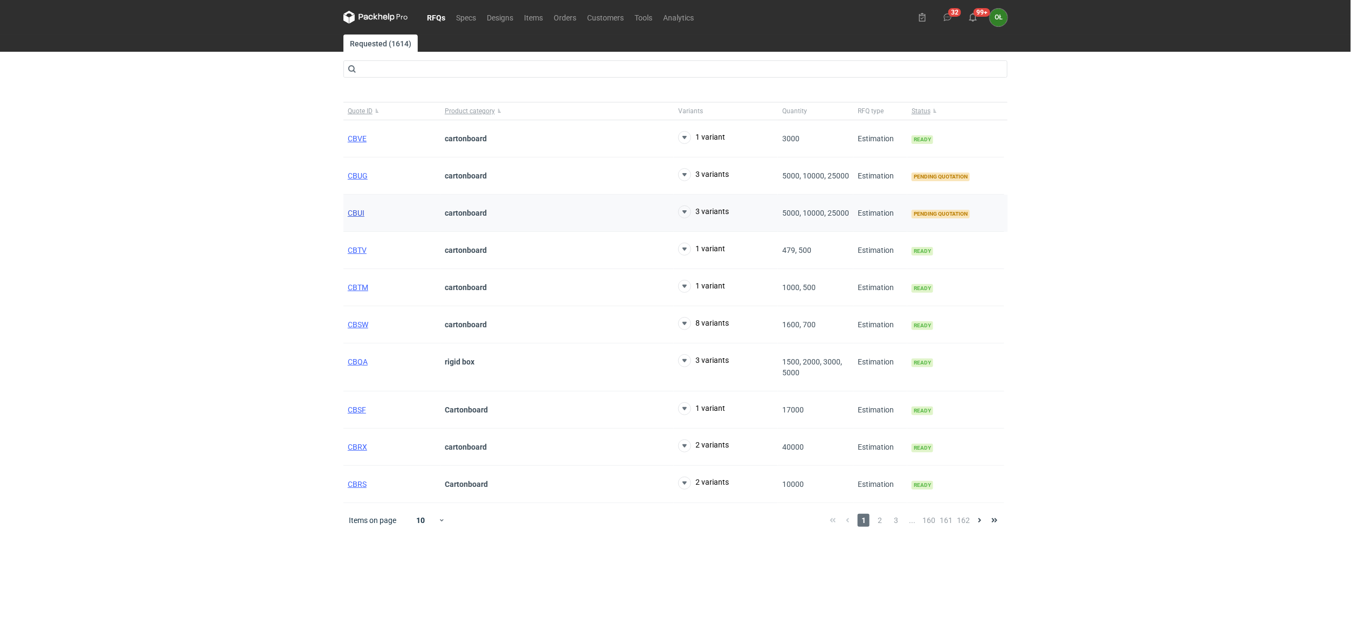
click at [361, 210] on span "CBUI" at bounding box center [356, 213] width 17 height 9
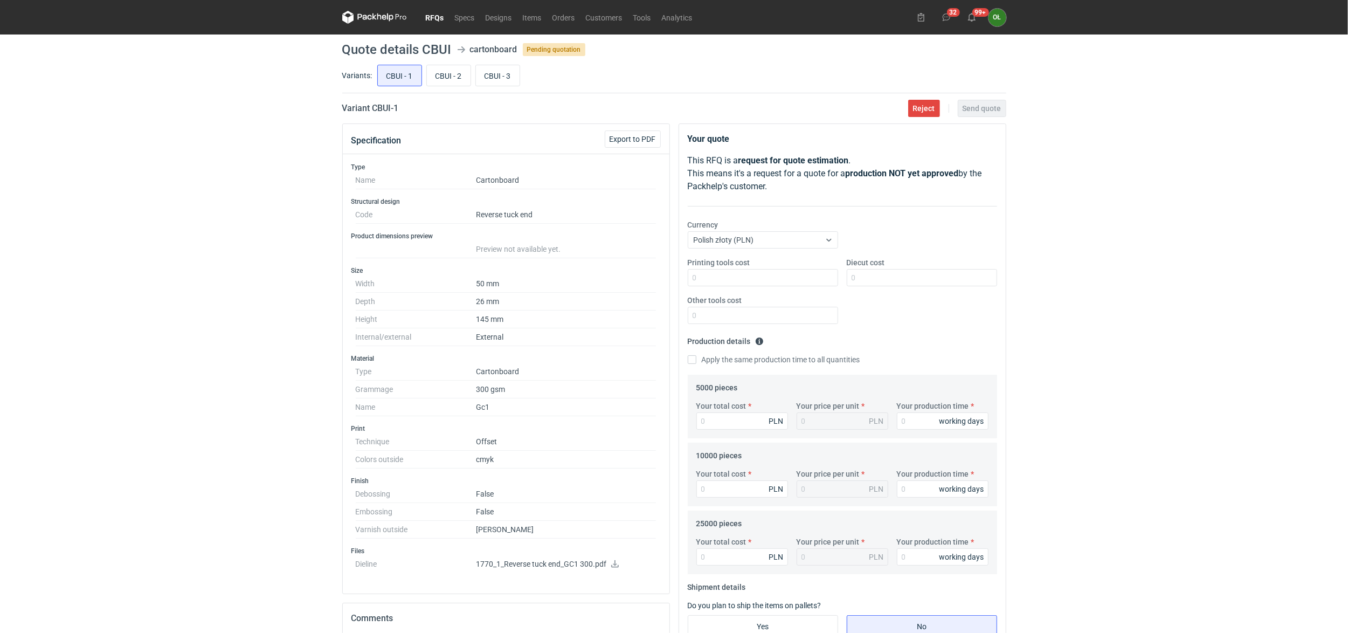
click at [428, 18] on link "RFQs" at bounding box center [434, 17] width 29 height 13
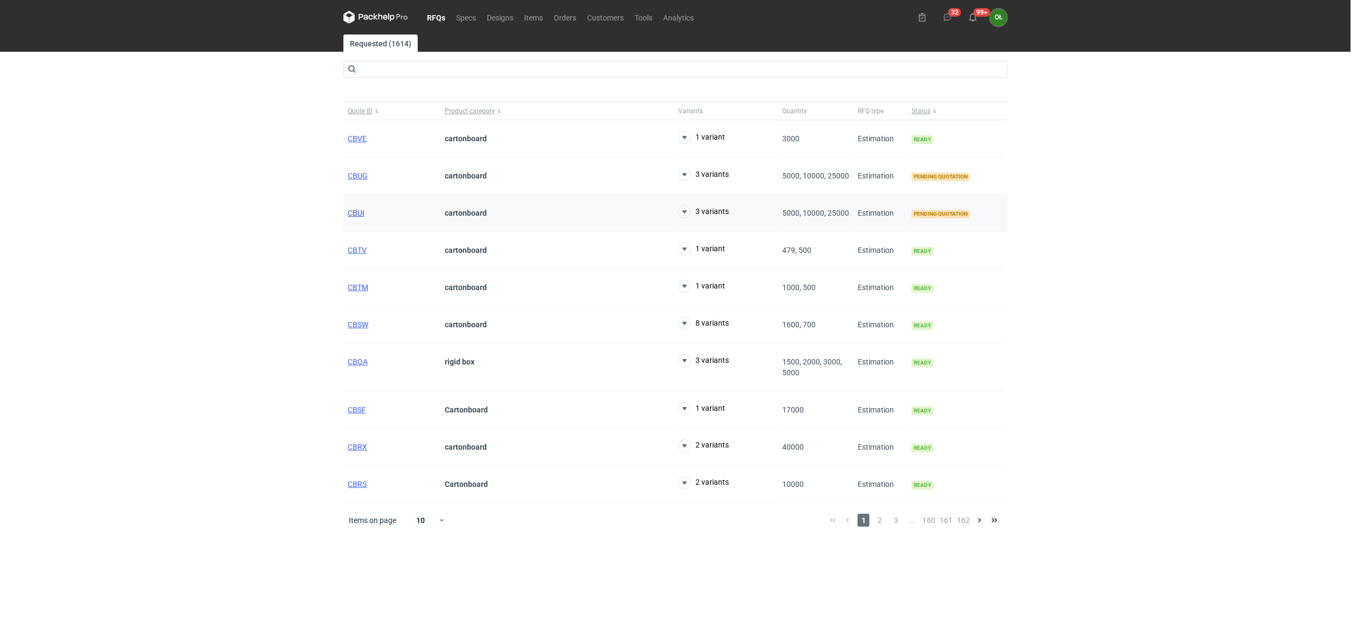
click at [351, 217] on span "CBUI" at bounding box center [356, 213] width 17 height 9
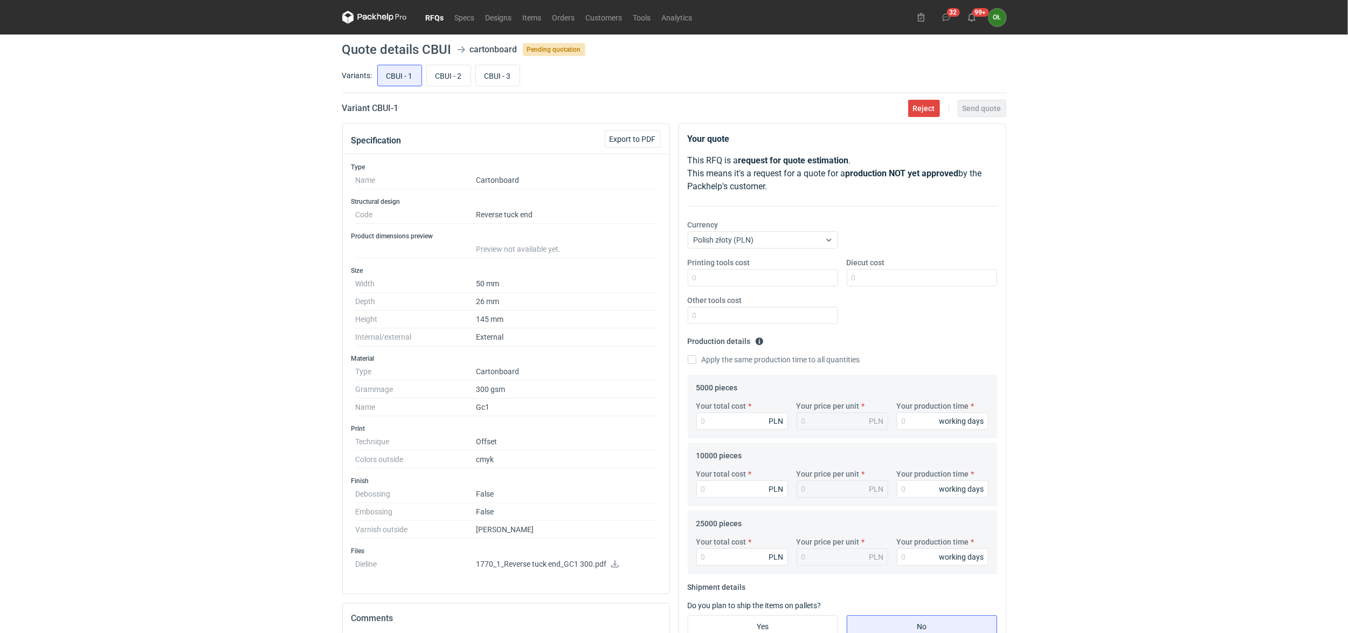
click at [425, 12] on link "RFQs" at bounding box center [434, 17] width 29 height 13
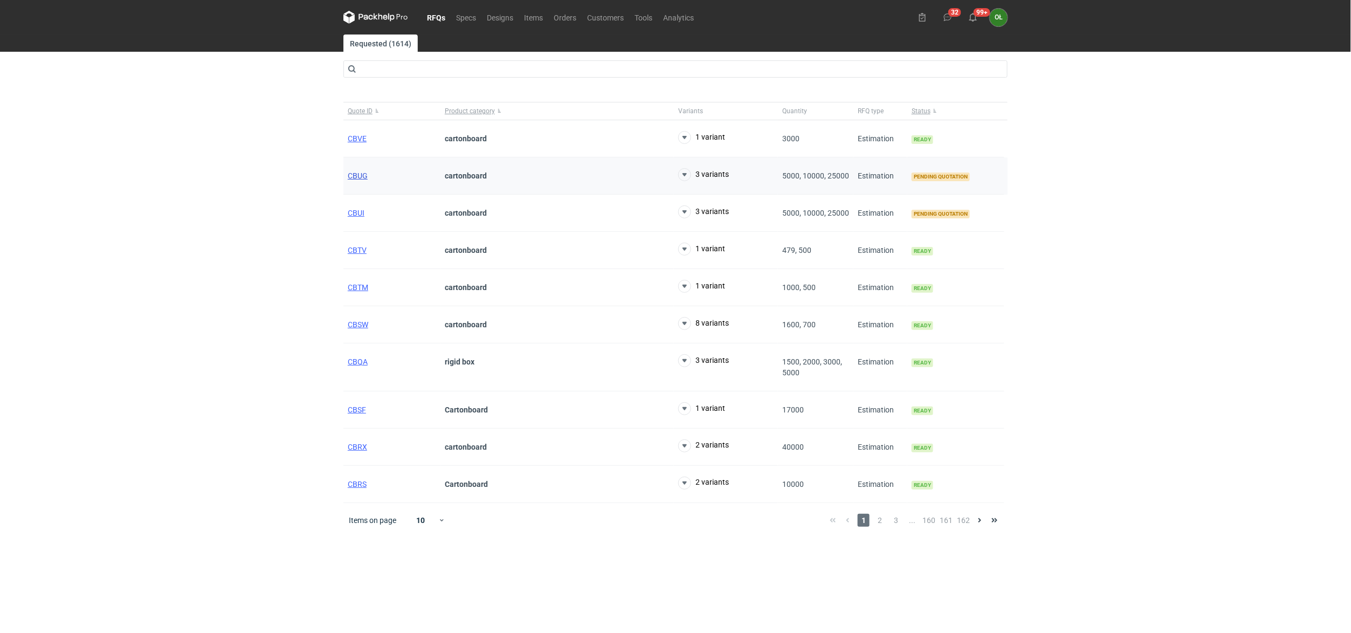
click at [350, 173] on span "CBUG" at bounding box center [358, 175] width 20 height 9
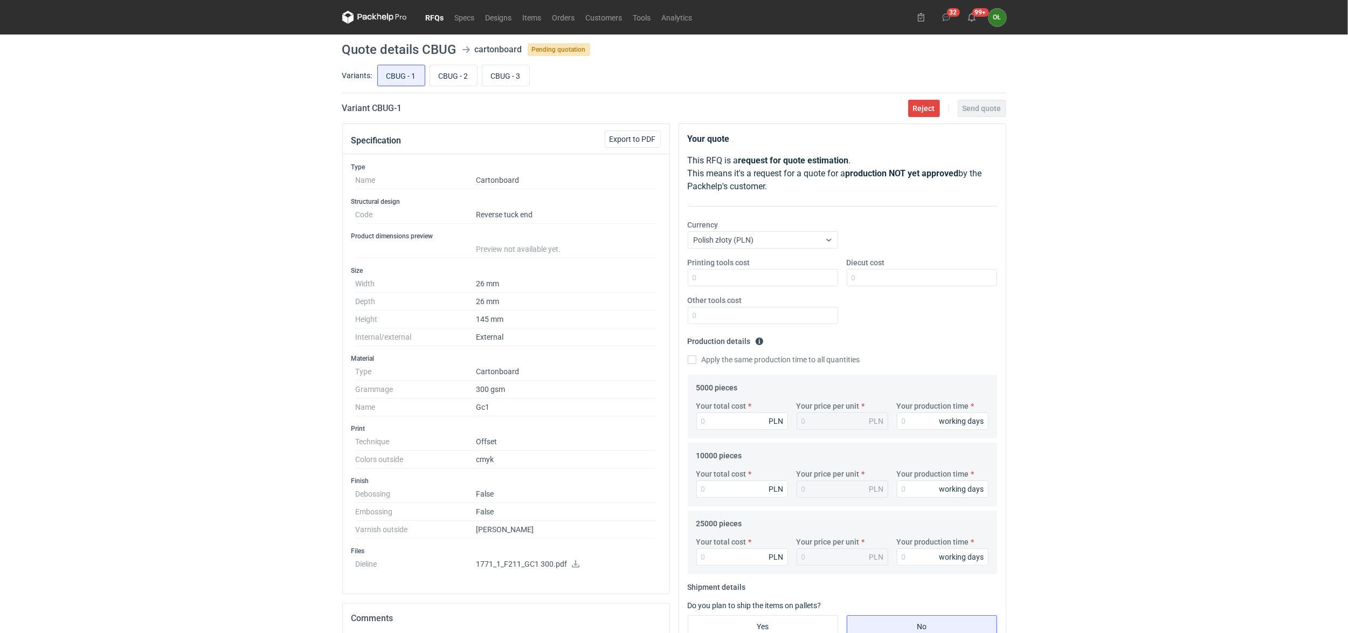
click at [572, 562] on dd "1771_1_F211_GC1 300.pdf" at bounding box center [566, 566] width 181 height 22
click at [574, 565] on icon at bounding box center [576, 564] width 8 height 8
click at [451, 73] on input "CBUG - 2" at bounding box center [453, 75] width 47 height 20
radio input "true"
click at [404, 69] on input "CBUG - 1" at bounding box center [401, 75] width 47 height 20
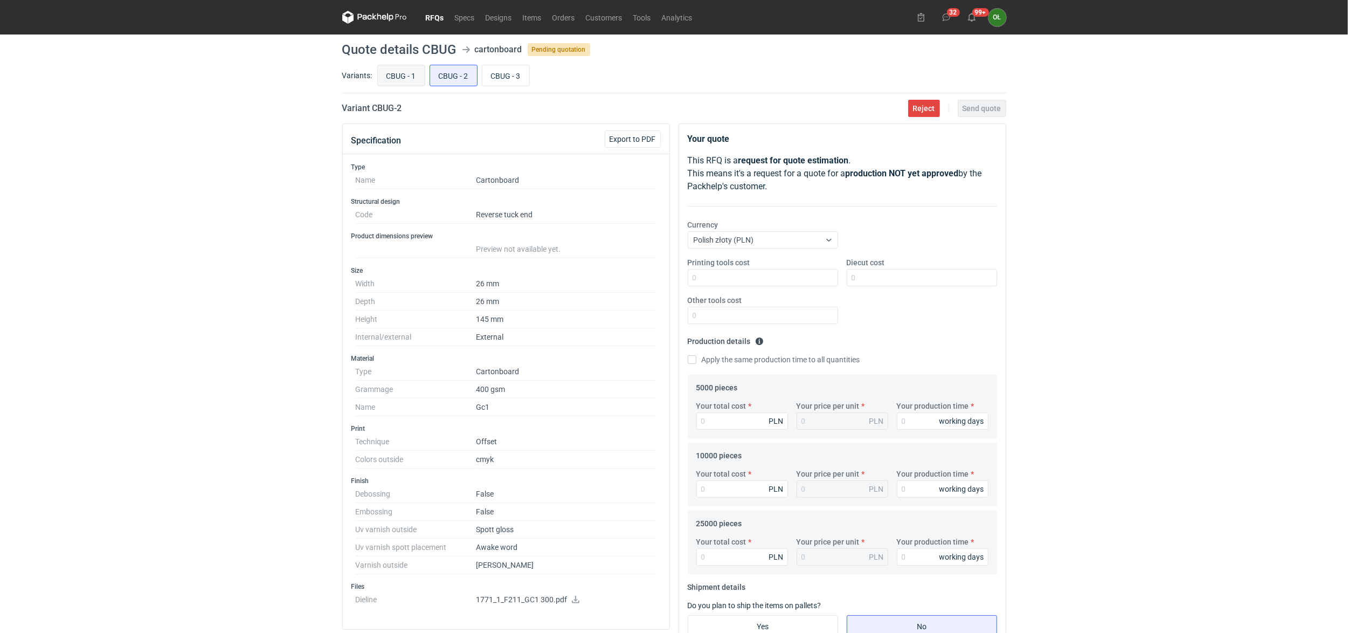
radio input "true"
click at [441, 71] on input "CBUG - 2" at bounding box center [453, 75] width 47 height 20
radio input "true"
click at [412, 87] on div "CBUG - 1 CBUG - 2 CBUG - 3" at bounding box center [690, 76] width 631 height 26
click at [398, 74] on input "CBUG - 1" at bounding box center [401, 75] width 47 height 20
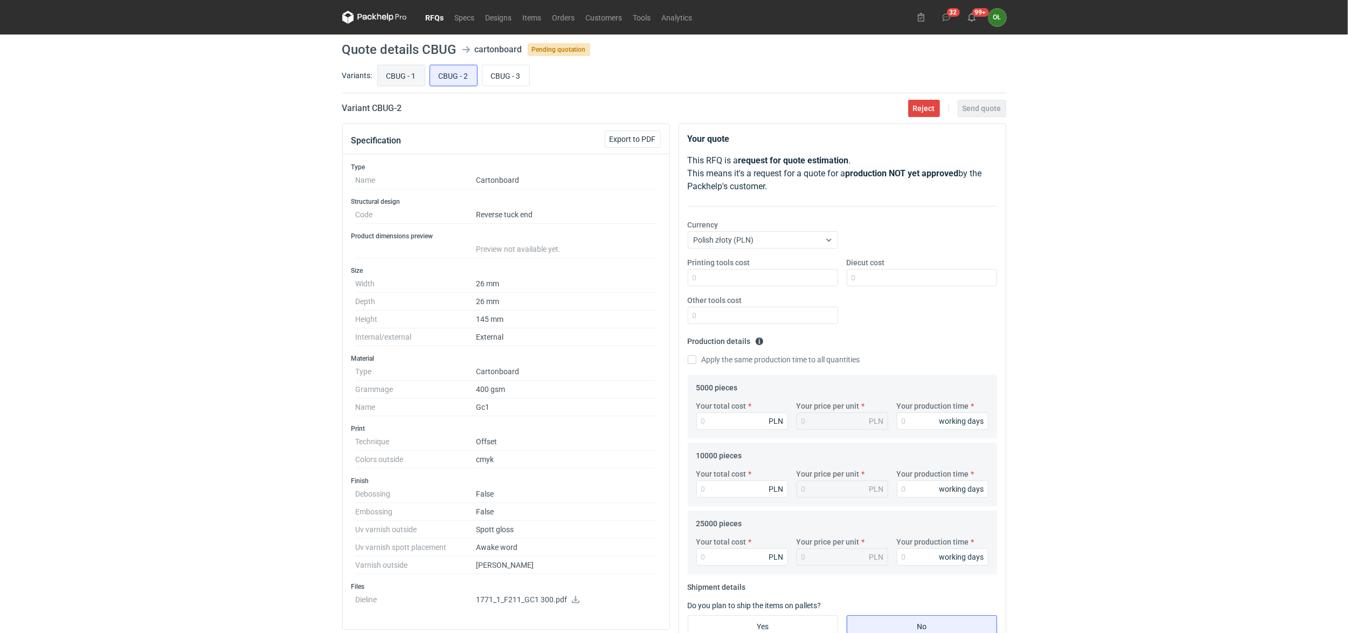
radio input "true"
click at [454, 76] on input "CBUG - 2" at bounding box center [453, 75] width 47 height 20
radio input "true"
click at [520, 70] on input "CBUG - 3" at bounding box center [505, 75] width 47 height 20
radio input "true"
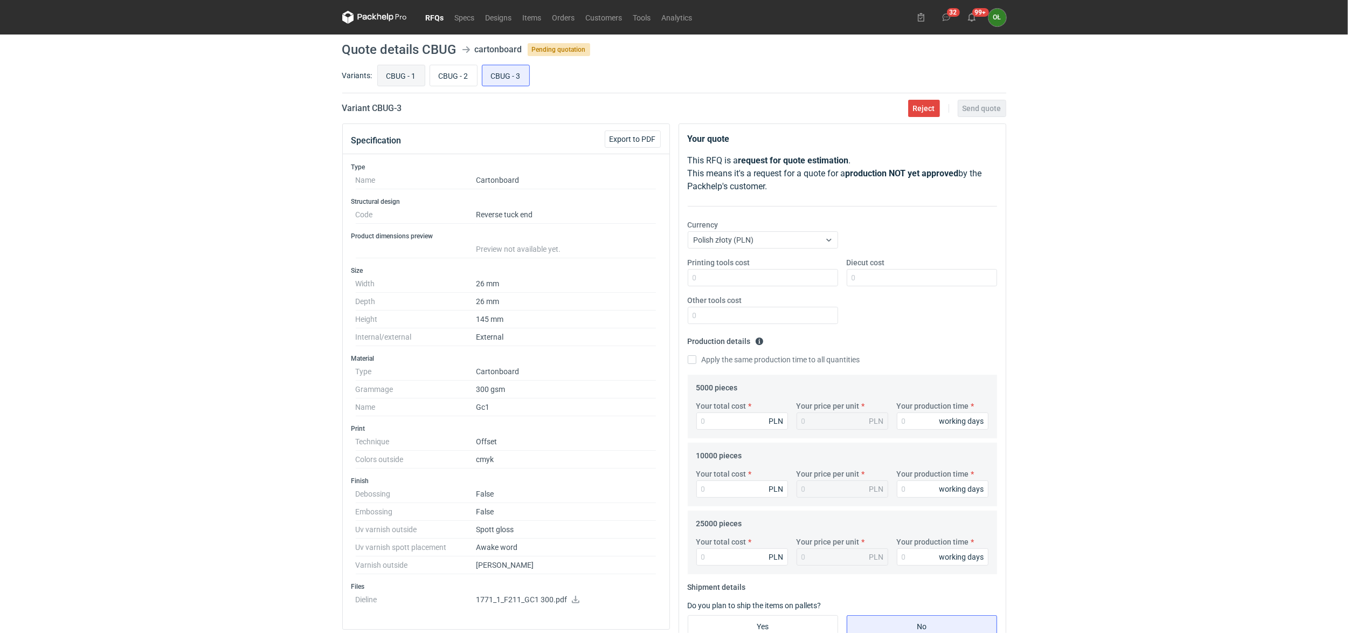
click at [394, 70] on input "CBUG - 1" at bounding box center [401, 75] width 47 height 20
radio input "true"
click at [443, 72] on input "CBUG - 2" at bounding box center [453, 75] width 47 height 20
radio input "true"
click at [504, 72] on input "CBUG - 3" at bounding box center [505, 75] width 47 height 20
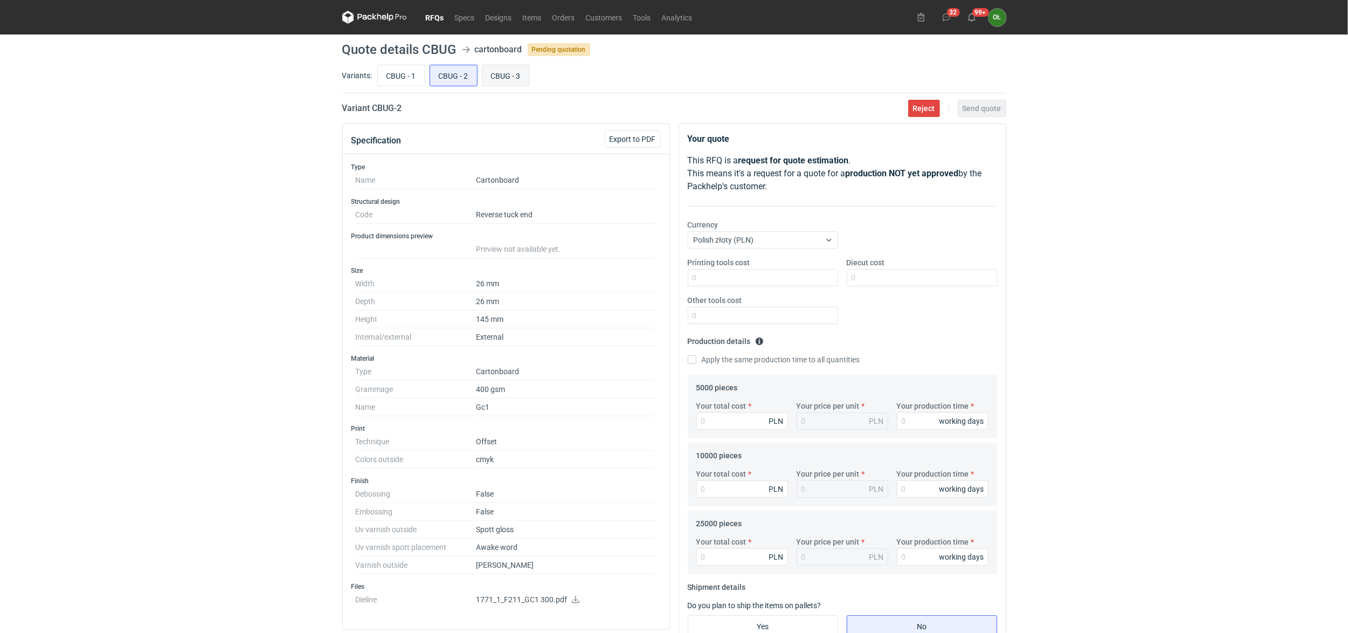
radio input "true"
click at [403, 76] on input "CBUG - 1" at bounding box center [401, 75] width 47 height 20
radio input "true"
click at [447, 78] on input "CBUG - 2" at bounding box center [453, 75] width 47 height 20
radio input "true"
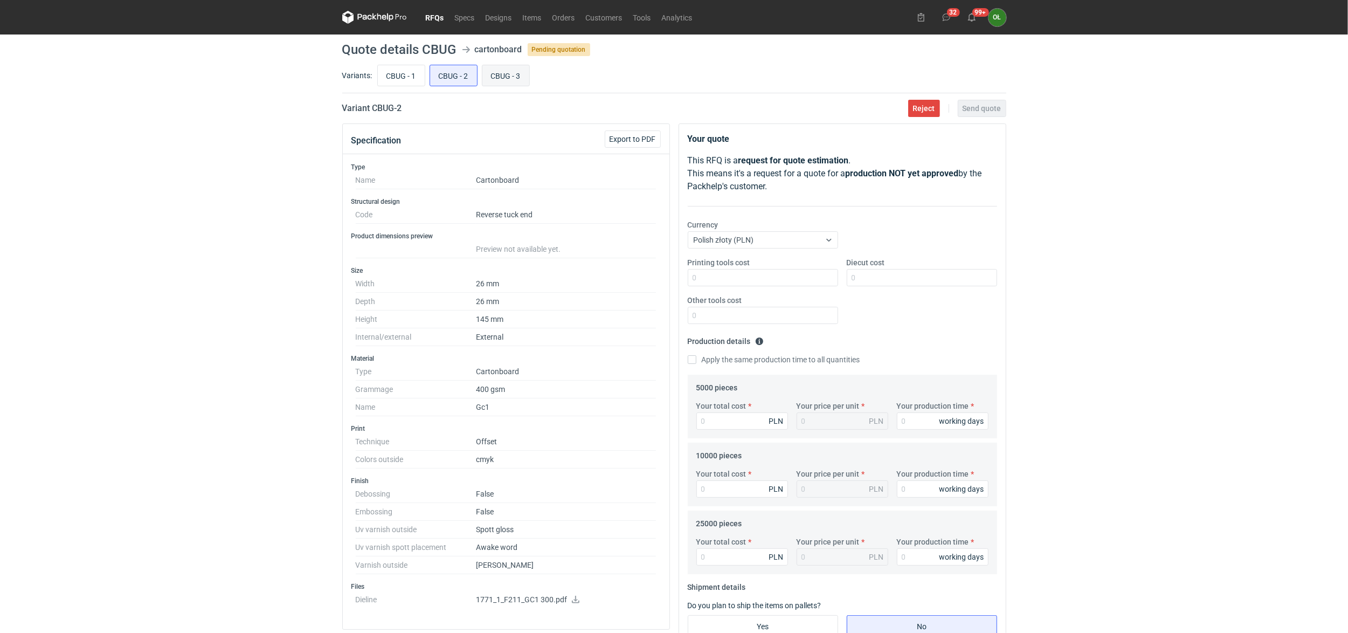
click at [511, 78] on input "CBUG - 3" at bounding box center [505, 75] width 47 height 20
radio input "true"
click at [457, 76] on input "CBUG - 2" at bounding box center [453, 75] width 47 height 20
radio input "true"
click at [518, 68] on input "CBUG - 3" at bounding box center [505, 75] width 47 height 20
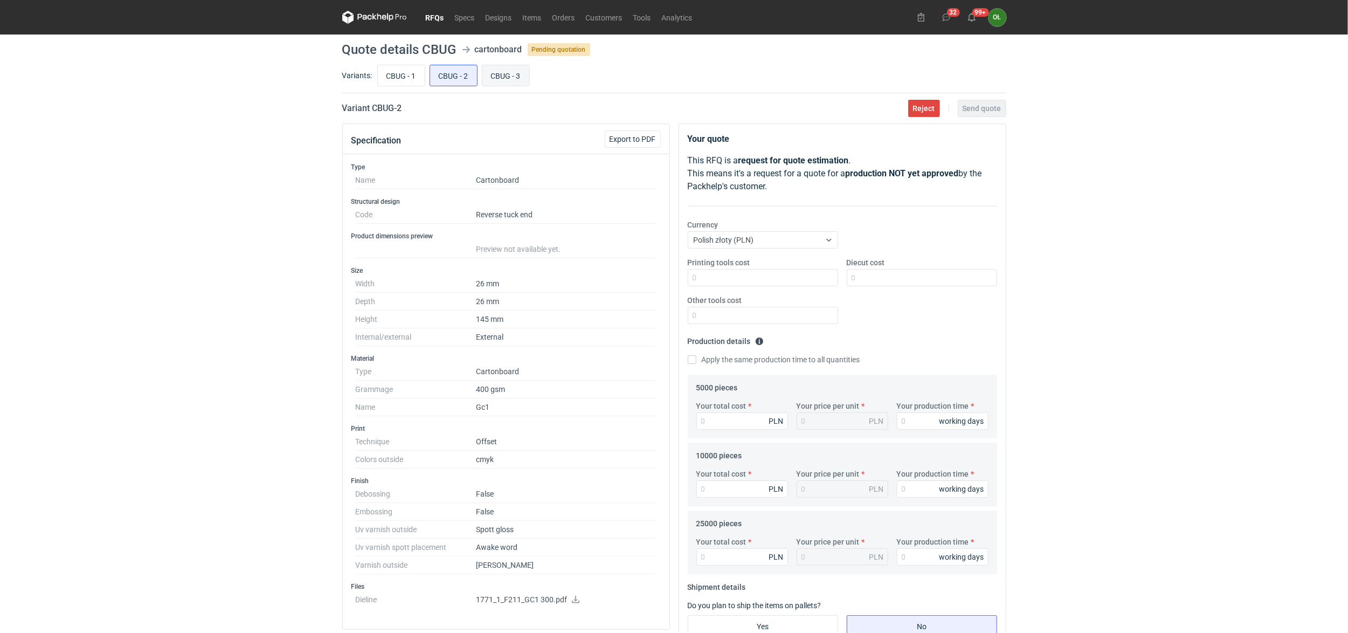
radio input "true"
click at [446, 69] on input "CBUG - 2" at bounding box center [453, 75] width 47 height 20
radio input "true"
click at [397, 70] on input "CBUG - 1" at bounding box center [401, 75] width 47 height 20
radio input "true"
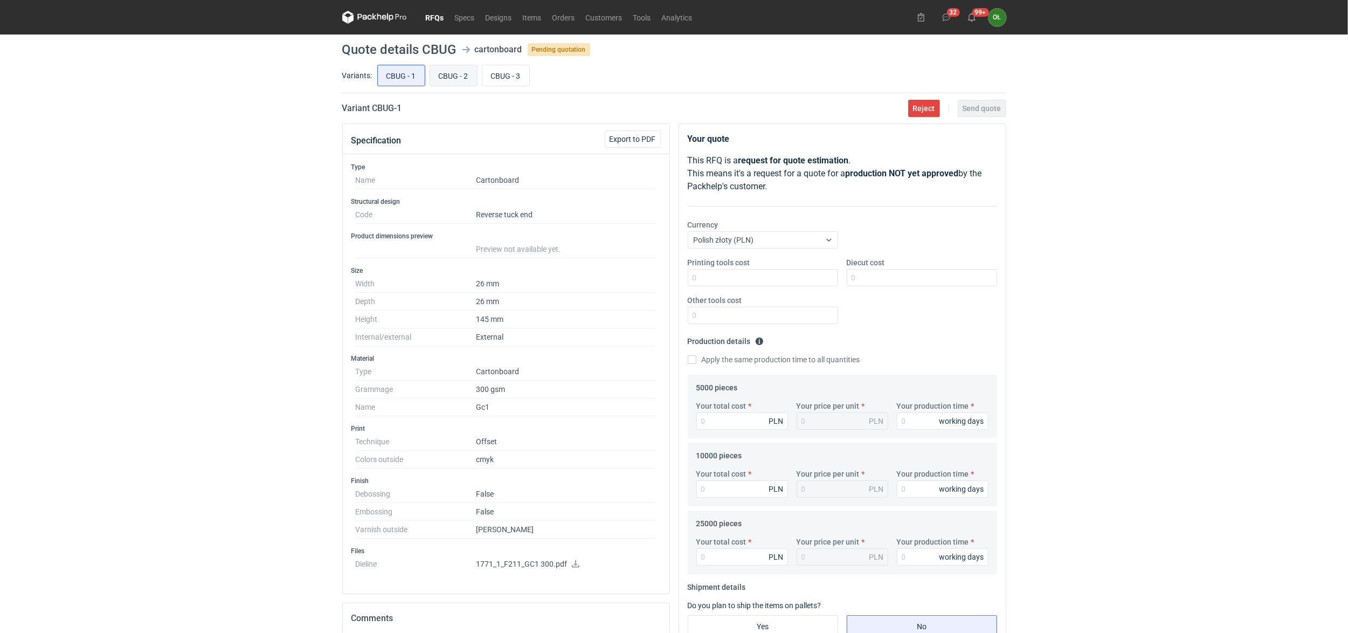
click at [461, 75] on input "CBUG - 2" at bounding box center [453, 75] width 47 height 20
radio input "true"
click at [526, 78] on input "CBUG - 3" at bounding box center [505, 75] width 47 height 20
radio input "true"
click at [440, 22] on link "RFQs" at bounding box center [434, 17] width 29 height 13
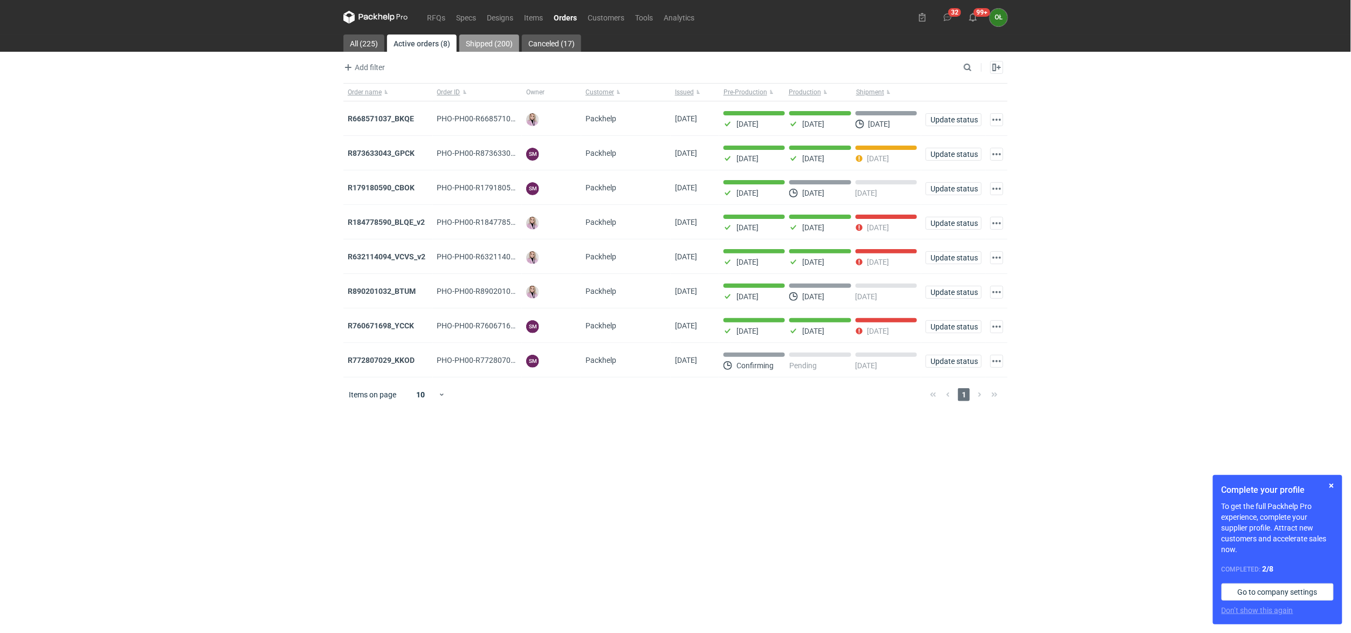
click at [496, 46] on link "Shipped (200)" at bounding box center [489, 42] width 60 height 17
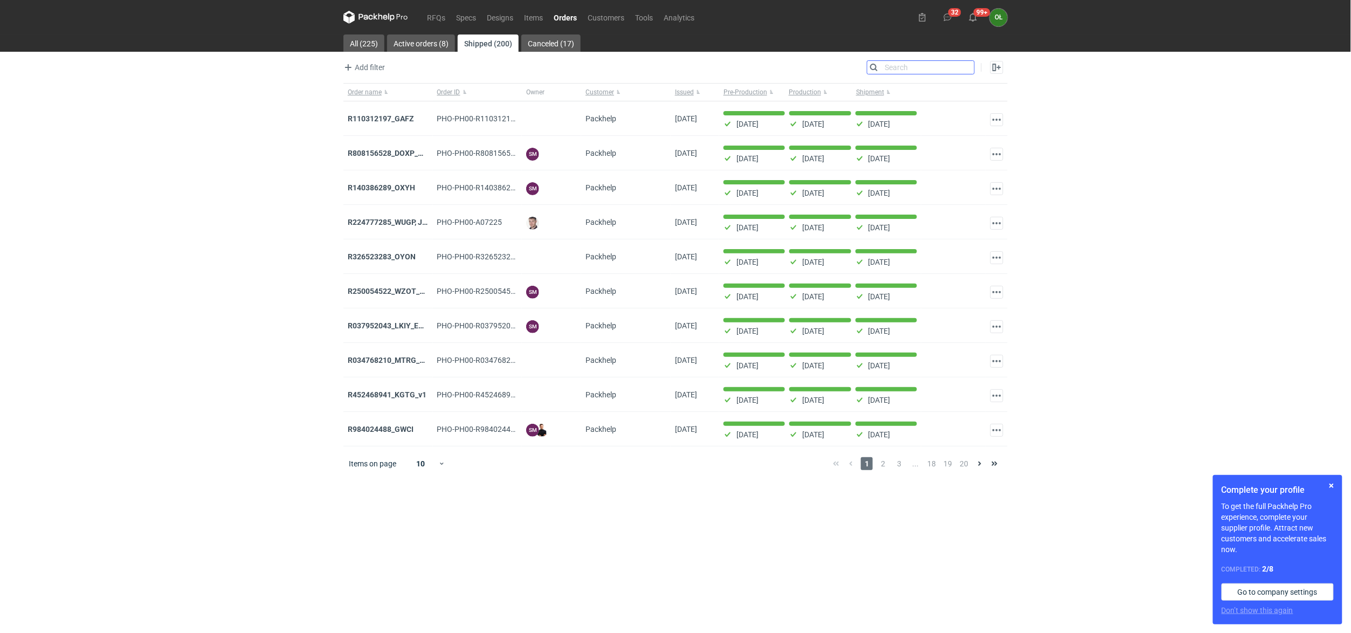
click at [973, 63] on input "Search" at bounding box center [920, 67] width 107 height 13
paste input "R642371039"
type input "R642371039"
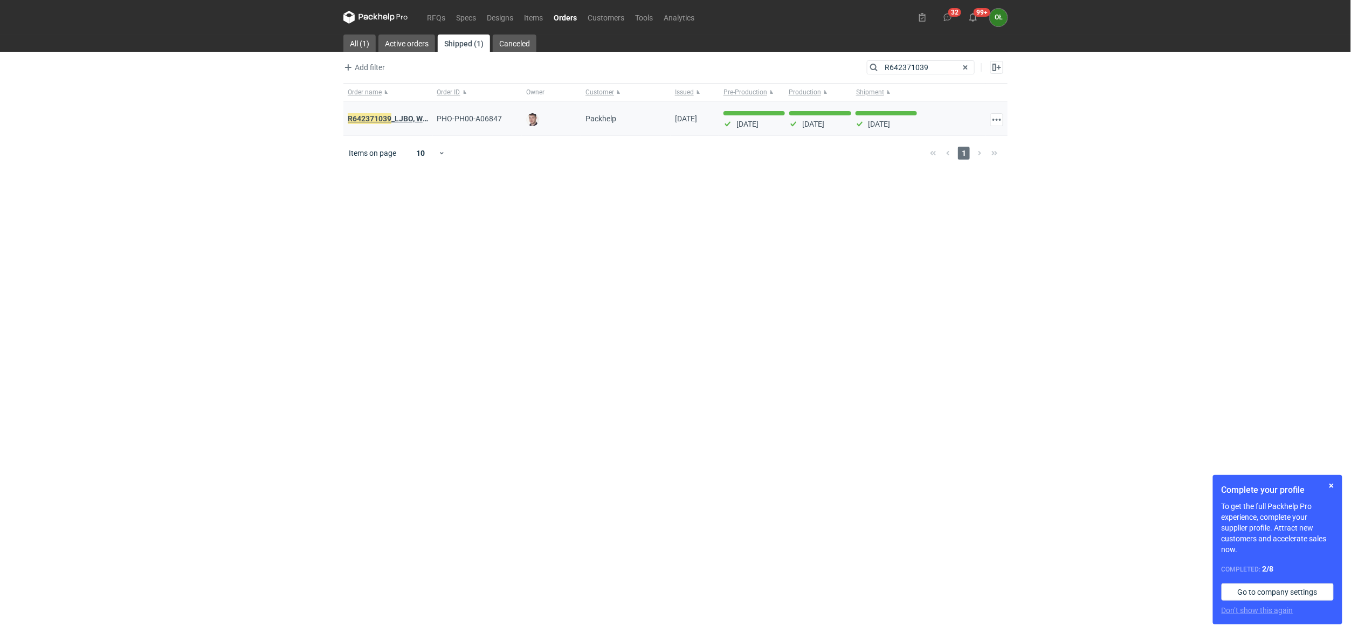
click at [408, 119] on strong "R642371039 _LJBO, WWSU" at bounding box center [393, 119] width 91 height 12
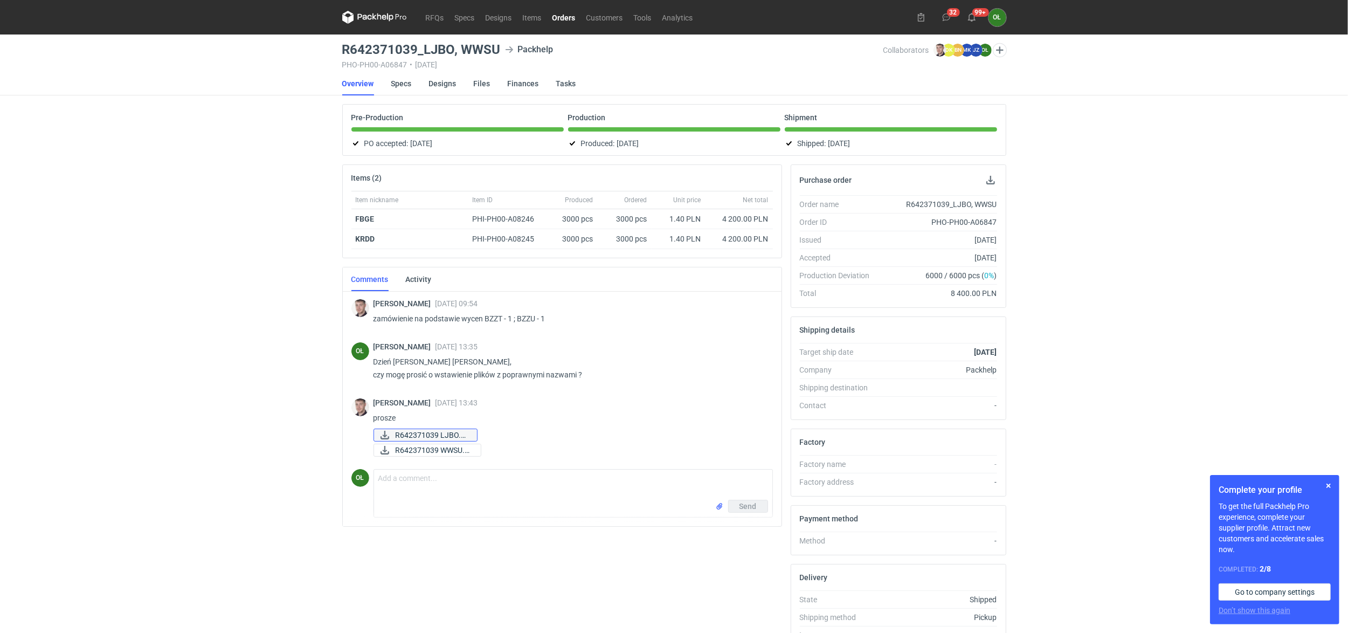
click at [475, 437] on link "R642371039 LJBO.pdf" at bounding box center [425, 434] width 104 height 13
drag, startPoint x: 486, startPoint y: 317, endPoint x: 506, endPoint y: 317, distance: 19.9
click at [506, 317] on p "zamówienie na podstawie wycen BZZT - 1 ; BZZU - 1" at bounding box center [568, 318] width 391 height 13
copy p "BZZT"
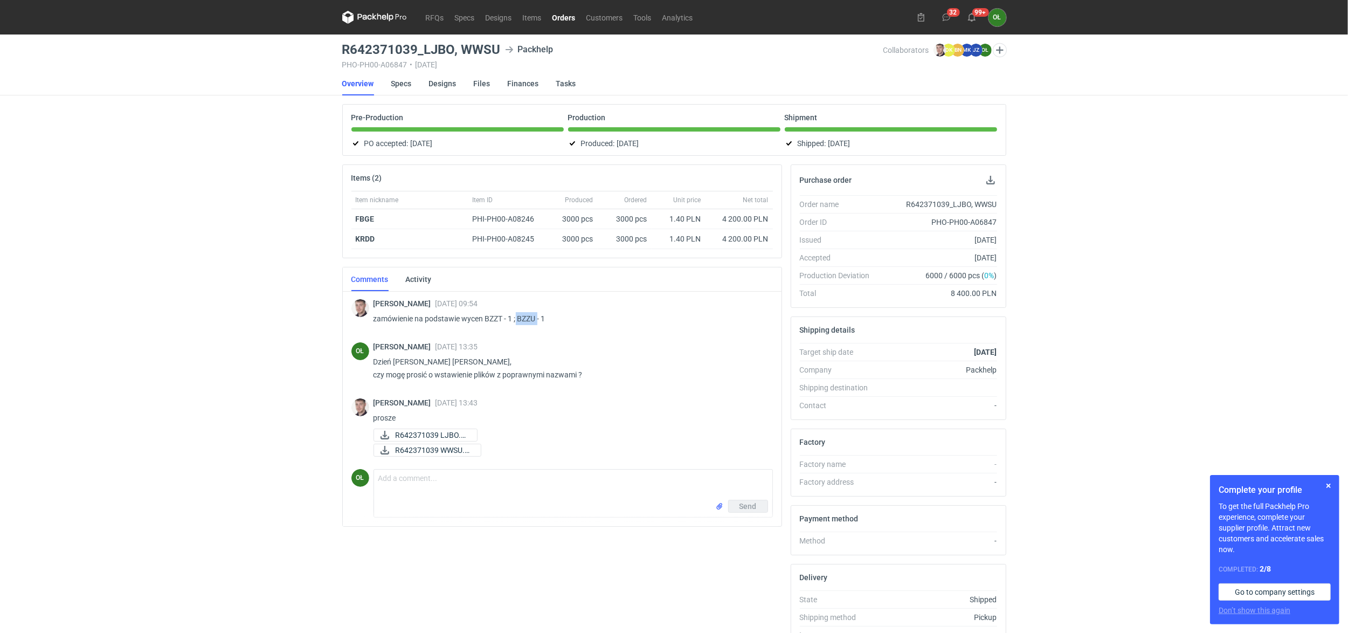
drag, startPoint x: 517, startPoint y: 316, endPoint x: 539, endPoint y: 320, distance: 22.4
click at [539, 320] on p "zamówienie na podstawie wycen BZZT - 1 ; BZZU - 1" at bounding box center [568, 318] width 391 height 13
copy p "BZZU"
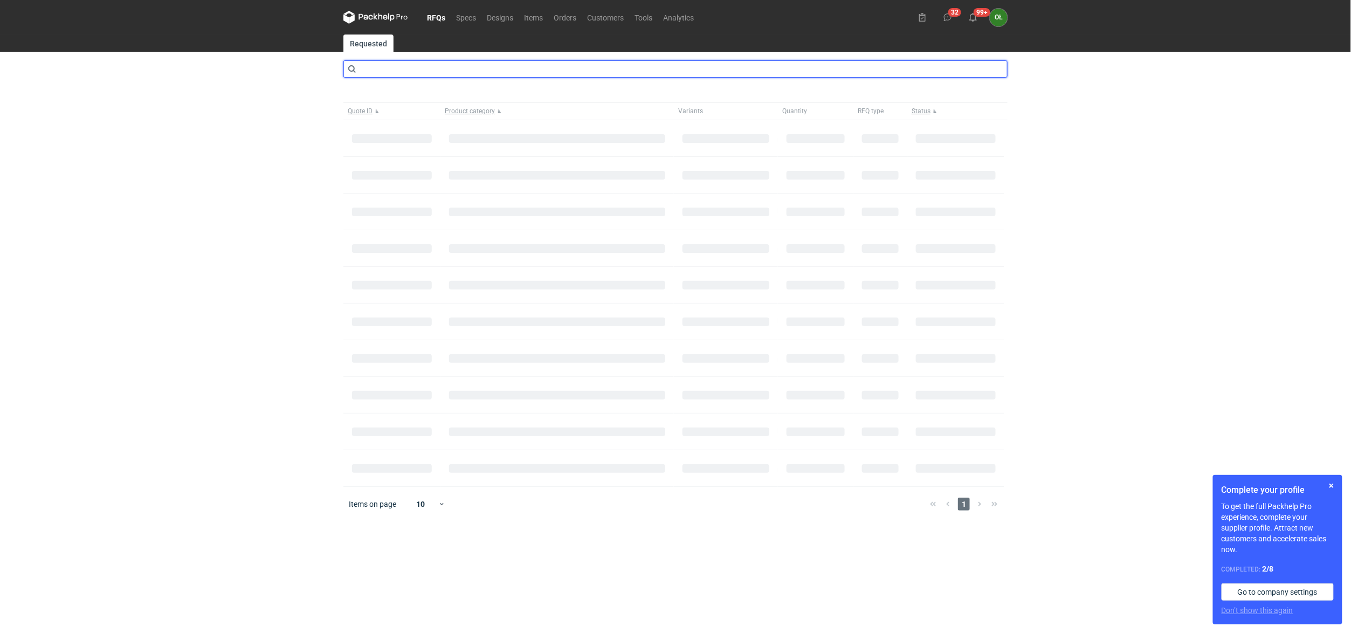
click at [389, 70] on input "text" at bounding box center [675, 68] width 664 height 17
type input "BZZU"
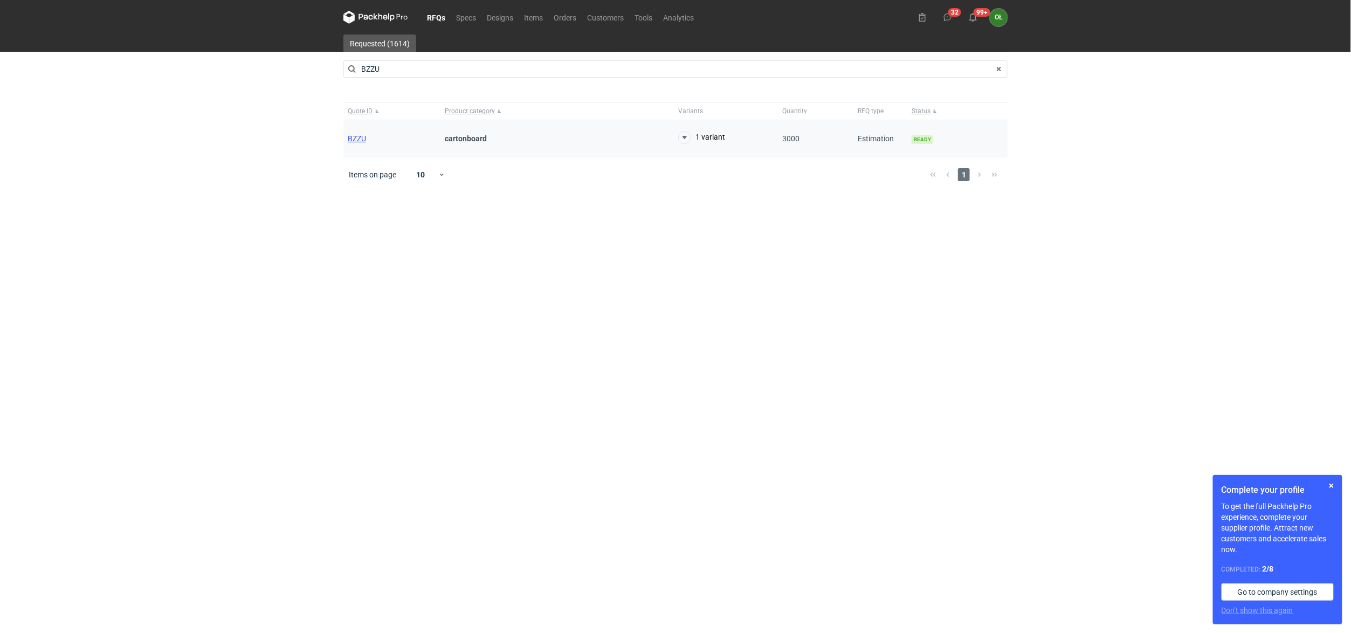
click at [360, 136] on span "BZZU" at bounding box center [357, 138] width 18 height 9
